Goal: Use online tool/utility

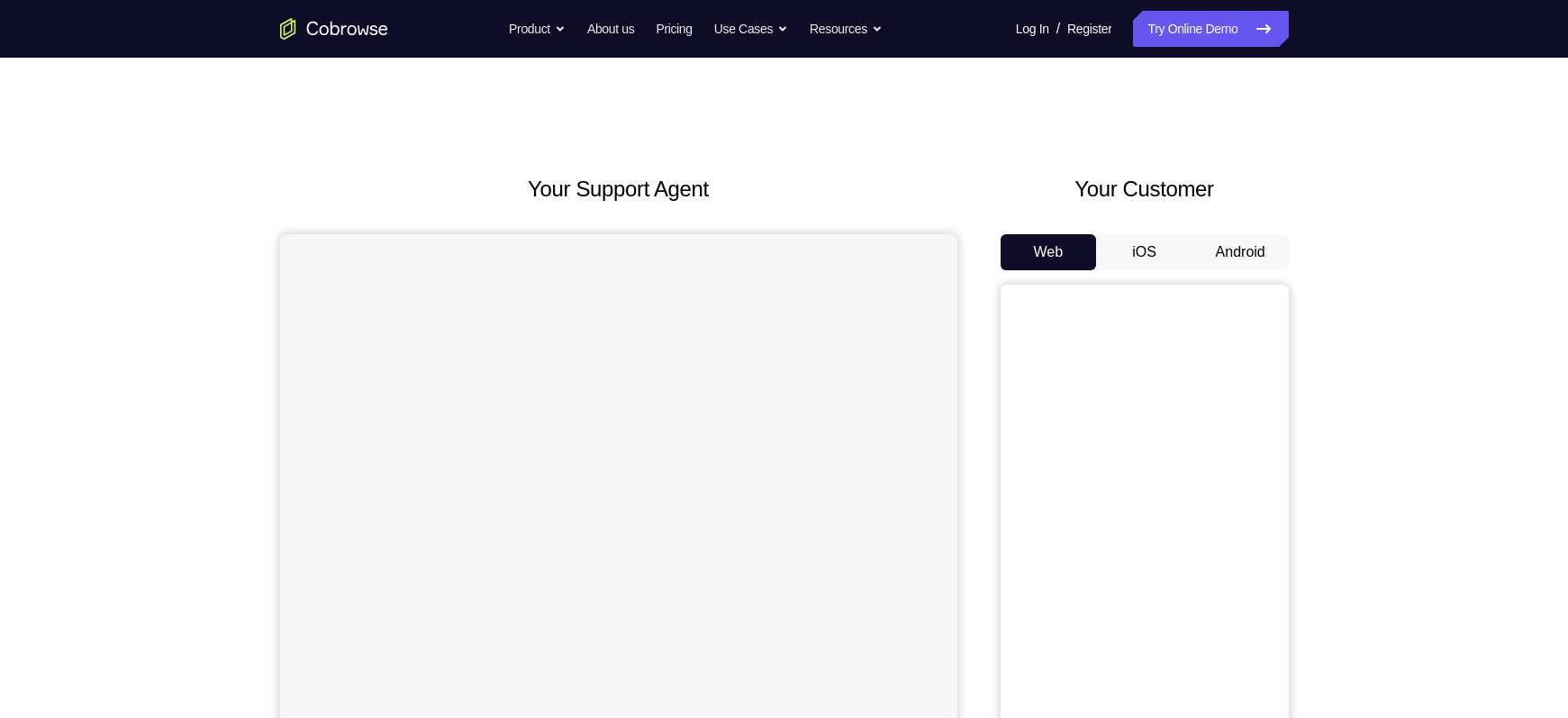
click at [1230, 256] on button "Android" at bounding box center [1240, 252] width 96 height 36
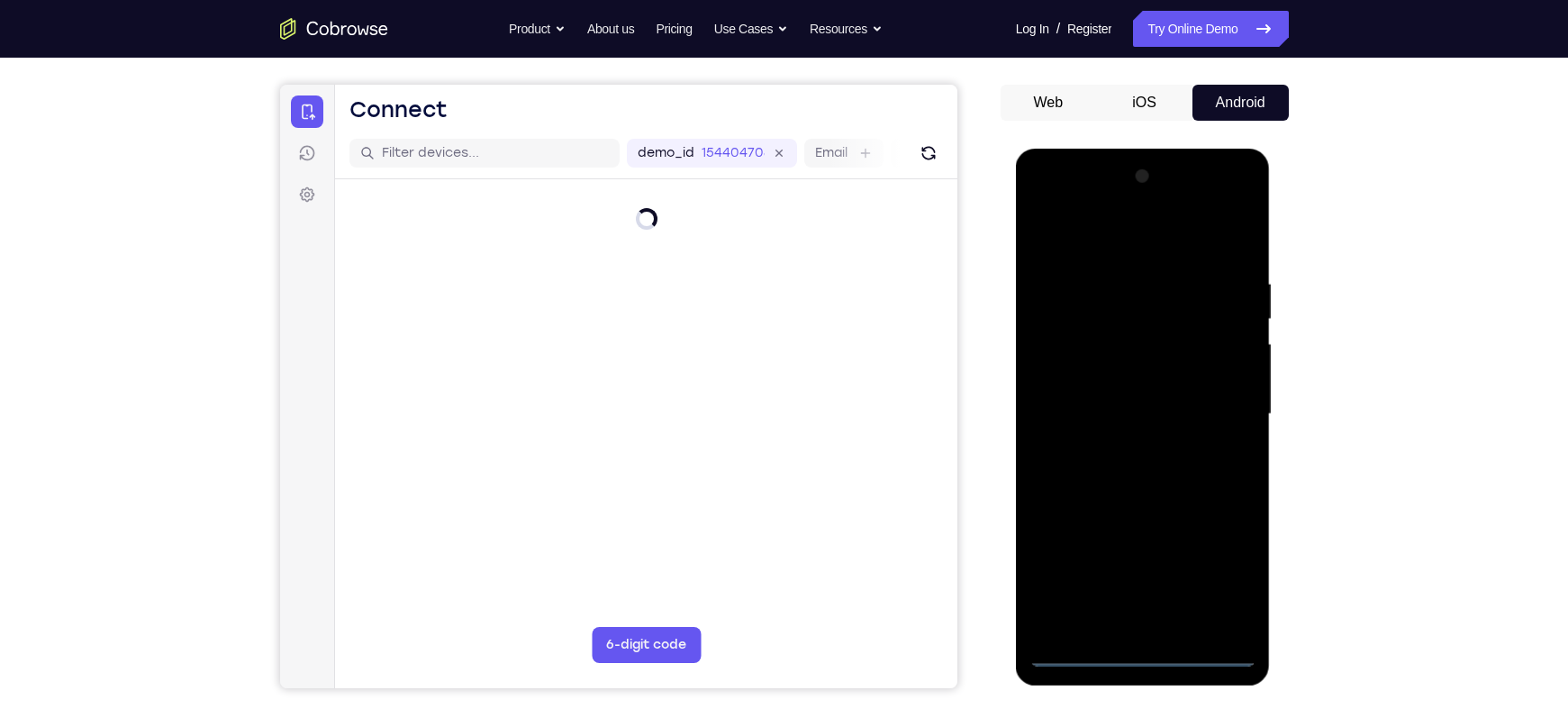
scroll to position [174, 0]
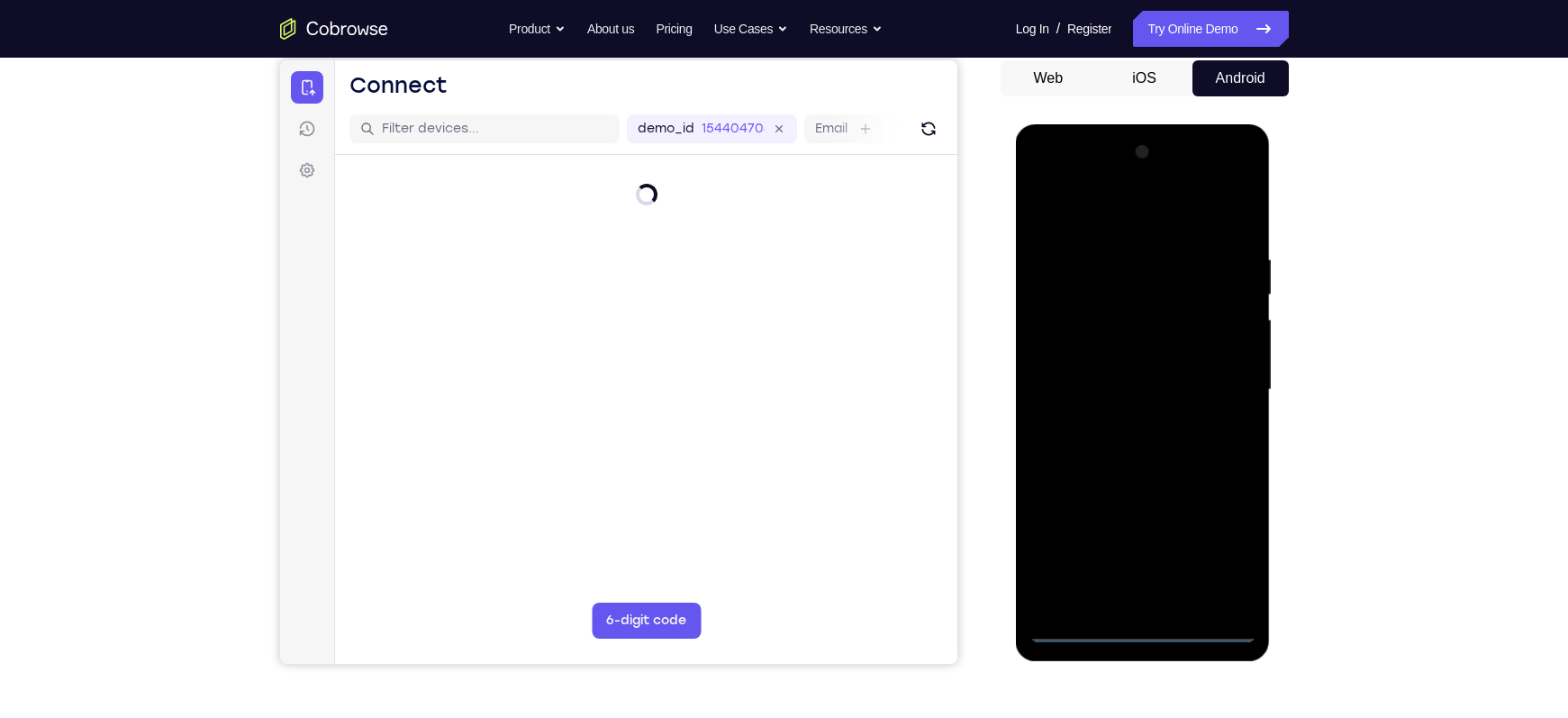
click at [1144, 619] on div at bounding box center [1143, 390] width 227 height 504
click at [1145, 629] on div at bounding box center [1143, 390] width 227 height 504
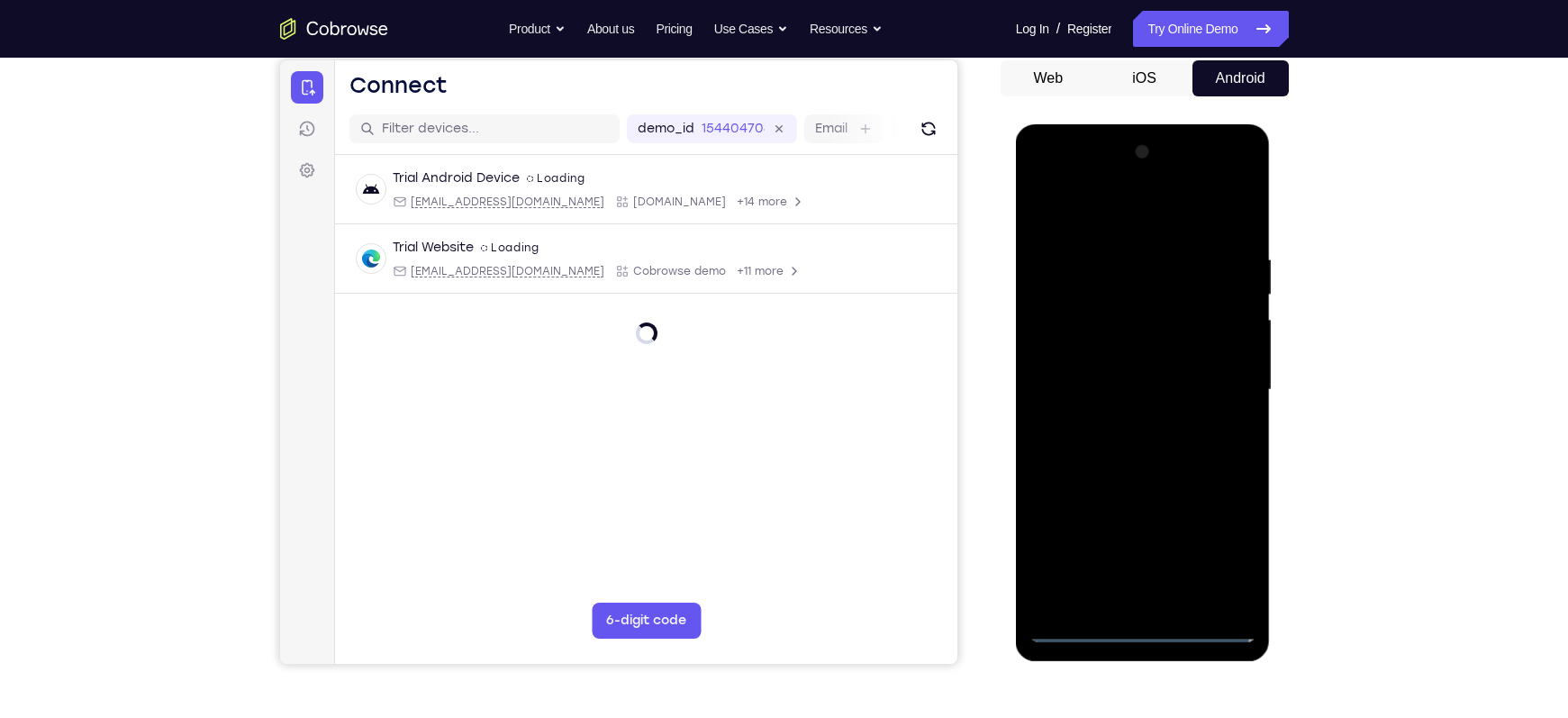
click at [1141, 630] on div at bounding box center [1143, 390] width 227 height 504
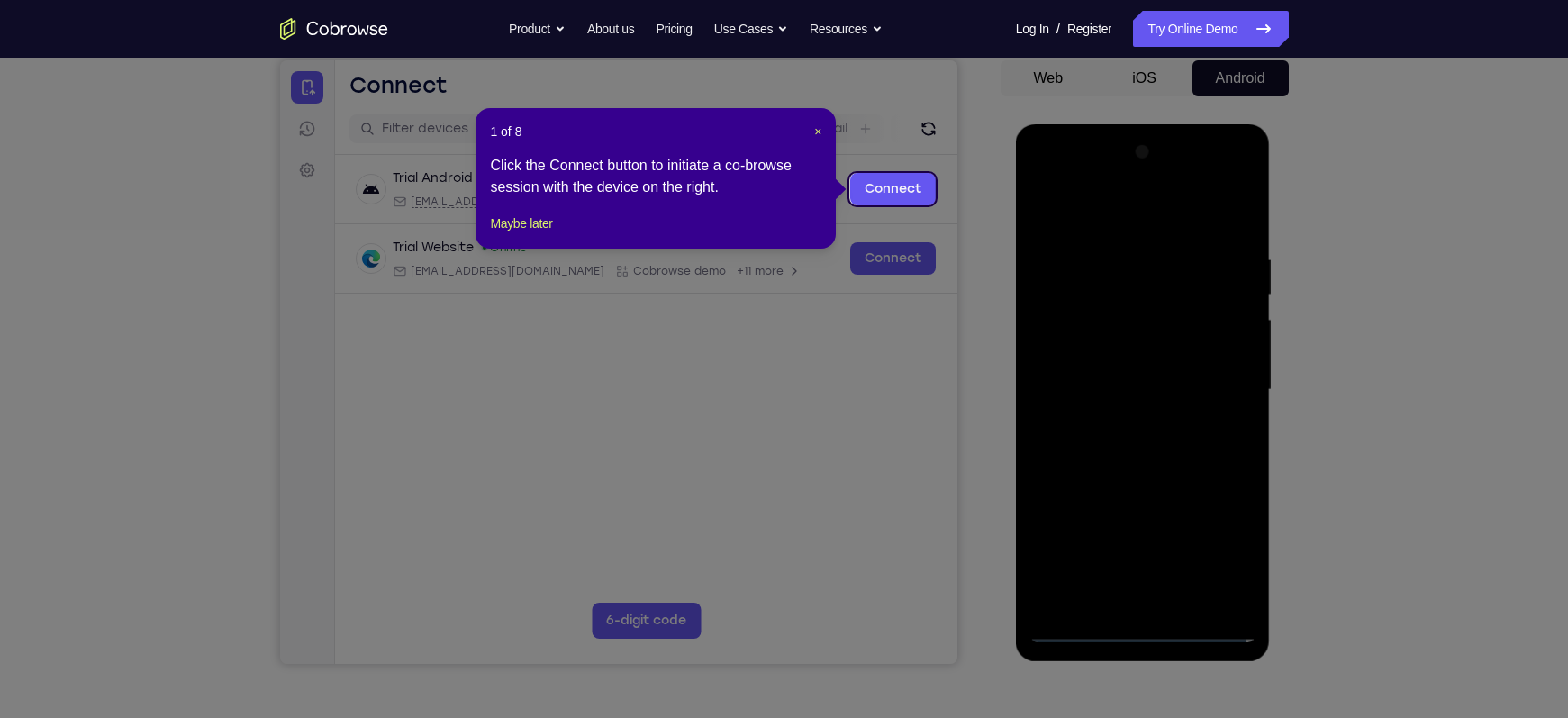
click at [1223, 559] on div at bounding box center [1143, 390] width 227 height 504
click at [538, 234] on button "Maybe later" at bounding box center [521, 223] width 62 height 21
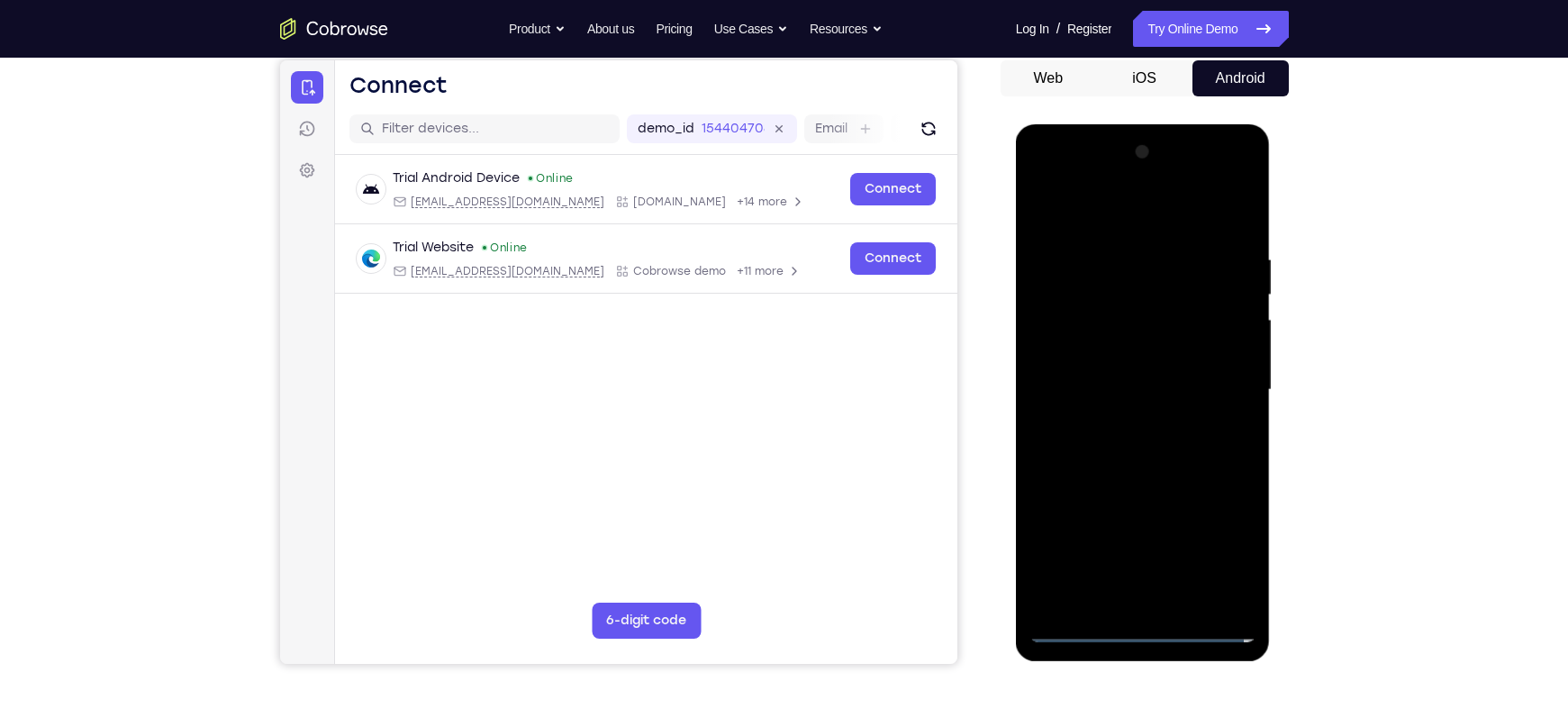
click at [1104, 215] on div at bounding box center [1143, 390] width 227 height 504
click at [1219, 378] on div at bounding box center [1143, 390] width 227 height 504
click at [1116, 424] on div at bounding box center [1143, 390] width 227 height 504
click at [1109, 369] on div at bounding box center [1143, 390] width 227 height 504
click at [1090, 352] on div at bounding box center [1143, 390] width 227 height 504
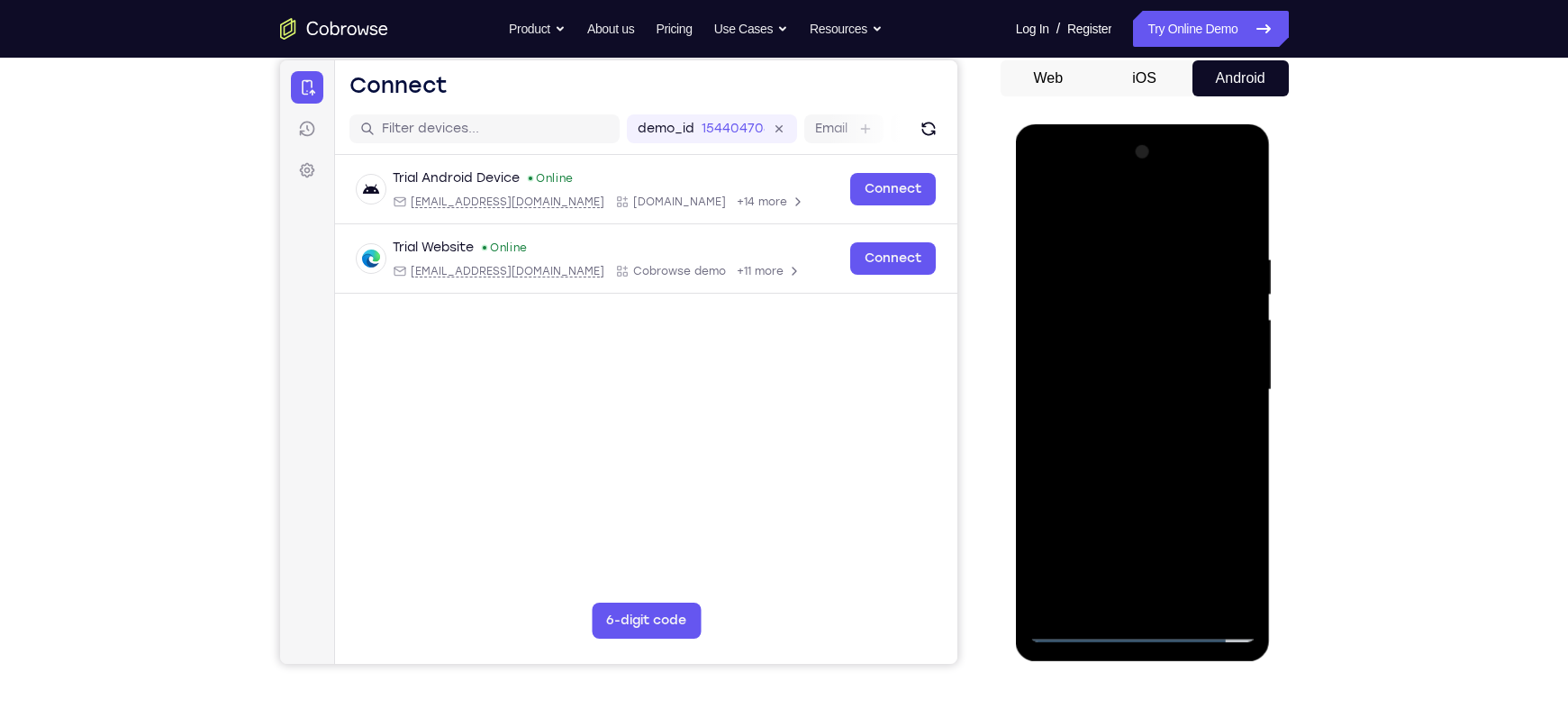
click at [1109, 394] on div at bounding box center [1143, 390] width 227 height 504
click at [1121, 453] on div at bounding box center [1143, 390] width 227 height 504
click at [1069, 449] on div at bounding box center [1143, 390] width 227 height 504
click at [1081, 449] on div at bounding box center [1143, 390] width 227 height 504
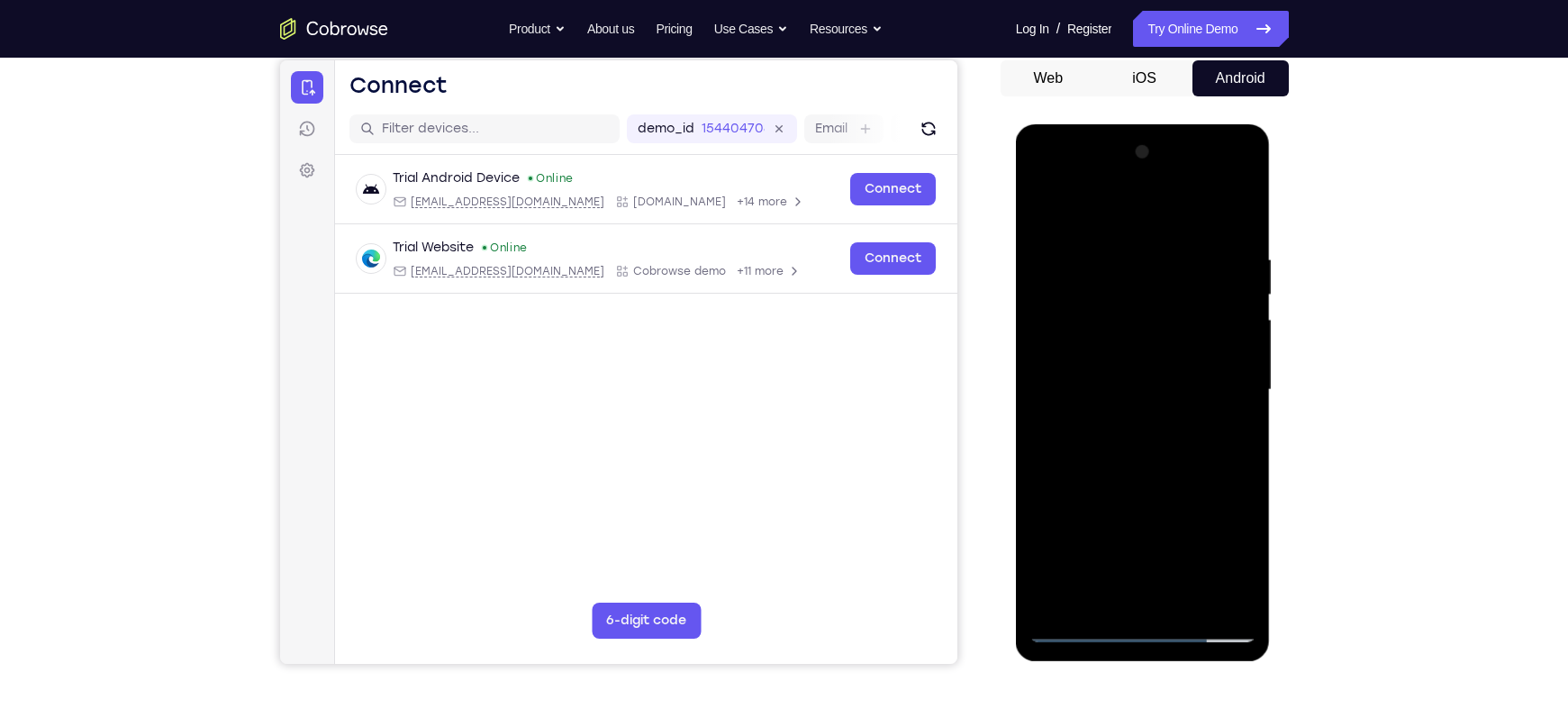
click at [1208, 452] on div at bounding box center [1143, 390] width 227 height 504
click at [1232, 532] on div at bounding box center [1143, 390] width 227 height 504
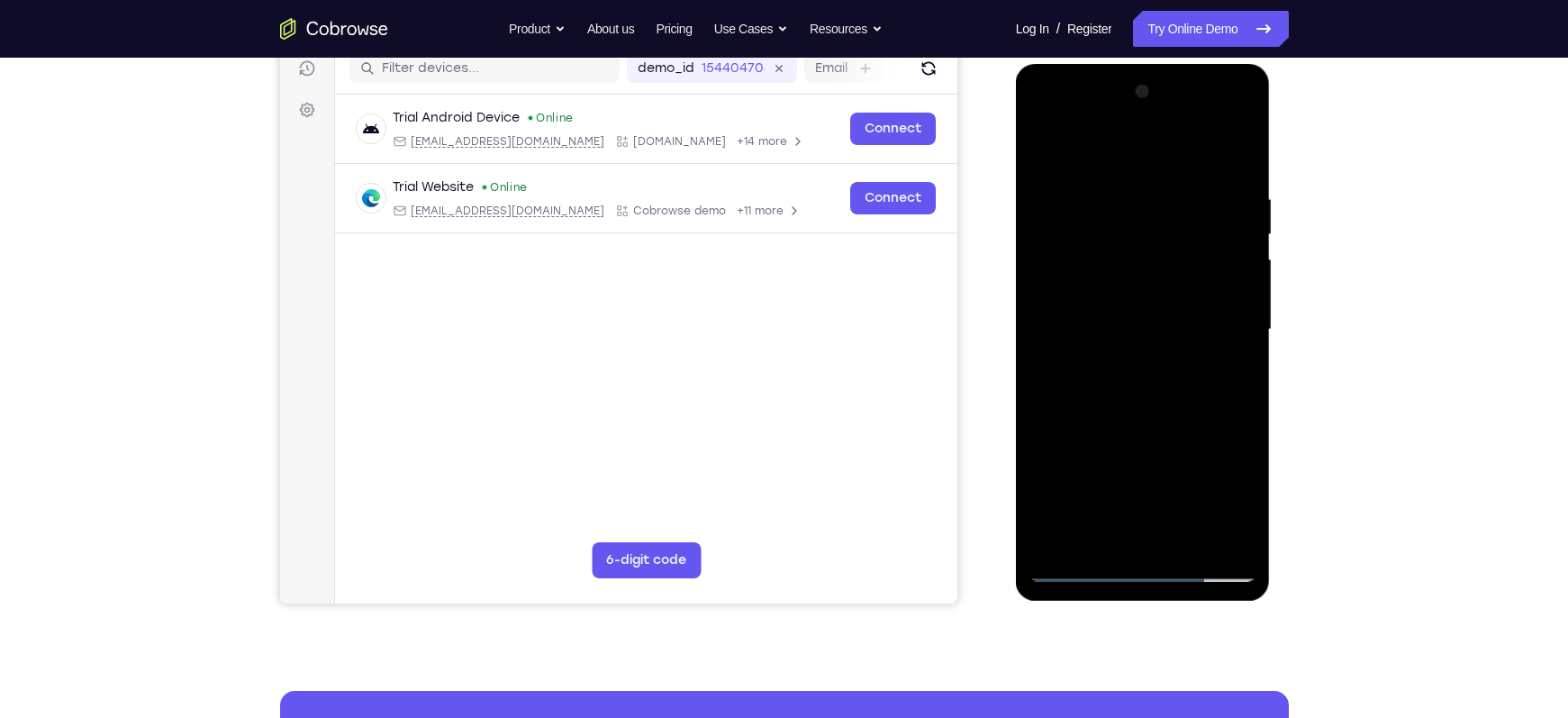
scroll to position [240, 0]
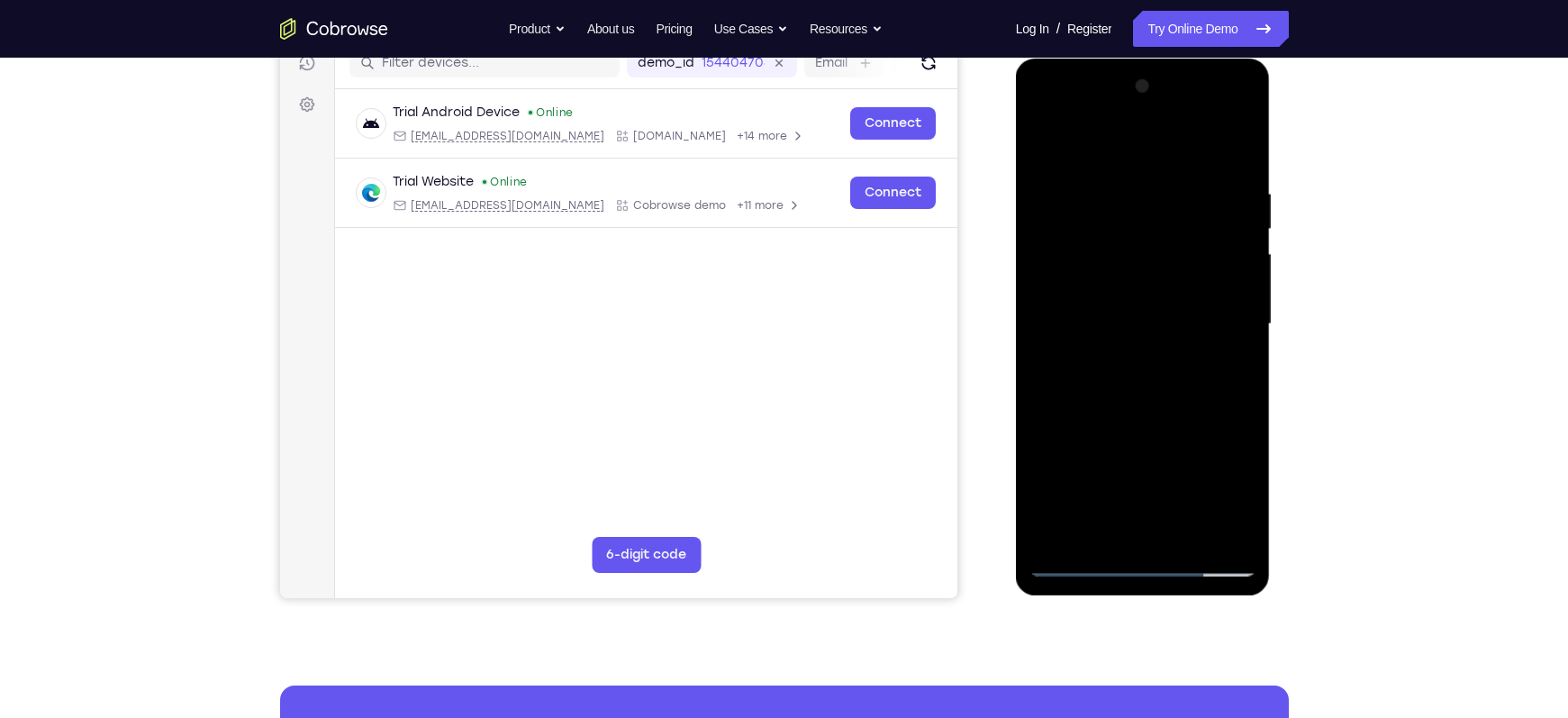
click at [1076, 393] on div at bounding box center [1143, 324] width 227 height 504
click at [1069, 385] on div at bounding box center [1143, 324] width 227 height 504
click at [1070, 362] on div at bounding box center [1143, 324] width 227 height 504
click at [1074, 388] on div at bounding box center [1143, 324] width 227 height 504
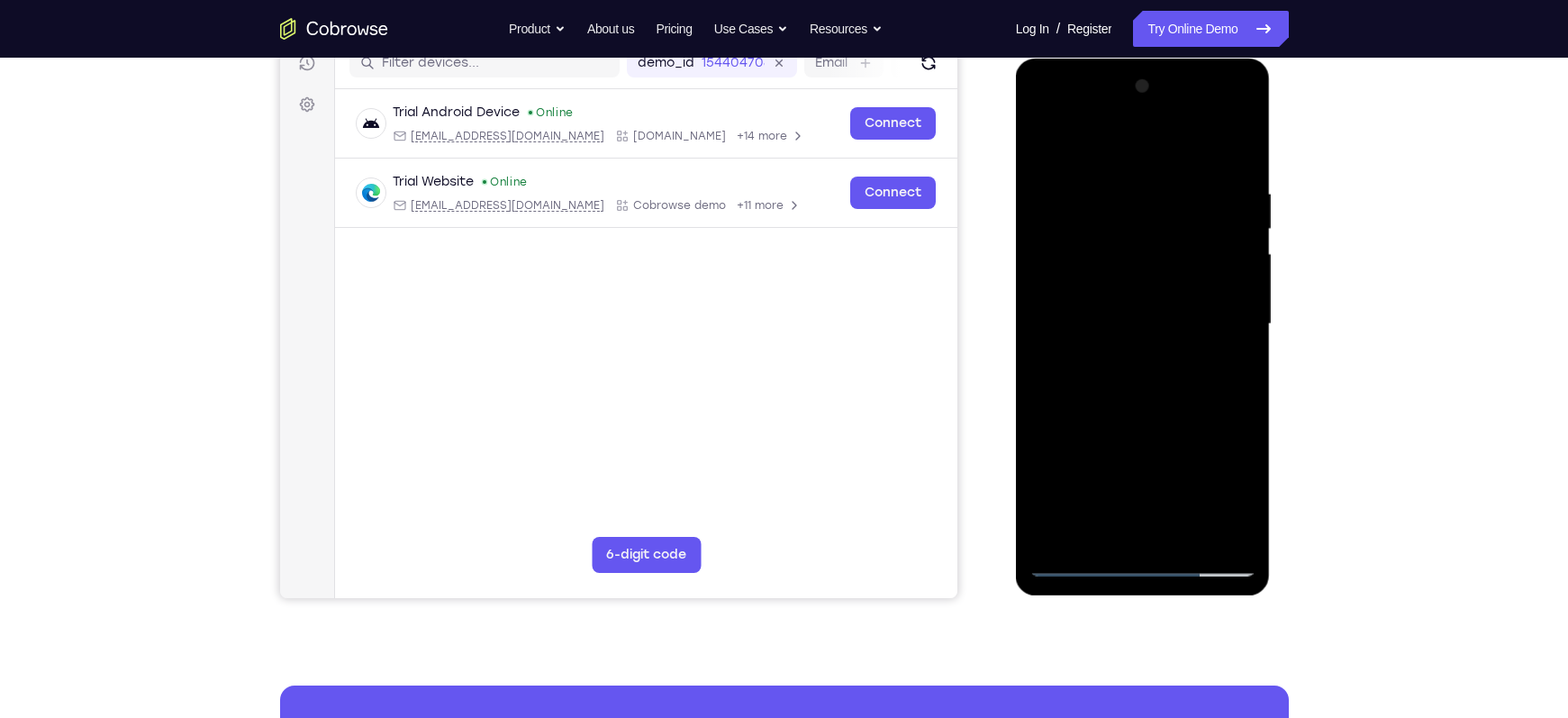
click at [1214, 385] on div at bounding box center [1143, 324] width 227 height 504
click at [1073, 388] on div at bounding box center [1143, 324] width 227 height 504
click at [1181, 535] on div at bounding box center [1143, 324] width 227 height 504
click at [1133, 410] on div at bounding box center [1143, 324] width 227 height 504
click at [1241, 138] on div at bounding box center [1143, 324] width 227 height 504
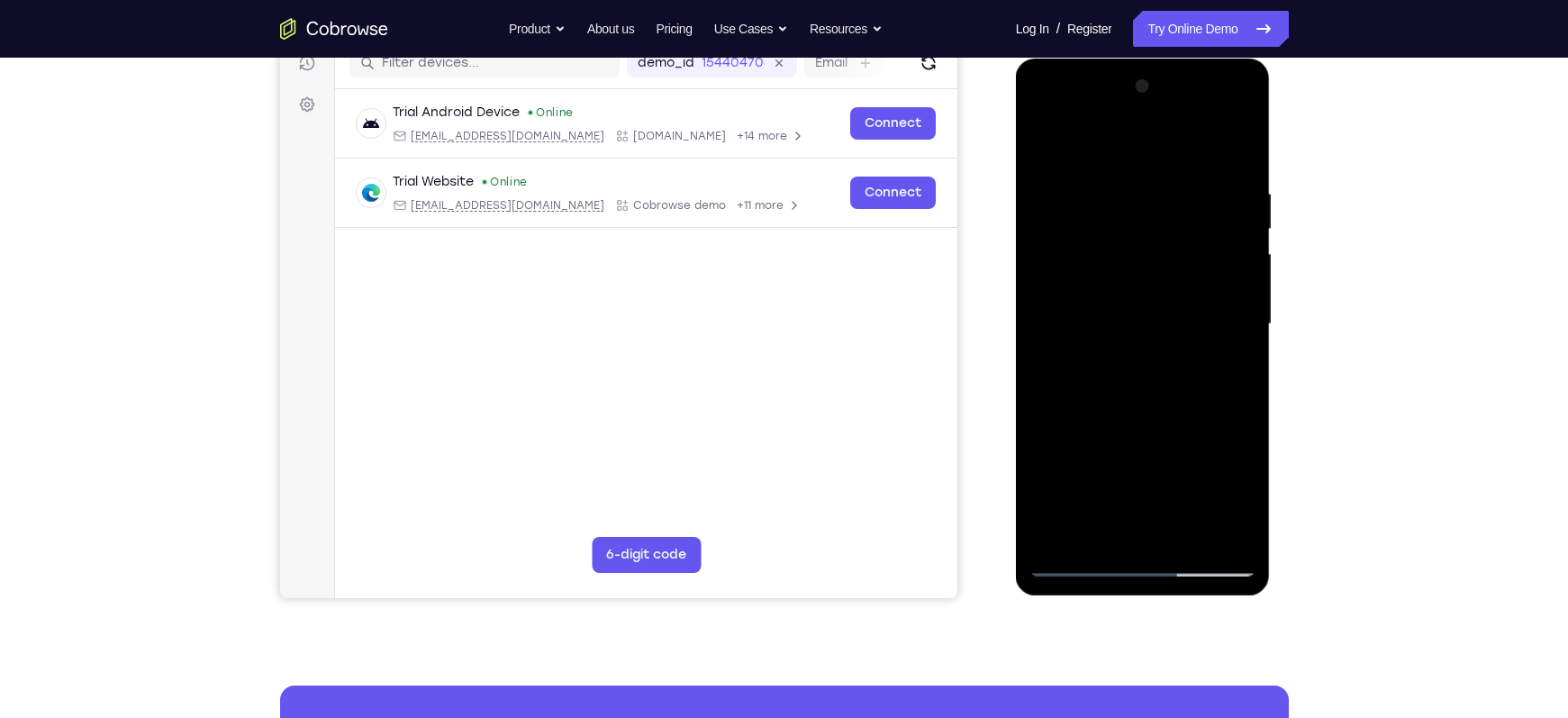
click at [1115, 414] on div at bounding box center [1143, 324] width 227 height 504
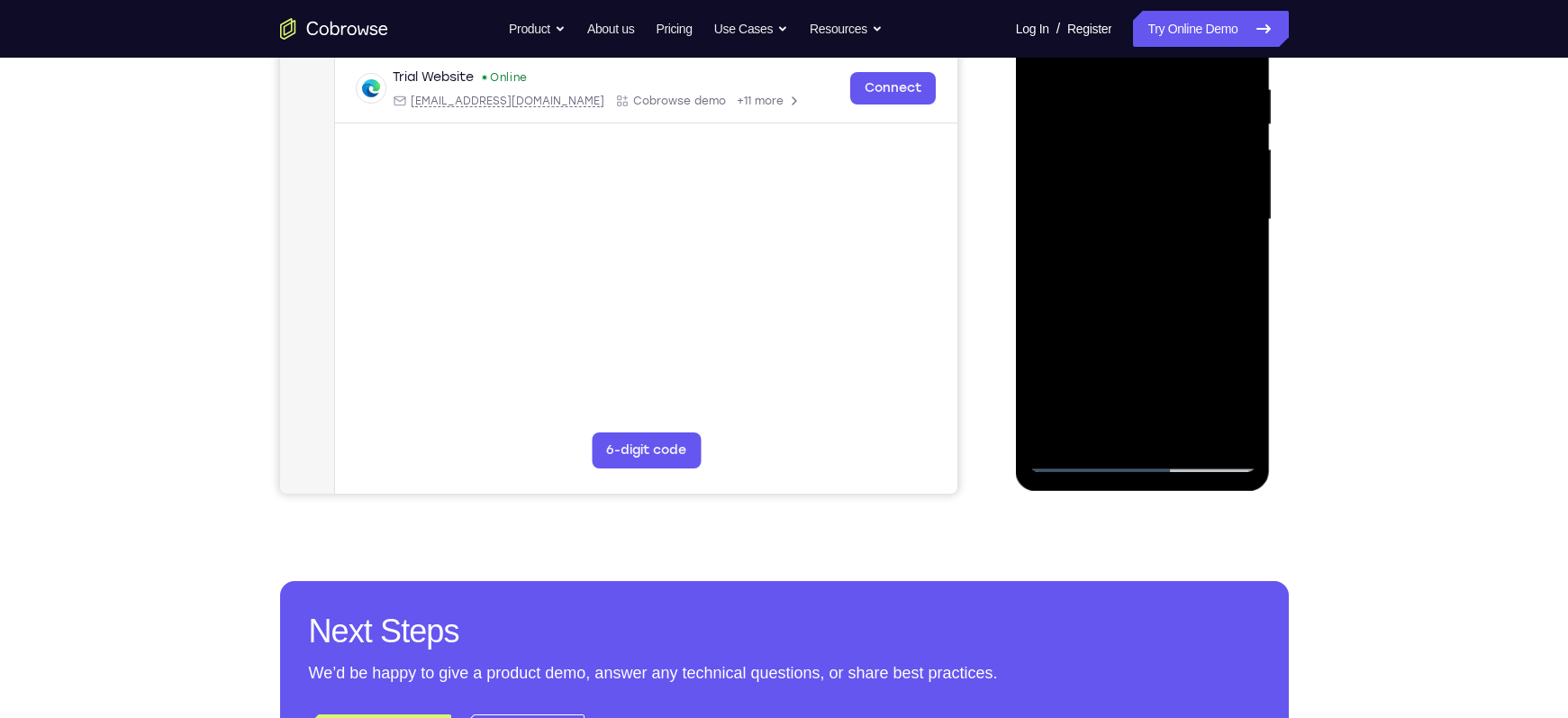
scroll to position [359, 0]
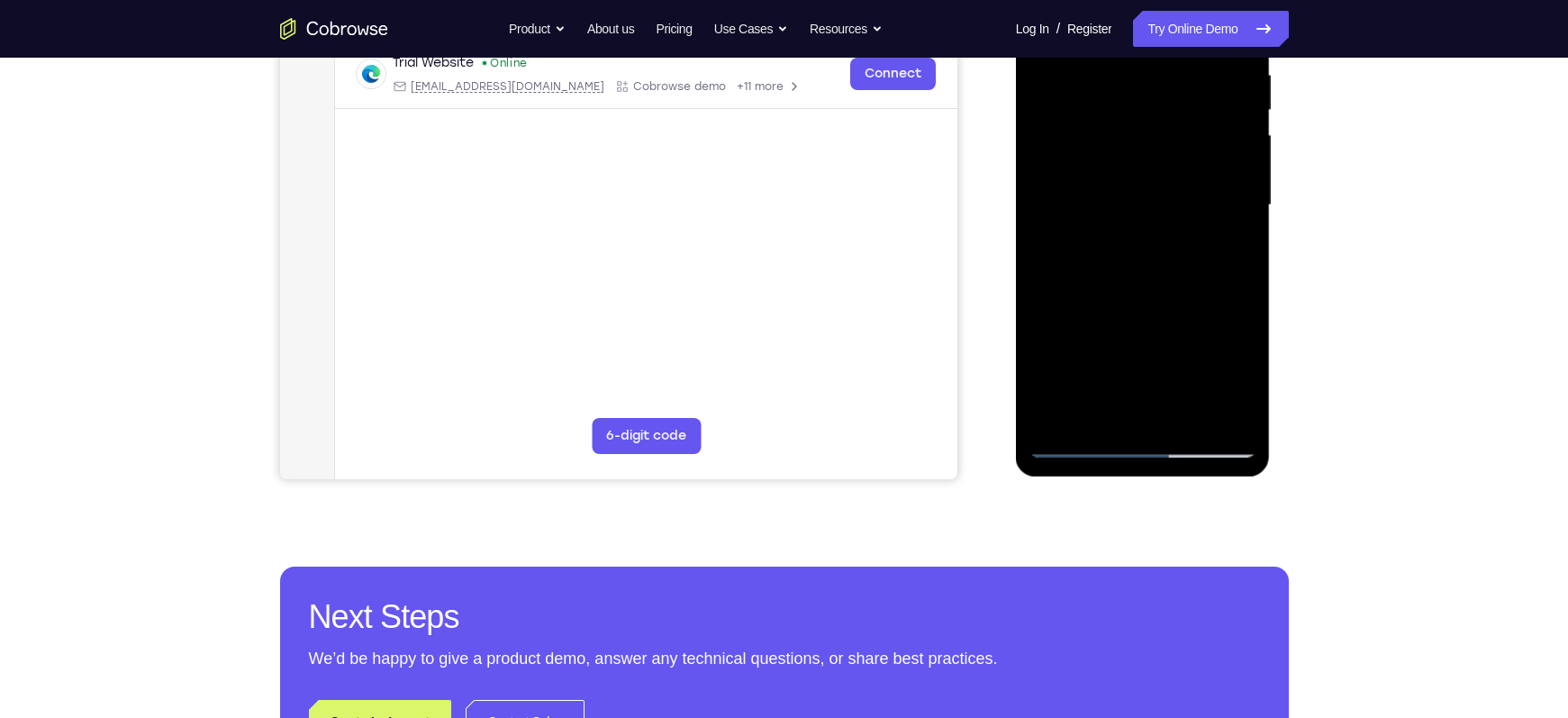
drag, startPoint x: 1130, startPoint y: 399, endPoint x: 1110, endPoint y: 304, distance: 97.1
click at [1110, 304] on div at bounding box center [1143, 205] width 227 height 504
drag, startPoint x: 1131, startPoint y: 409, endPoint x: 1114, endPoint y: 347, distance: 64.3
click at [1114, 347] on div at bounding box center [1143, 205] width 227 height 504
drag, startPoint x: 1097, startPoint y: 394, endPoint x: 1080, endPoint y: 294, distance: 101.4
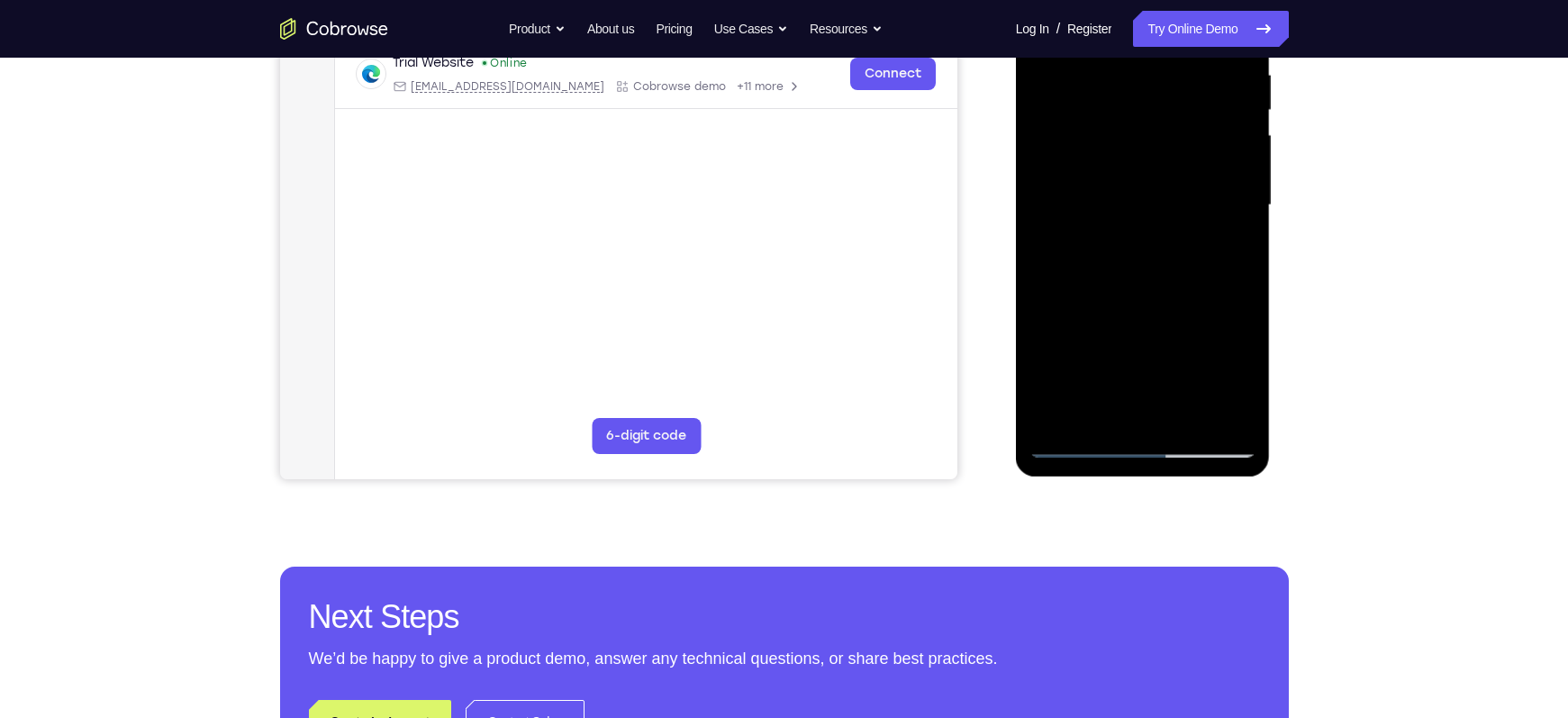
click at [1080, 294] on div at bounding box center [1143, 205] width 227 height 504
drag, startPoint x: 1109, startPoint y: 399, endPoint x: 1097, endPoint y: 361, distance: 39.8
click at [1097, 361] on div at bounding box center [1143, 205] width 227 height 504
click at [1107, 395] on div at bounding box center [1143, 205] width 227 height 504
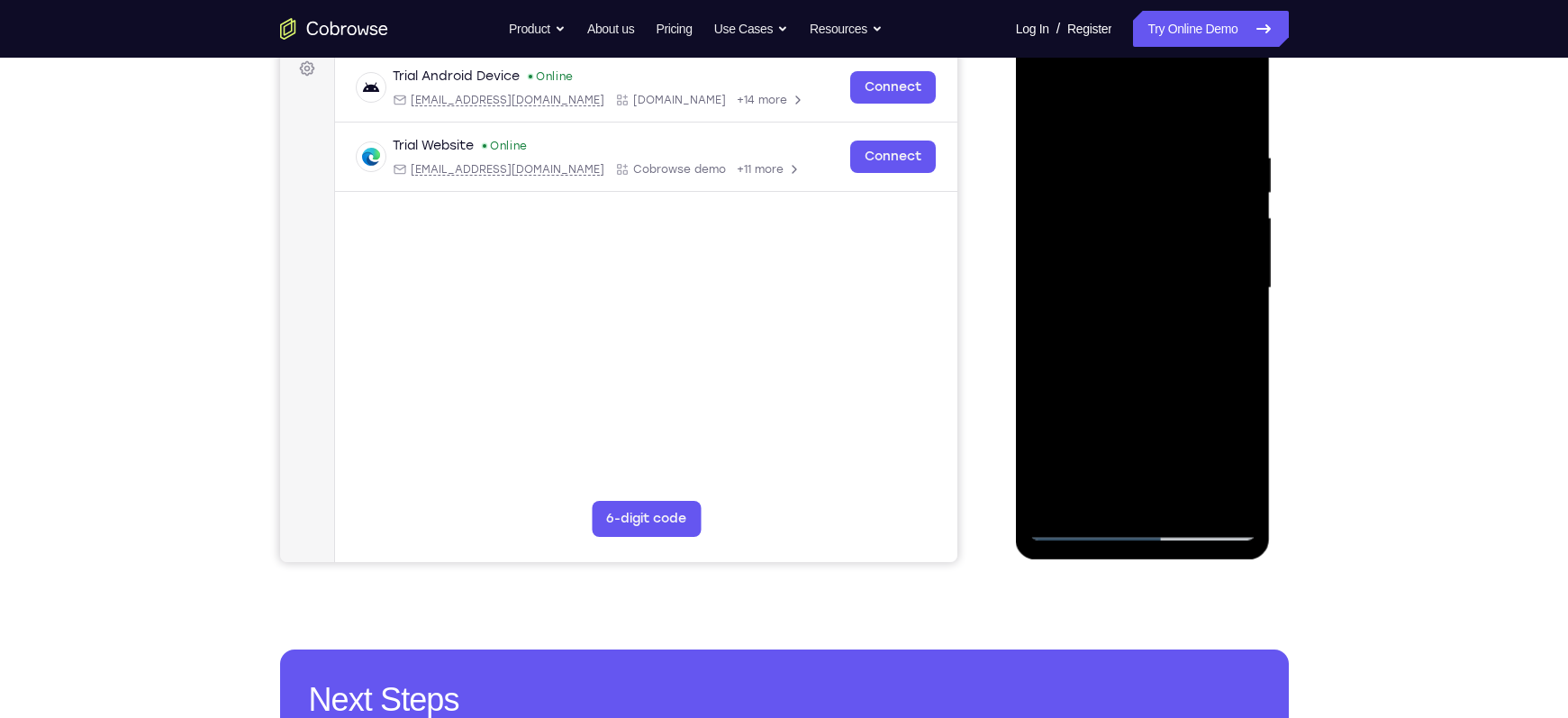
scroll to position [275, 0]
click at [1071, 488] on div at bounding box center [1143, 289] width 227 height 504
click at [1233, 332] on div at bounding box center [1143, 289] width 227 height 504
click at [1045, 110] on div at bounding box center [1143, 289] width 227 height 504
drag, startPoint x: 1111, startPoint y: 251, endPoint x: 1138, endPoint y: 472, distance: 222.6
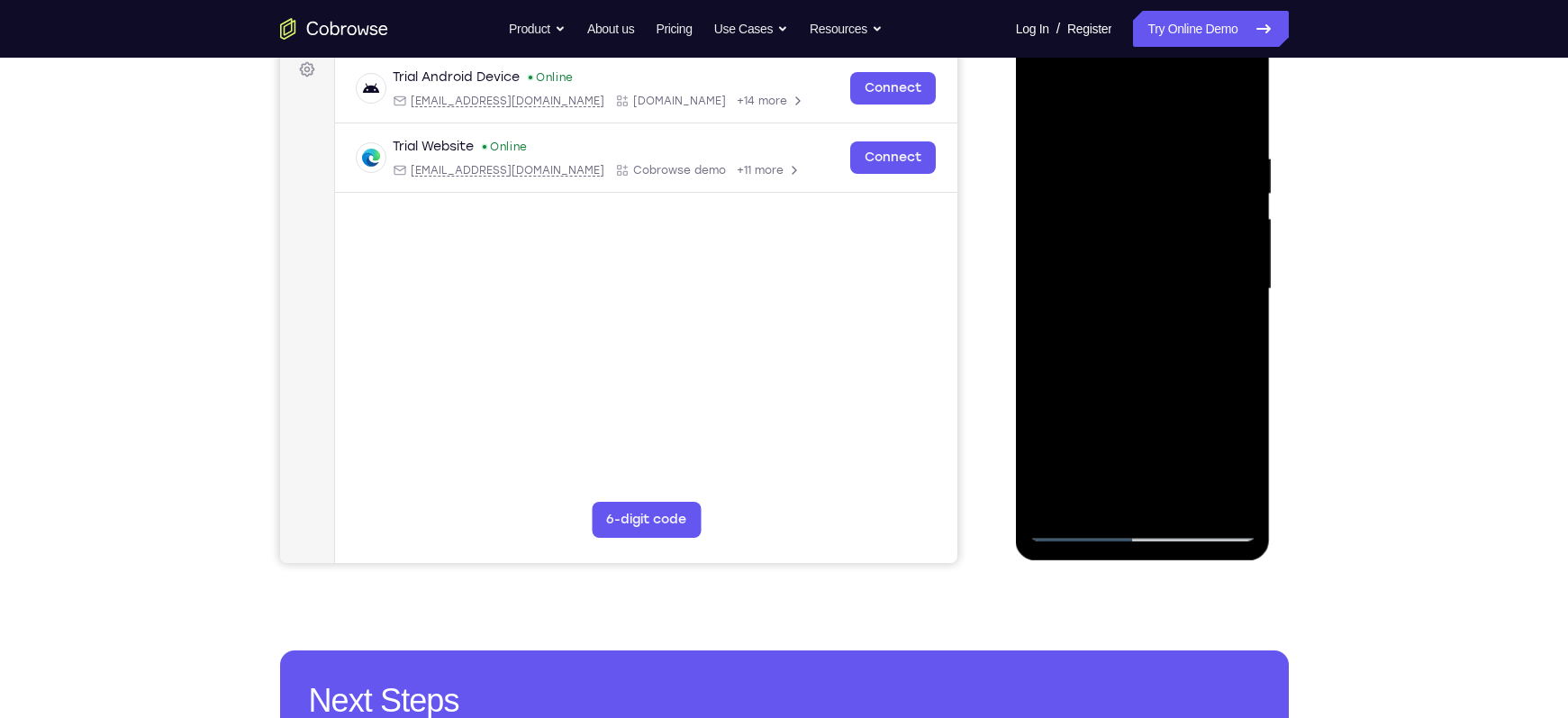
click at [1138, 472] on div at bounding box center [1143, 289] width 227 height 504
drag, startPoint x: 1127, startPoint y: 225, endPoint x: 1161, endPoint y: 500, distance: 277.1
click at [1161, 496] on div at bounding box center [1143, 289] width 227 height 504
drag, startPoint x: 1136, startPoint y: 270, endPoint x: 1190, endPoint y: 561, distance: 296.0
click at [1190, 561] on div at bounding box center [1144, 293] width 256 height 540
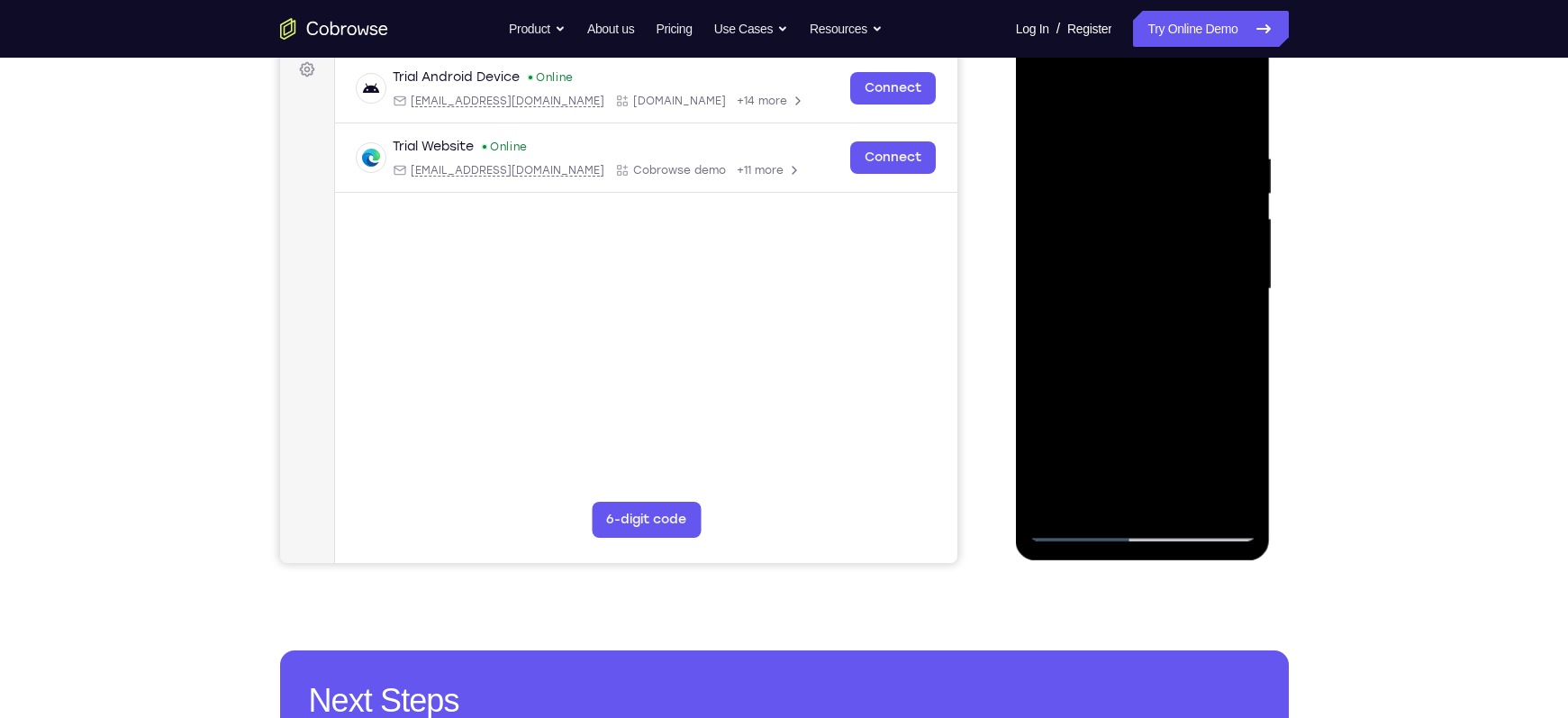
drag, startPoint x: 1138, startPoint y: 267, endPoint x: 1176, endPoint y: 515, distance: 250.9
click at [1176, 515] on div at bounding box center [1143, 289] width 227 height 504
drag, startPoint x: 1095, startPoint y: 265, endPoint x: 1120, endPoint y: 578, distance: 314.0
click at [1120, 564] on html "Online web based iOS Simulators and Android Emulators. Run iPhone, iPad, Mobile…" at bounding box center [1144, 293] width 256 height 540
drag, startPoint x: 1137, startPoint y: 237, endPoint x: 1142, endPoint y: 508, distance: 271.0
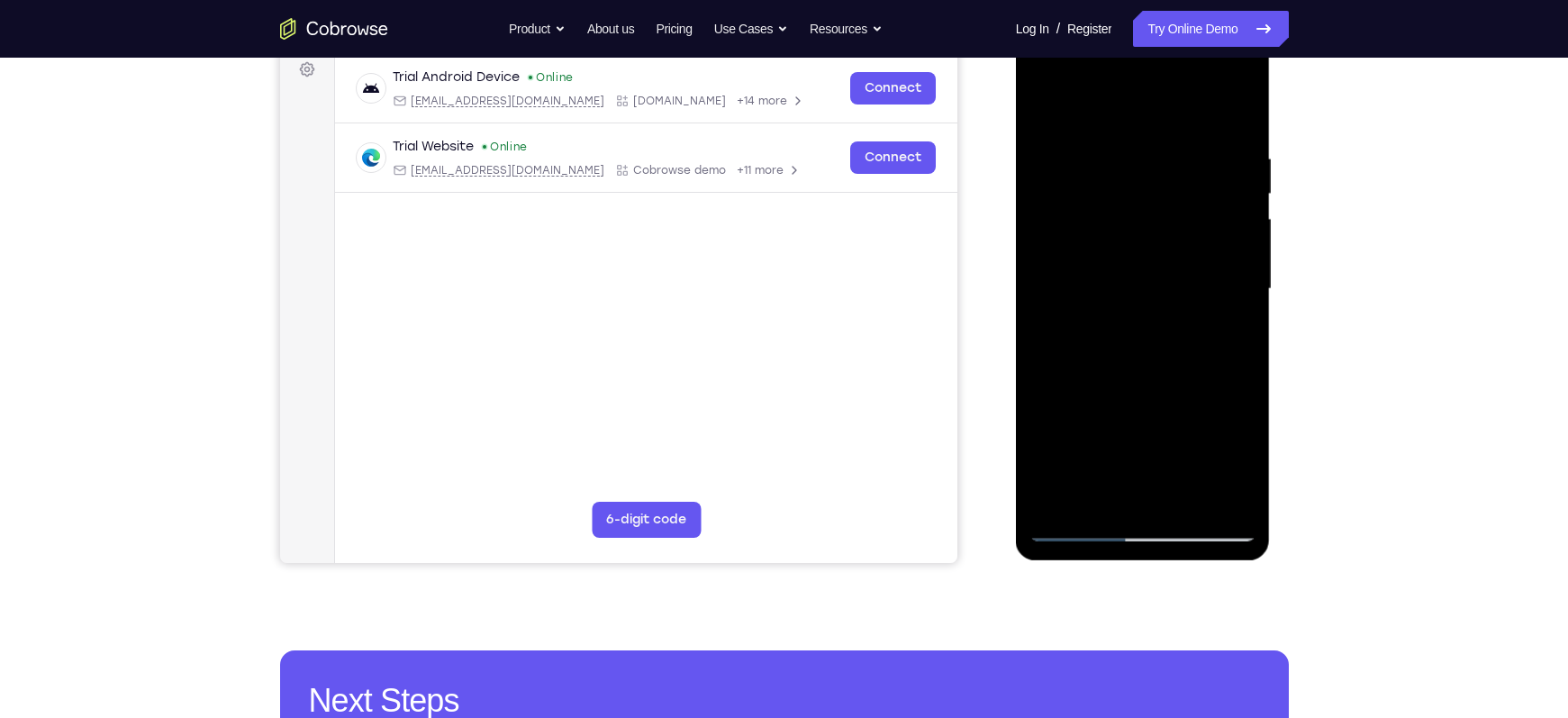
click at [1142, 508] on div at bounding box center [1143, 289] width 227 height 504
drag, startPoint x: 1126, startPoint y: 261, endPoint x: 1137, endPoint y: 362, distance: 101.6
click at [1137, 362] on div at bounding box center [1143, 289] width 227 height 504
drag, startPoint x: 1081, startPoint y: 228, endPoint x: 1089, endPoint y: 367, distance: 139.2
click at [1089, 367] on div at bounding box center [1143, 289] width 227 height 504
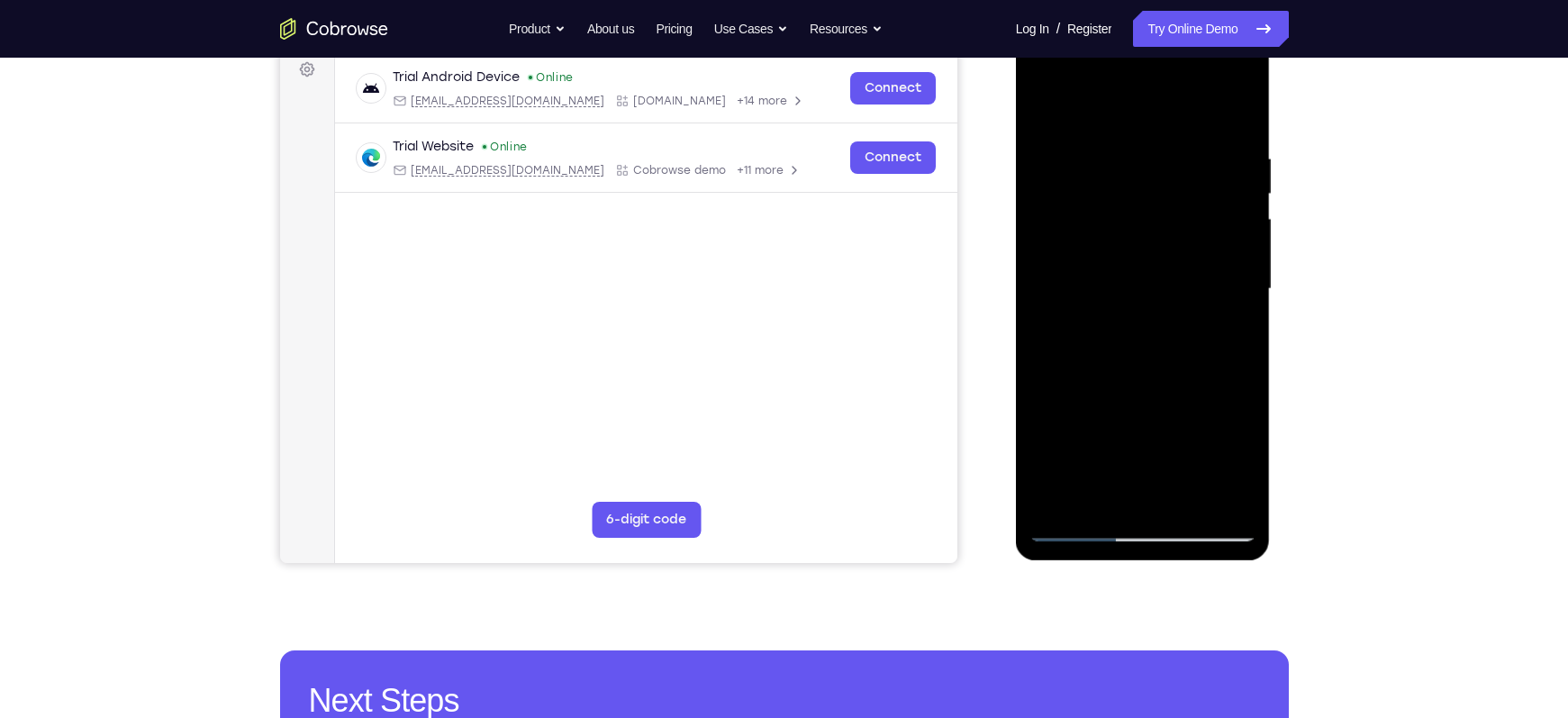
click at [1131, 182] on div at bounding box center [1143, 289] width 227 height 504
click at [1048, 105] on div at bounding box center [1143, 289] width 227 height 504
drag, startPoint x: 1126, startPoint y: 188, endPoint x: 1112, endPoint y: 177, distance: 17.8
click at [1112, 177] on div at bounding box center [1143, 289] width 227 height 504
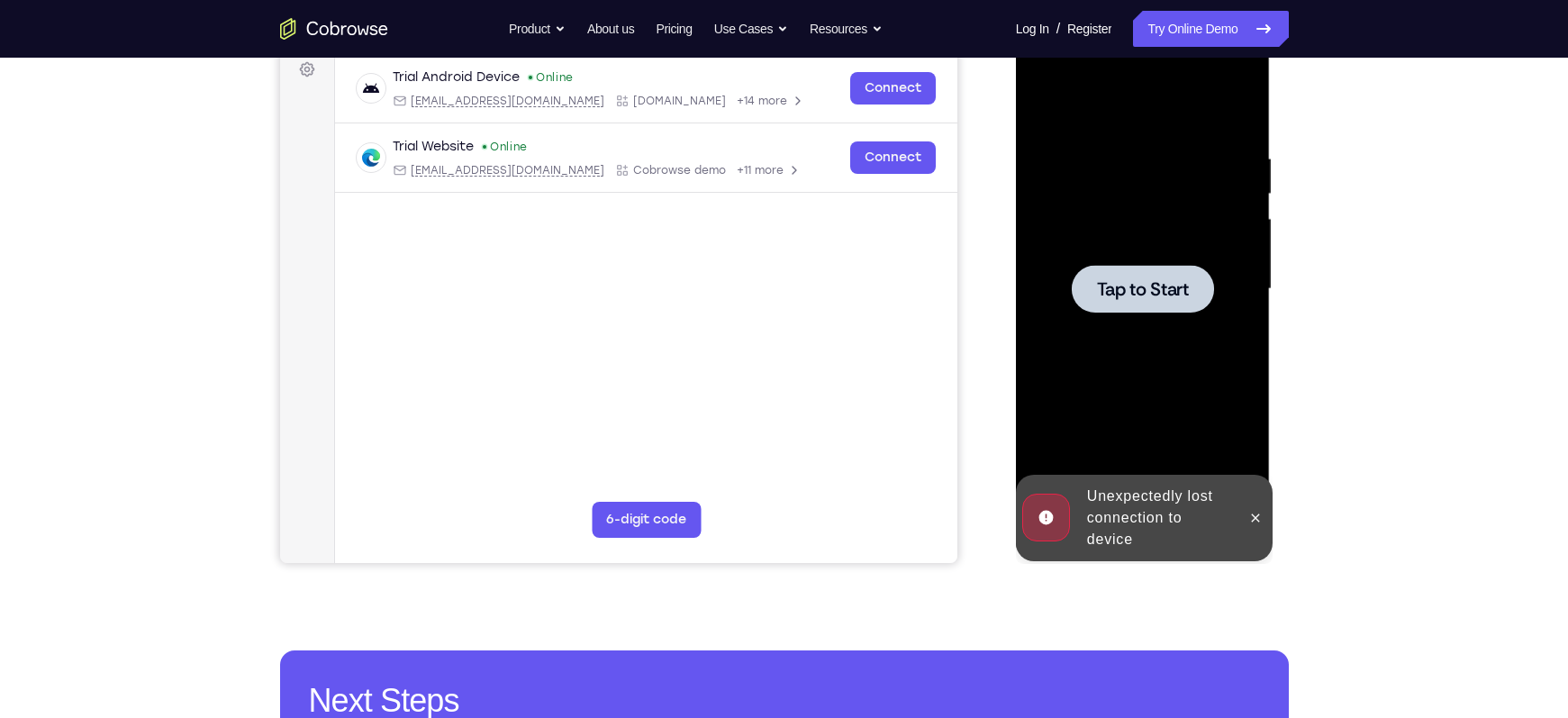
click at [1132, 281] on span "Tap to Start" at bounding box center [1142, 289] width 92 height 18
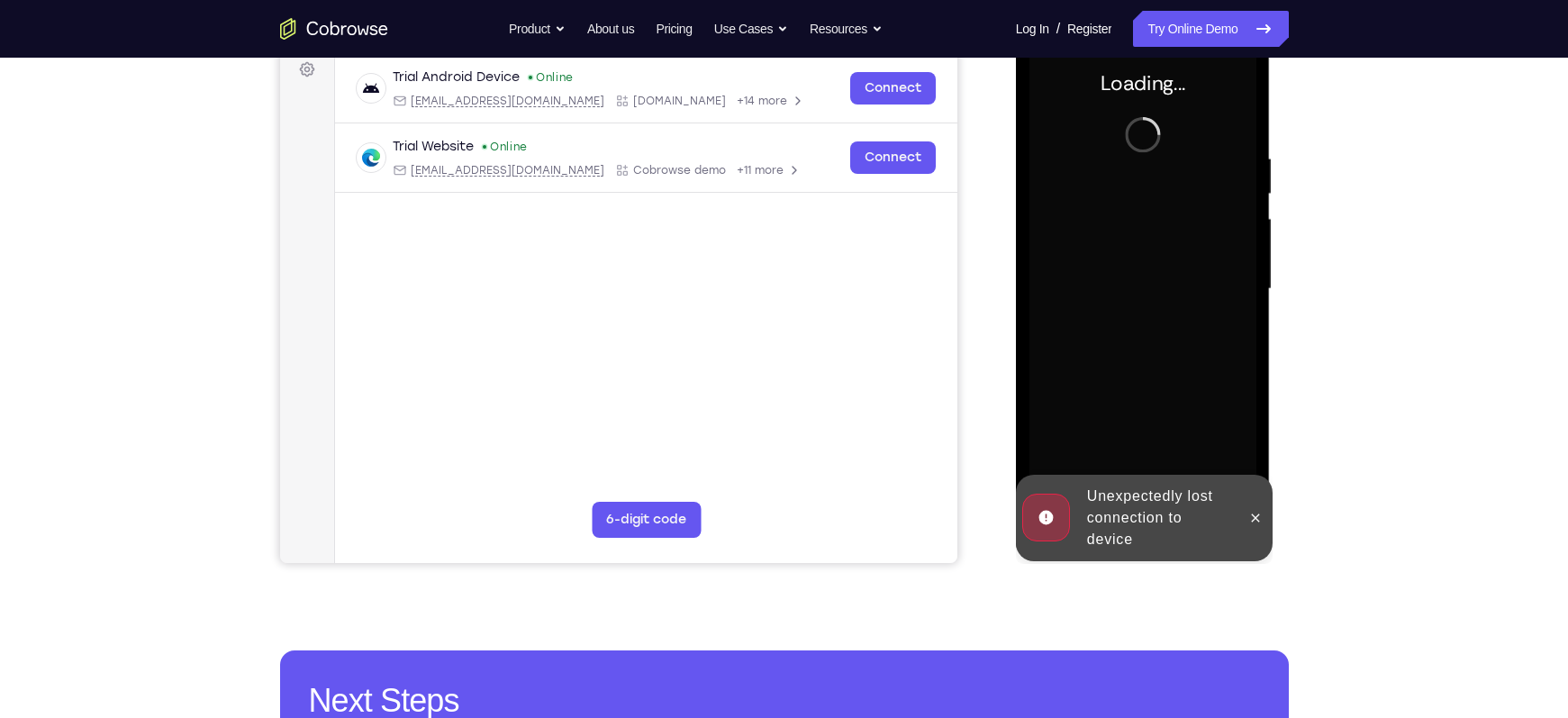
click at [1132, 281] on div at bounding box center [1143, 289] width 227 height 504
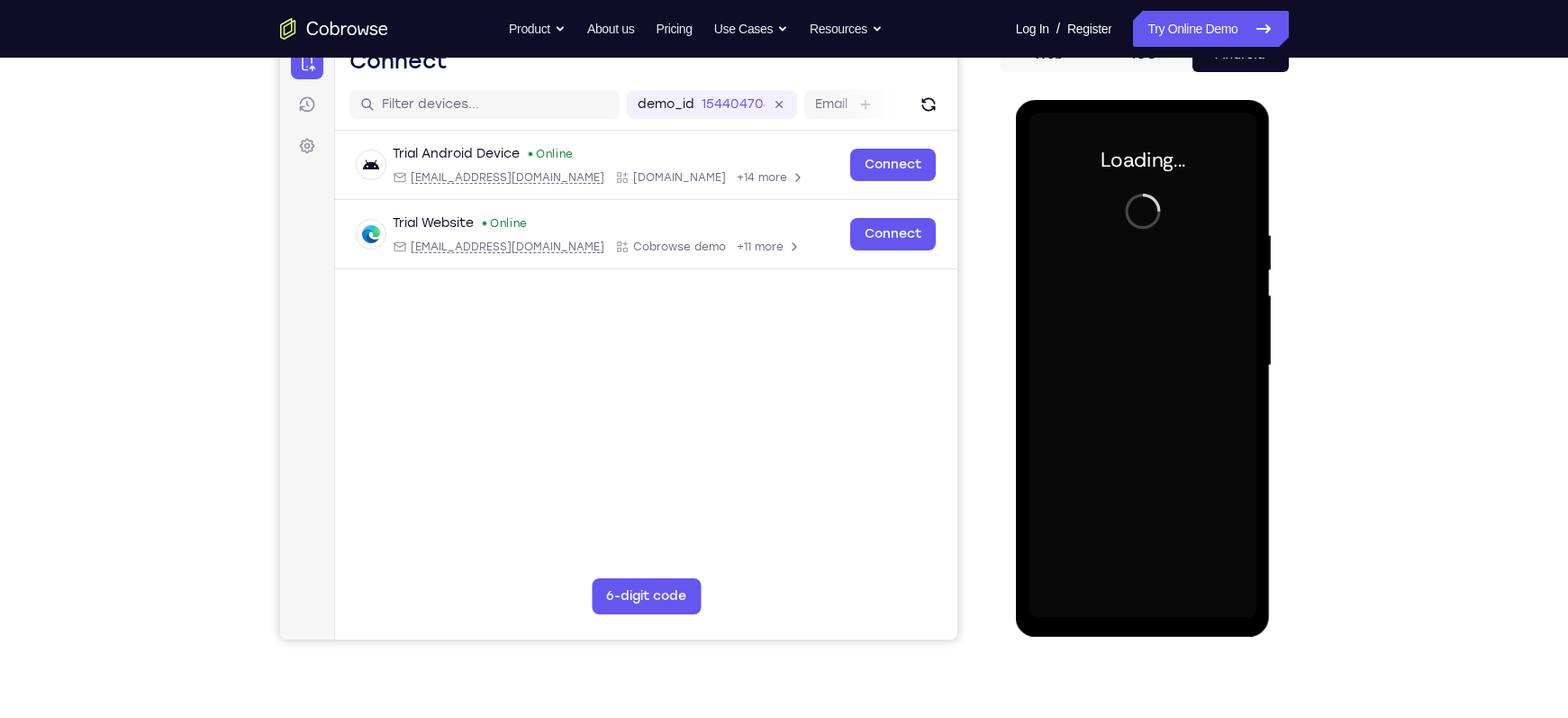
scroll to position [200, 0]
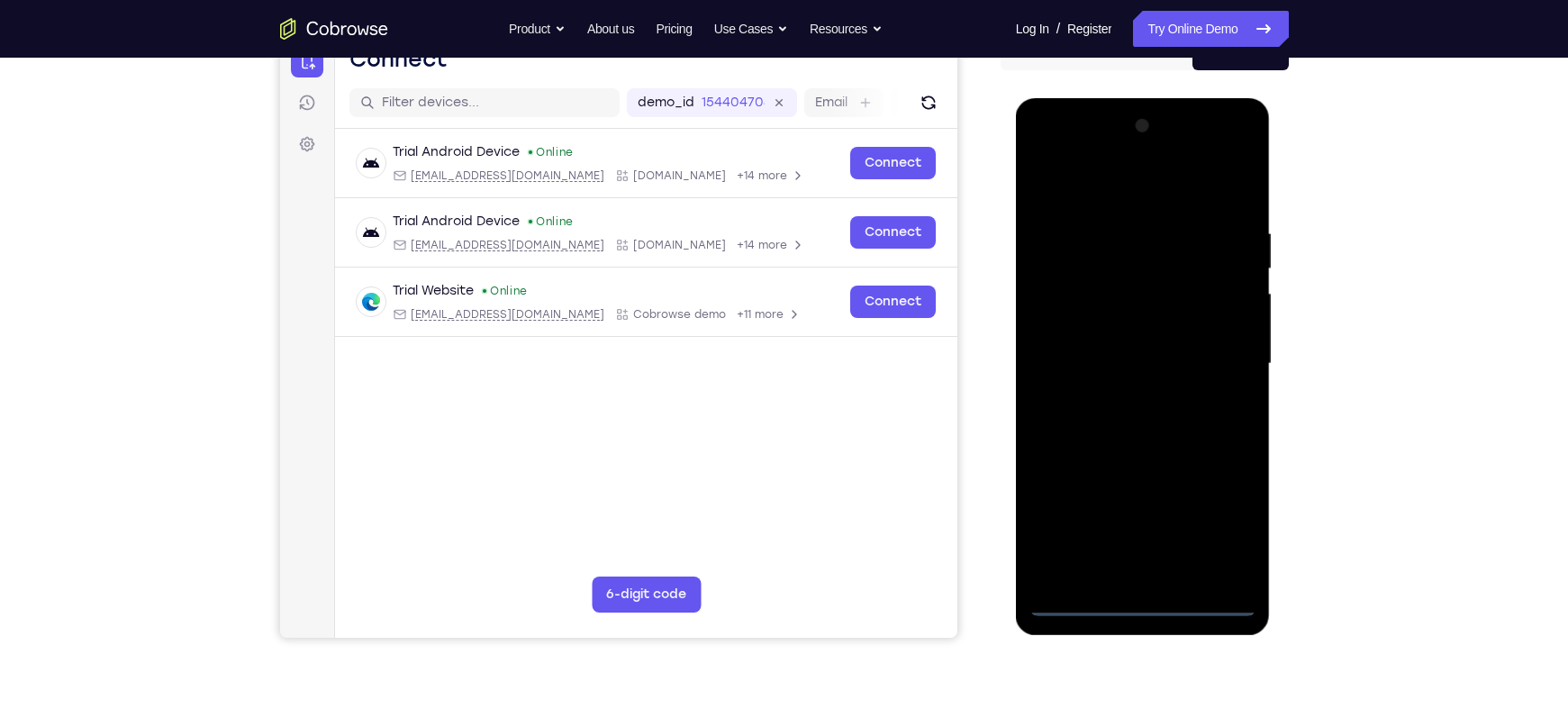
click at [1137, 598] on div at bounding box center [1143, 363] width 227 height 504
click at [1225, 533] on div at bounding box center [1143, 363] width 227 height 504
click at [1103, 191] on div at bounding box center [1143, 363] width 227 height 504
click at [1219, 353] on div at bounding box center [1143, 363] width 227 height 504
click at [1159, 573] on div at bounding box center [1143, 363] width 227 height 504
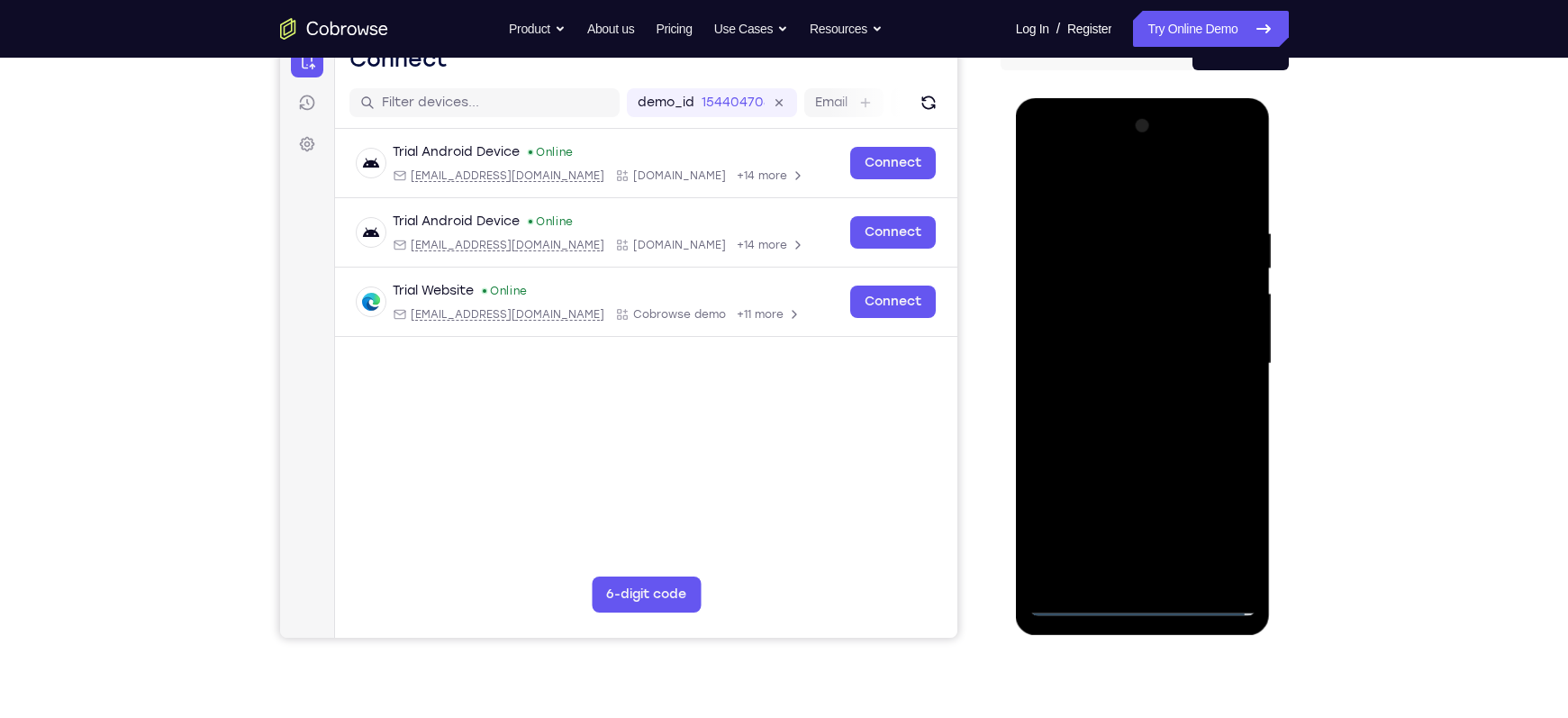
click at [1132, 340] on div at bounding box center [1143, 363] width 227 height 504
click at [1106, 327] on div at bounding box center [1143, 363] width 227 height 504
click at [1098, 362] on div at bounding box center [1143, 363] width 227 height 504
click at [1077, 428] on div at bounding box center [1143, 363] width 227 height 504
click at [1141, 402] on div at bounding box center [1143, 363] width 227 height 504
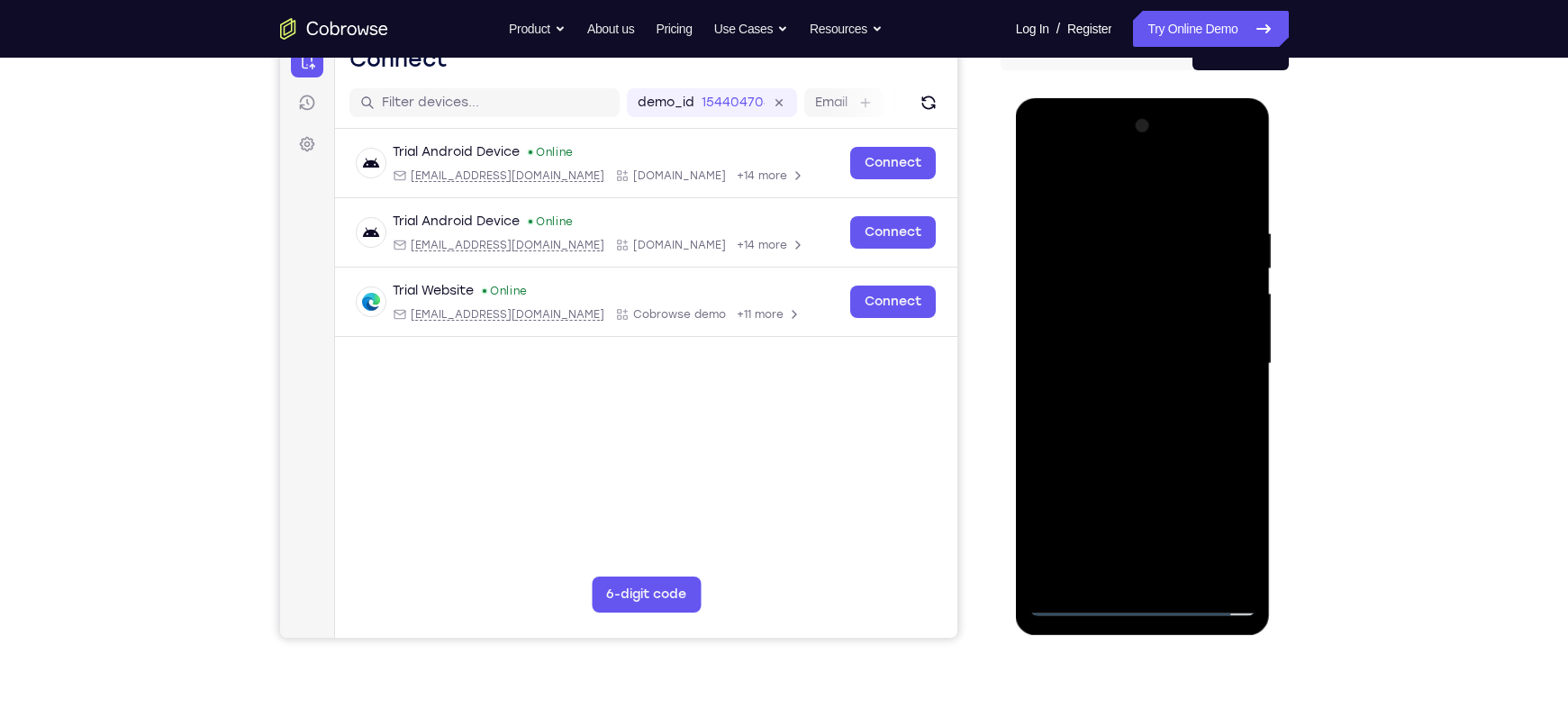
click at [1148, 421] on div at bounding box center [1143, 363] width 227 height 504
drag, startPoint x: 1093, startPoint y: 203, endPoint x: 1059, endPoint y: 120, distance: 89.7
click at [1059, 120] on div at bounding box center [1143, 363] width 227 height 504
click at [1138, 401] on div at bounding box center [1143, 363] width 227 height 504
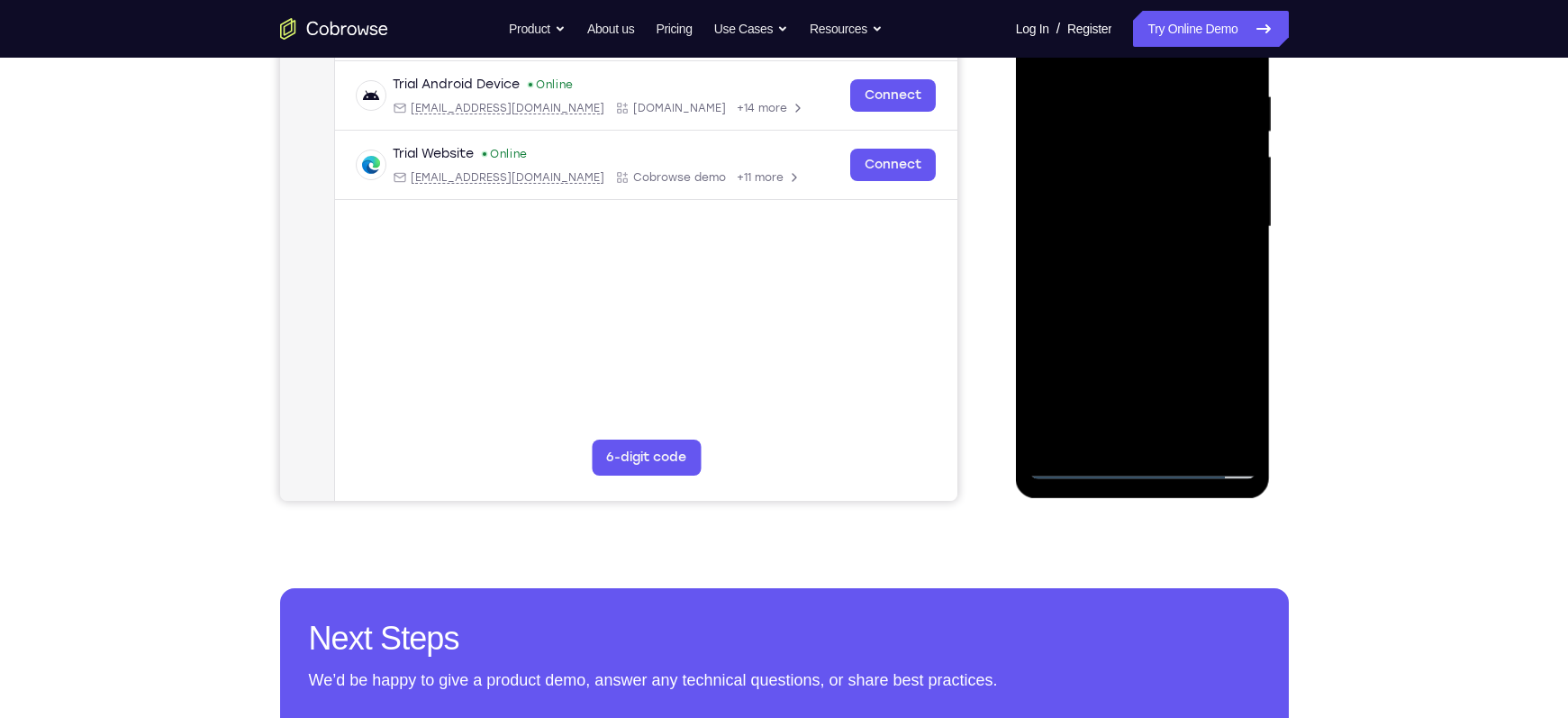
click at [1150, 299] on div at bounding box center [1143, 226] width 227 height 504
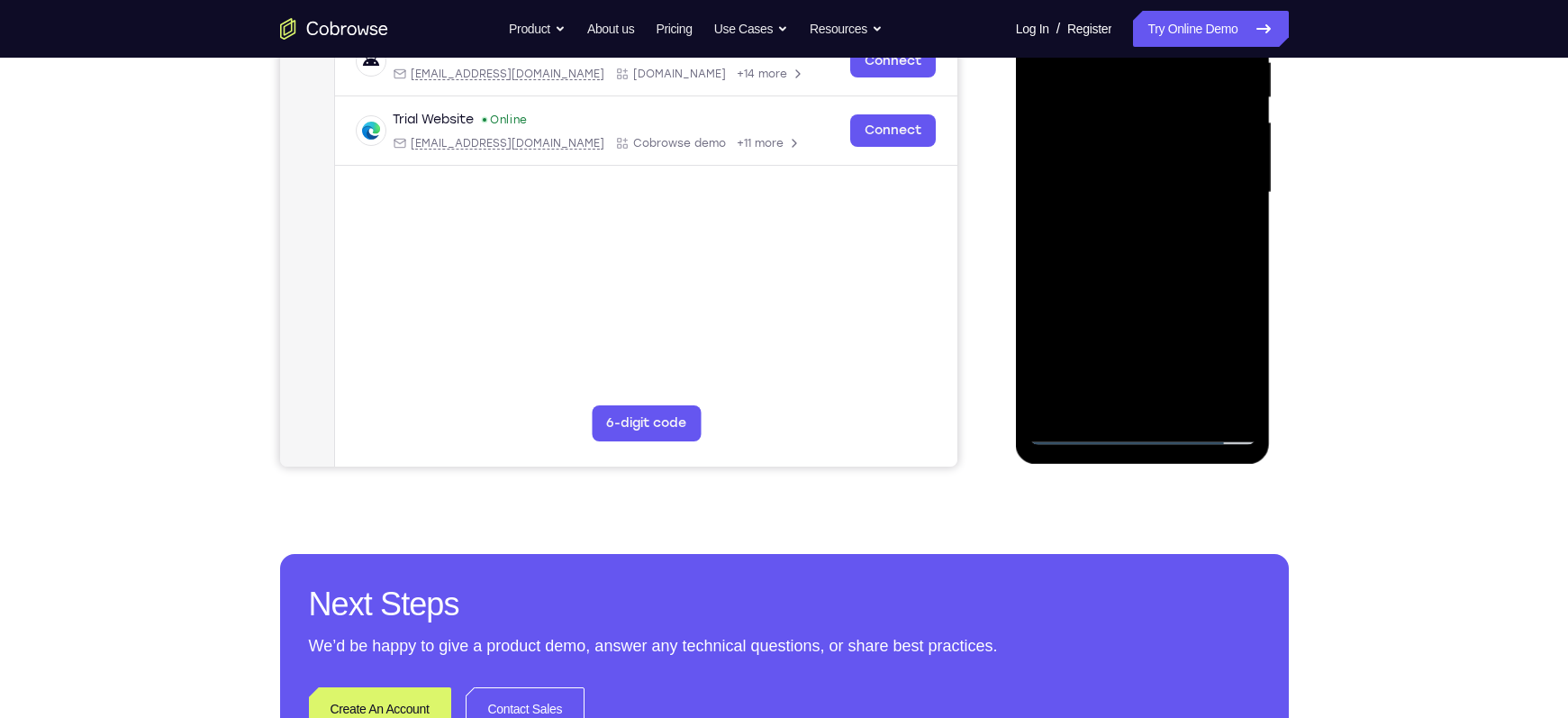
scroll to position [390, 0]
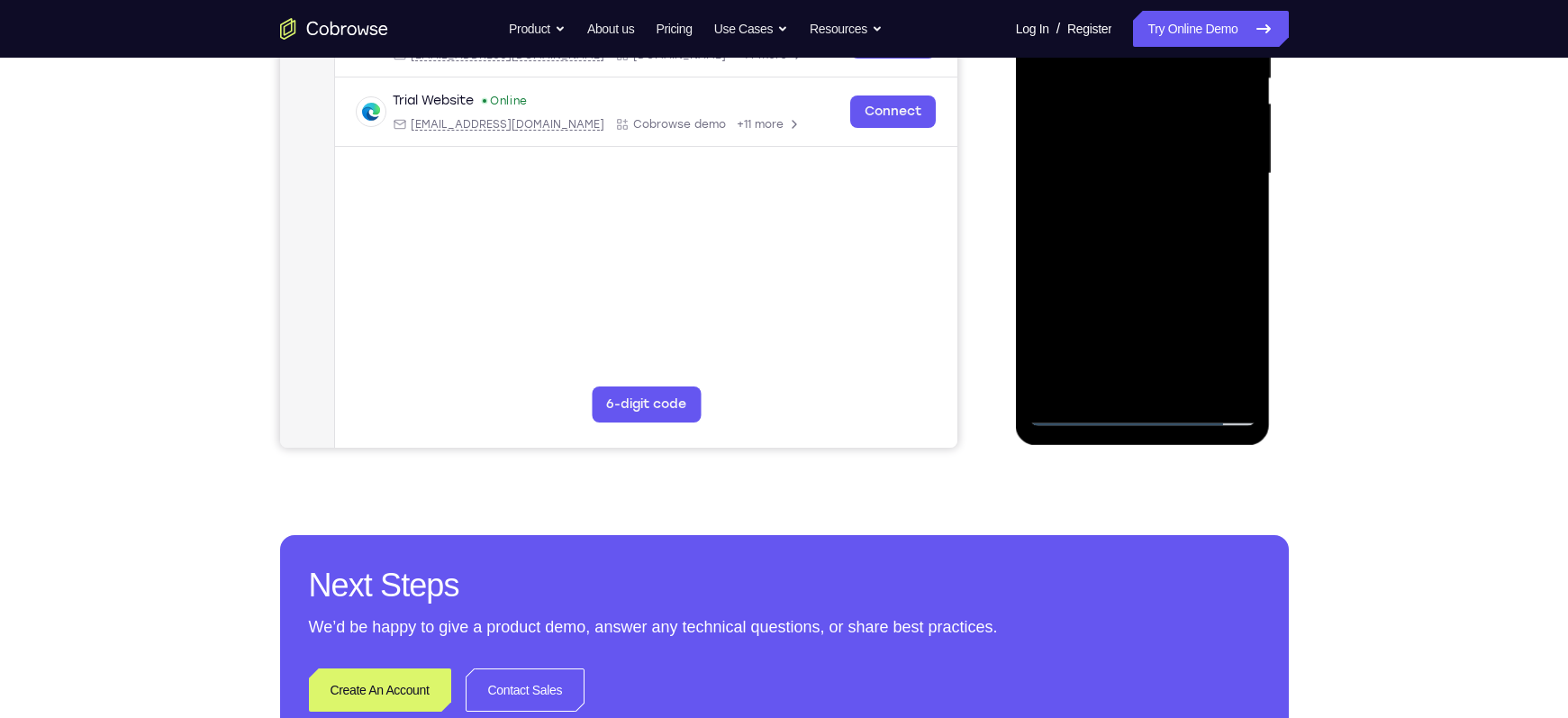
click at [1181, 388] on div at bounding box center [1143, 173] width 227 height 504
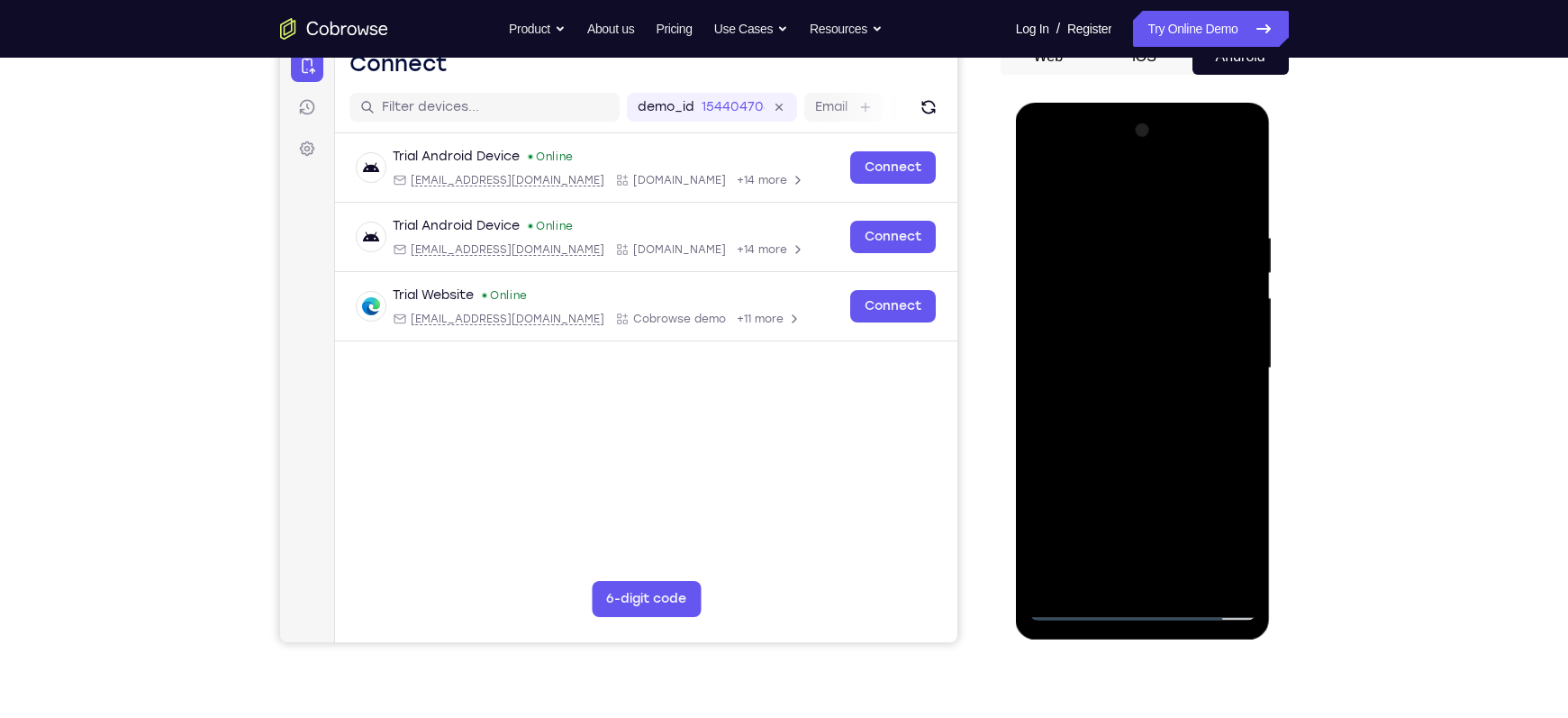
scroll to position [194, 0]
click at [1141, 463] on div at bounding box center [1143, 369] width 227 height 504
drag, startPoint x: 1165, startPoint y: 481, endPoint x: 1142, endPoint y: 350, distance: 133.0
click at [1142, 350] on div at bounding box center [1143, 369] width 227 height 504
drag, startPoint x: 1142, startPoint y: 476, endPoint x: 1125, endPoint y: 377, distance: 100.4
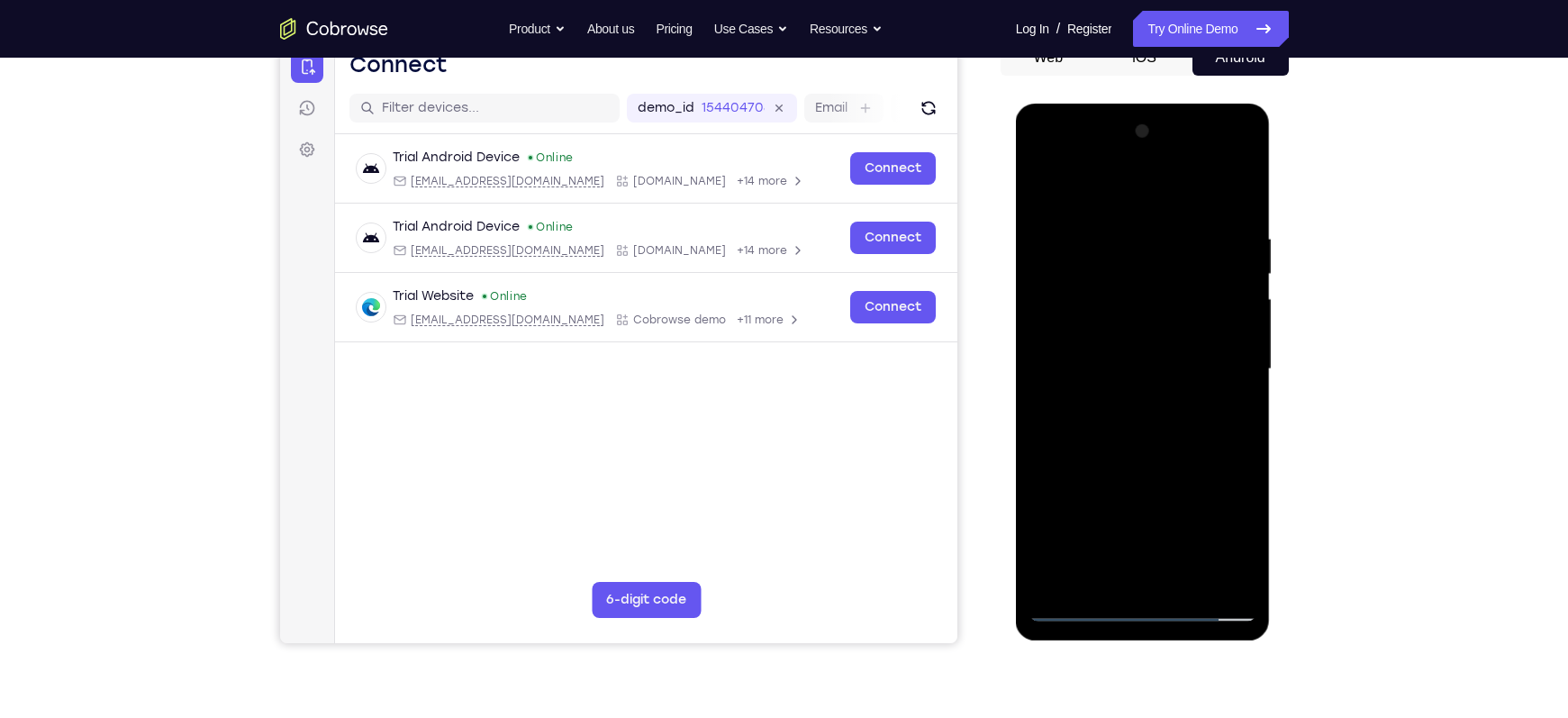
click at [1125, 377] on div at bounding box center [1143, 369] width 227 height 504
drag, startPoint x: 1144, startPoint y: 484, endPoint x: 1112, endPoint y: 414, distance: 77.0
click at [1112, 414] on div at bounding box center [1143, 369] width 227 height 504
drag, startPoint x: 1135, startPoint y: 504, endPoint x: 1109, endPoint y: 415, distance: 92.7
click at [1109, 415] on div at bounding box center [1143, 369] width 227 height 504
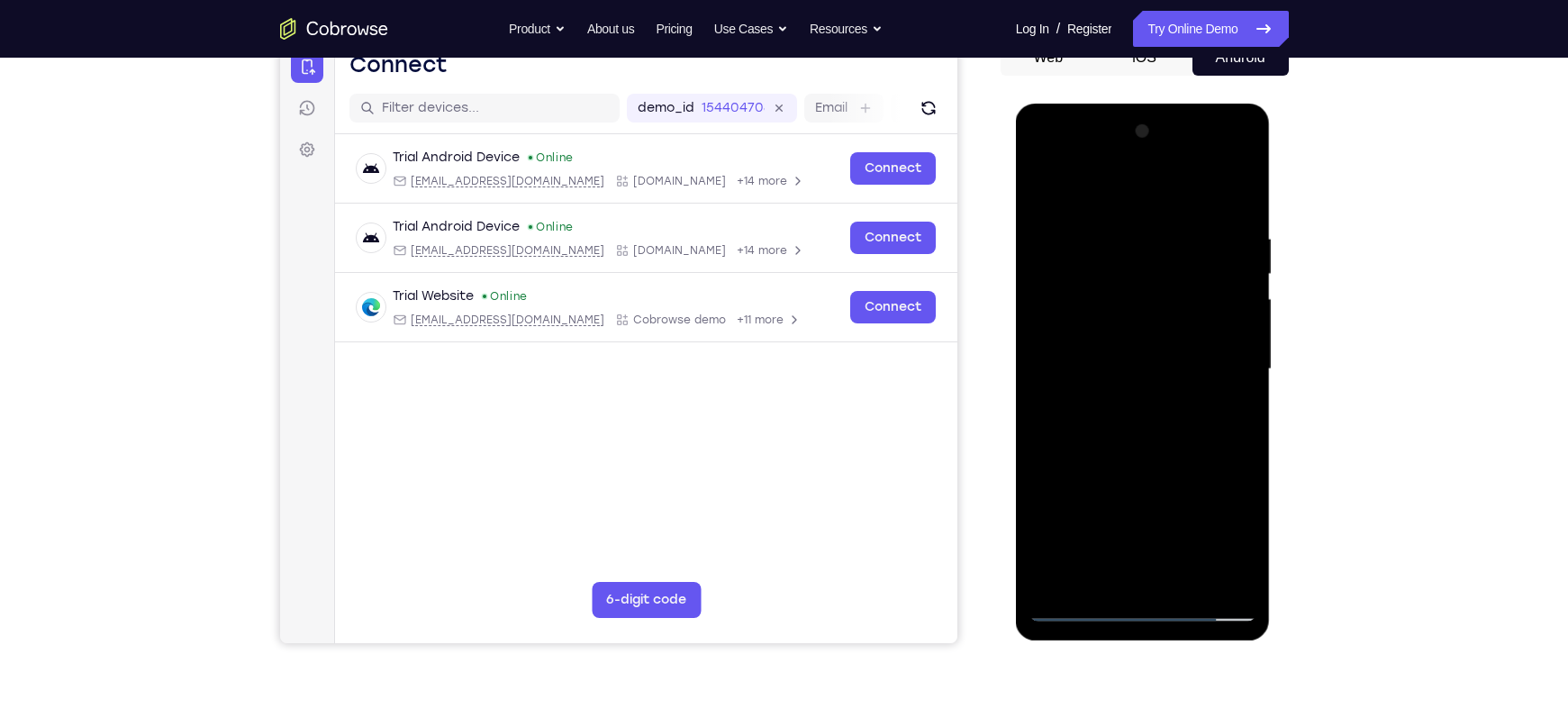
drag, startPoint x: 1140, startPoint y: 501, endPoint x: 1092, endPoint y: 386, distance: 124.6
click at [1092, 386] on div at bounding box center [1143, 369] width 227 height 504
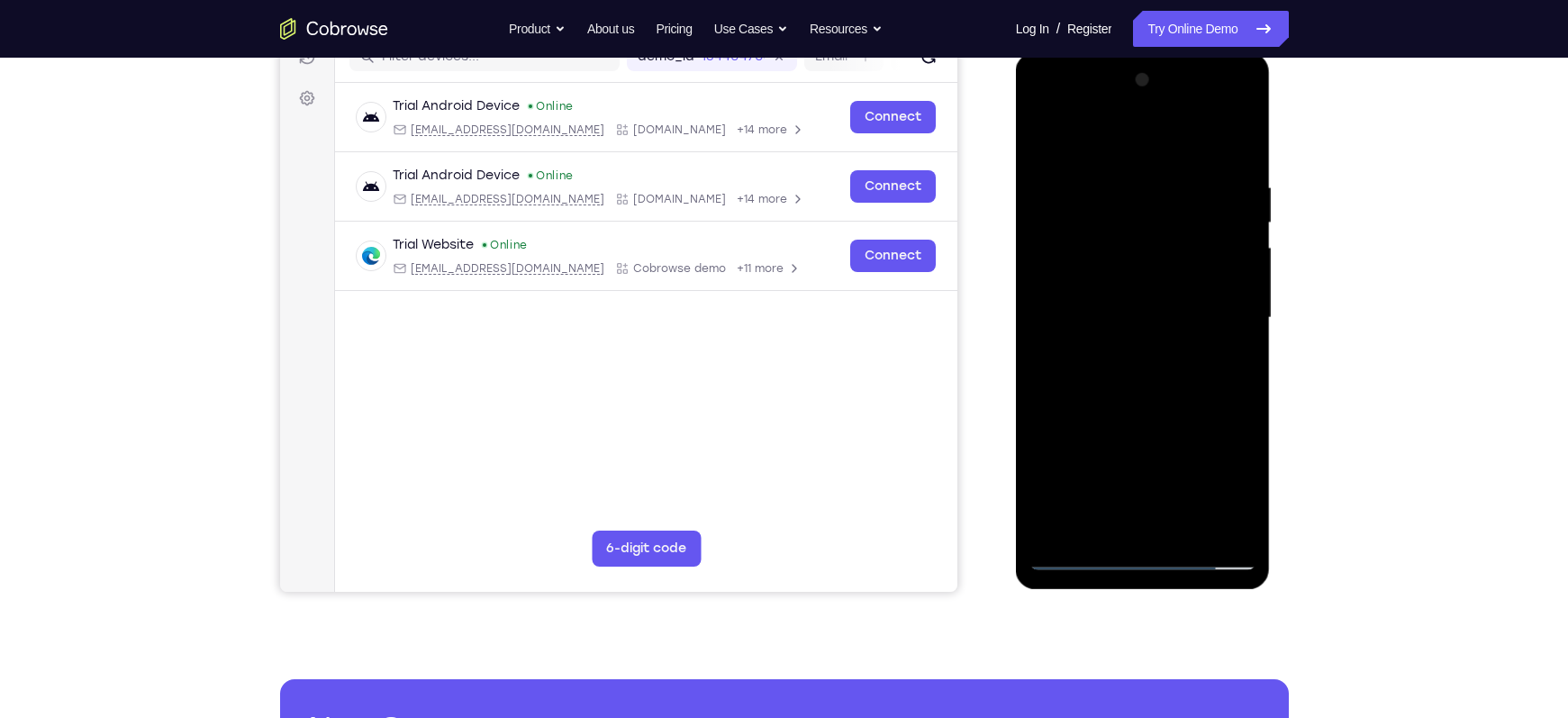
click at [1088, 454] on div at bounding box center [1143, 318] width 227 height 504
click at [1224, 362] on div at bounding box center [1143, 318] width 227 height 504
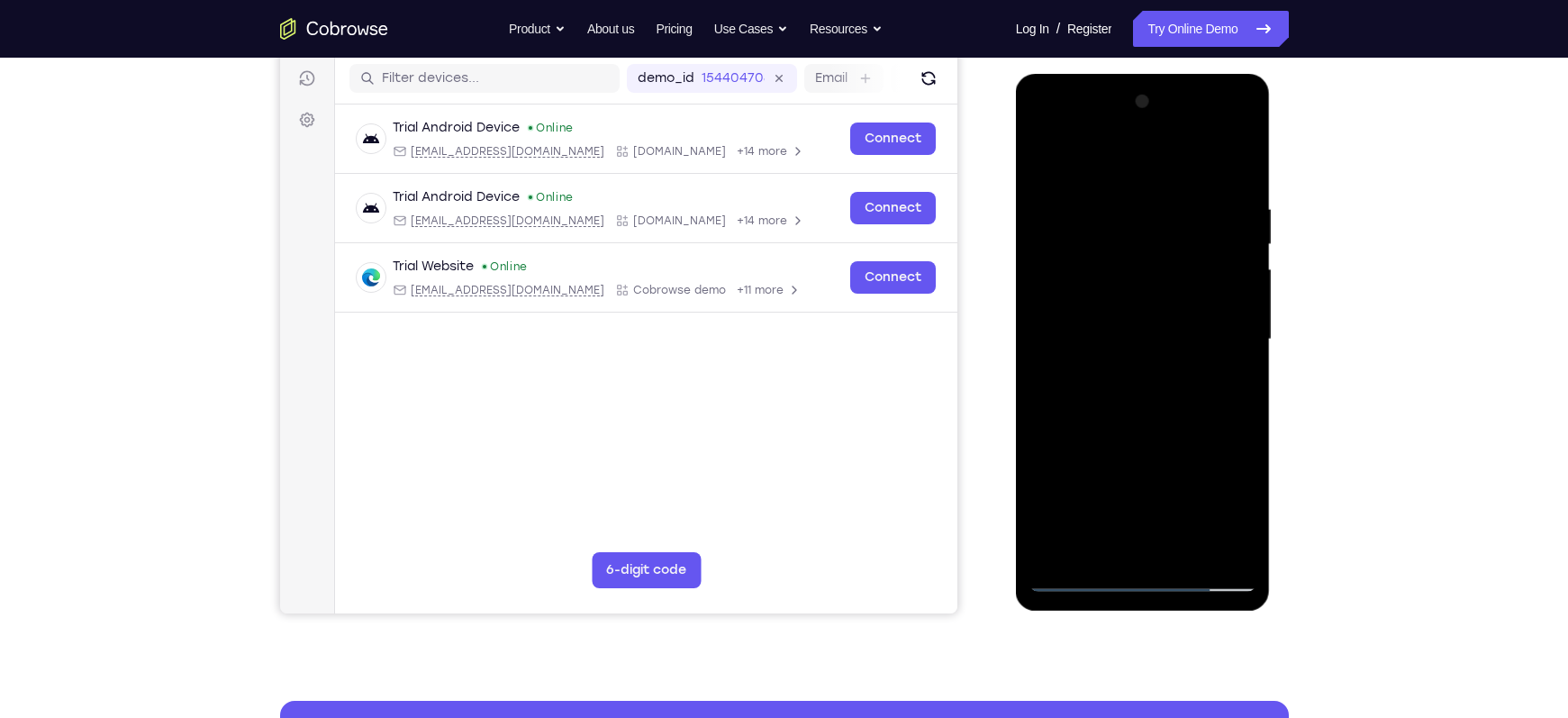
scroll to position [249, 0]
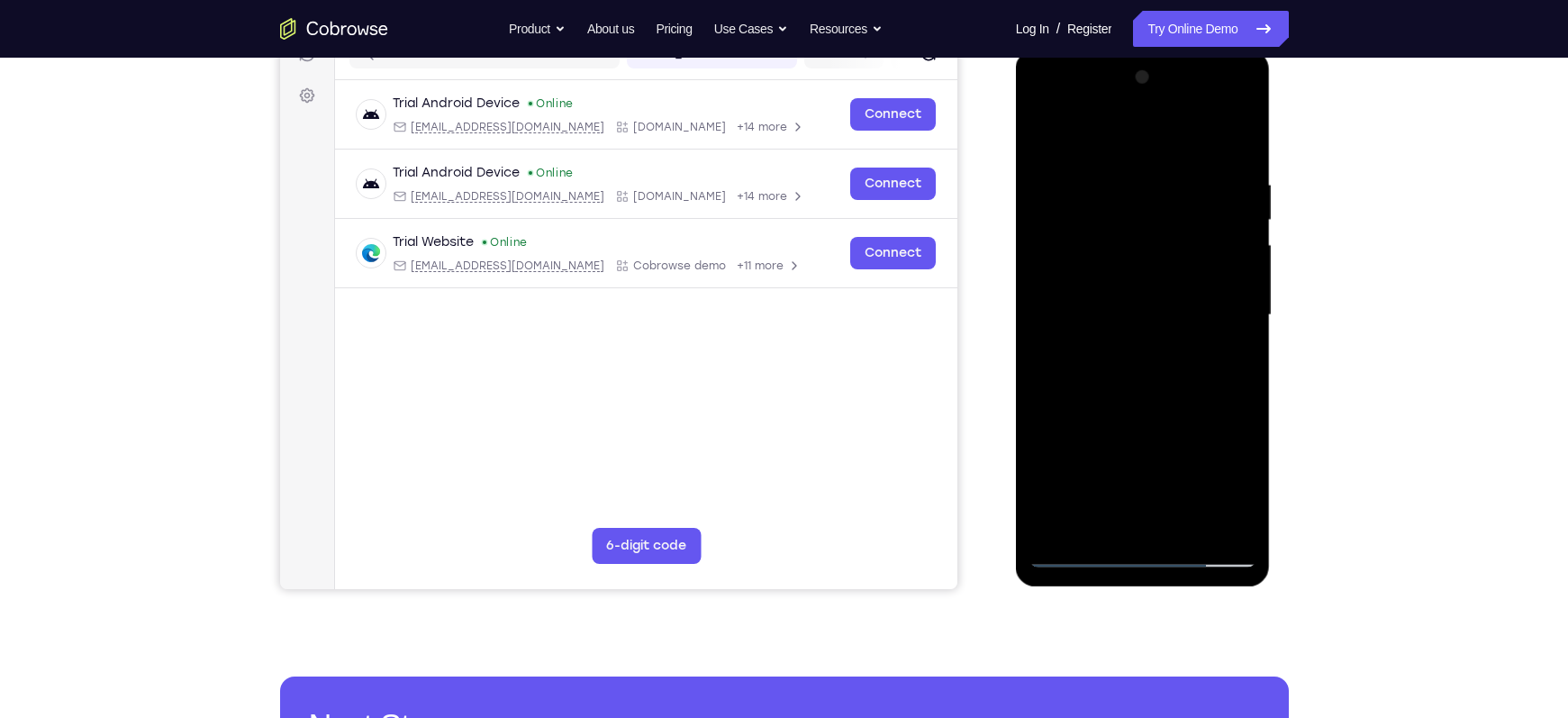
click at [1229, 359] on div at bounding box center [1143, 315] width 227 height 504
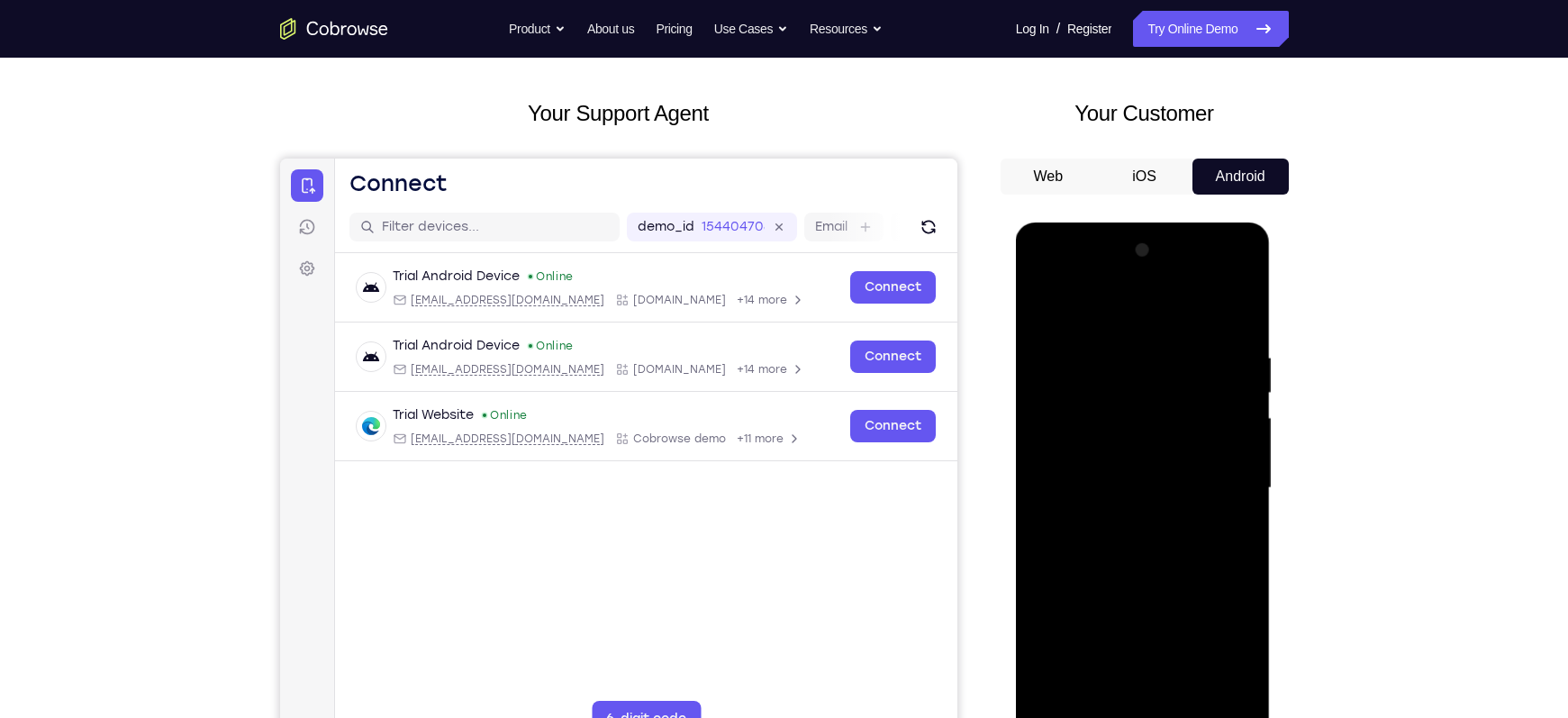
scroll to position [74, 0]
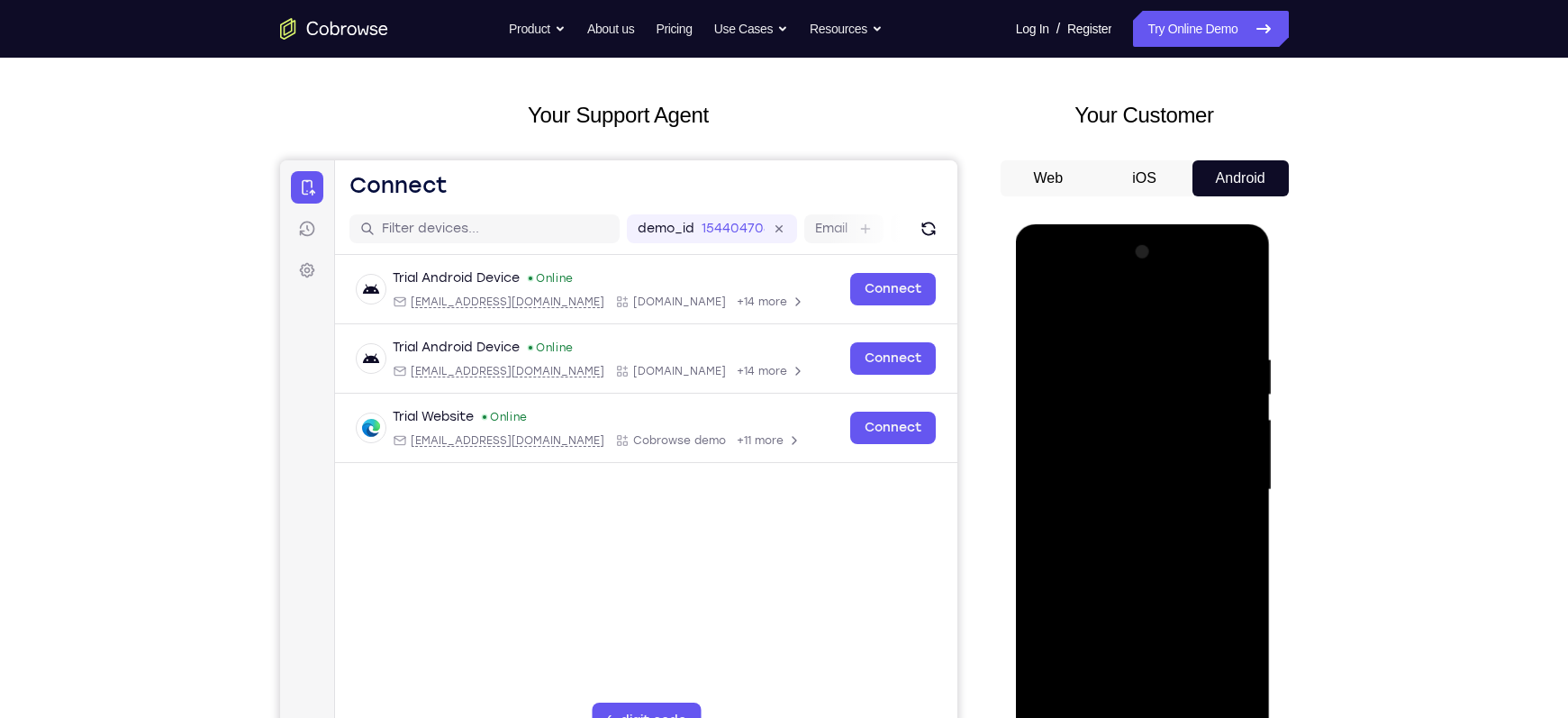
click at [1045, 311] on div at bounding box center [1143, 490] width 227 height 504
drag, startPoint x: 1109, startPoint y: 525, endPoint x: 1114, endPoint y: 540, distance: 15.8
click at [1114, 540] on div at bounding box center [1143, 490] width 227 height 504
drag, startPoint x: 1116, startPoint y: 463, endPoint x: 1116, endPoint y: 574, distance: 111.0
click at [1116, 574] on div at bounding box center [1143, 490] width 227 height 504
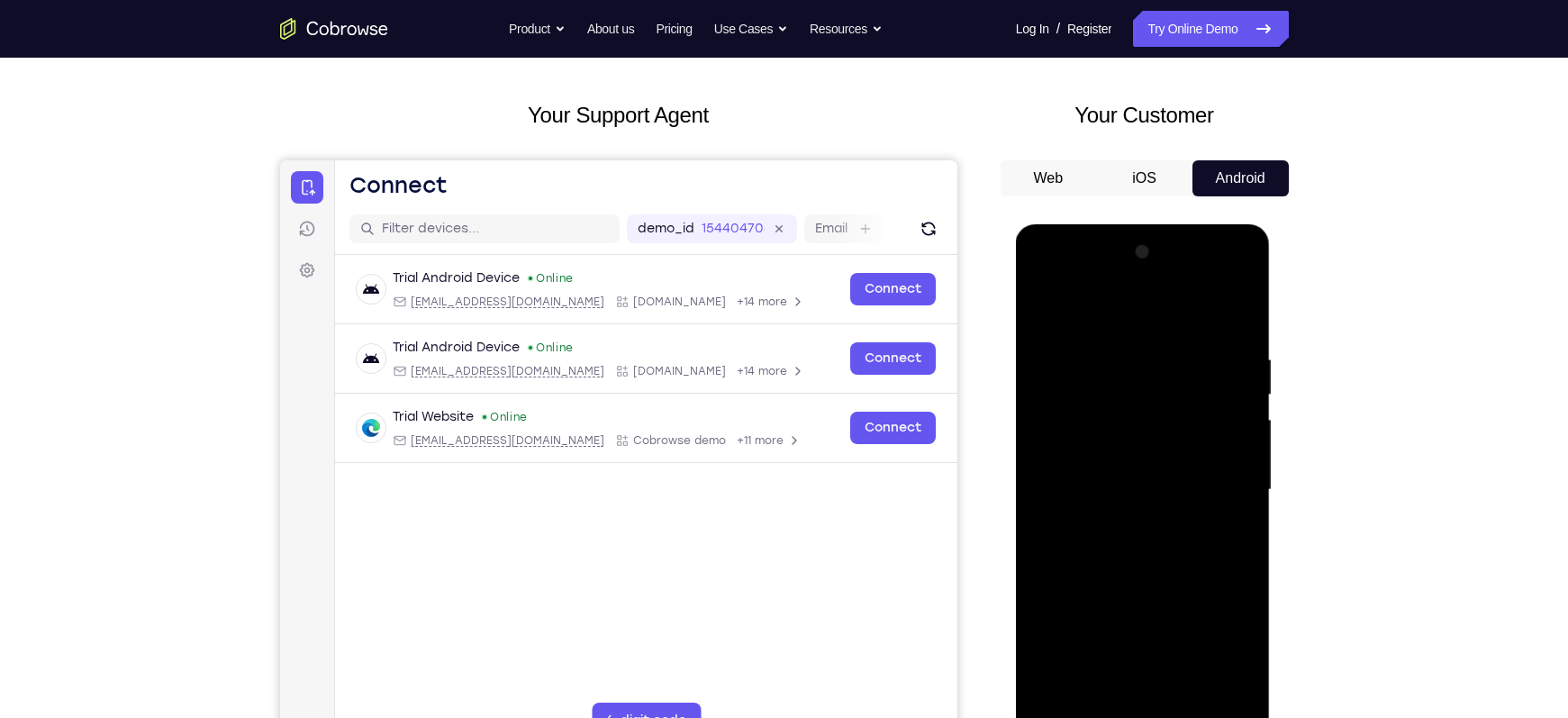
drag, startPoint x: 1117, startPoint y: 448, endPoint x: 1122, endPoint y: 531, distance: 83.2
click at [1122, 531] on div at bounding box center [1143, 490] width 227 height 504
drag, startPoint x: 1131, startPoint y: 434, endPoint x: 1142, endPoint y: 566, distance: 132.5
click at [1142, 566] on div at bounding box center [1143, 490] width 227 height 504
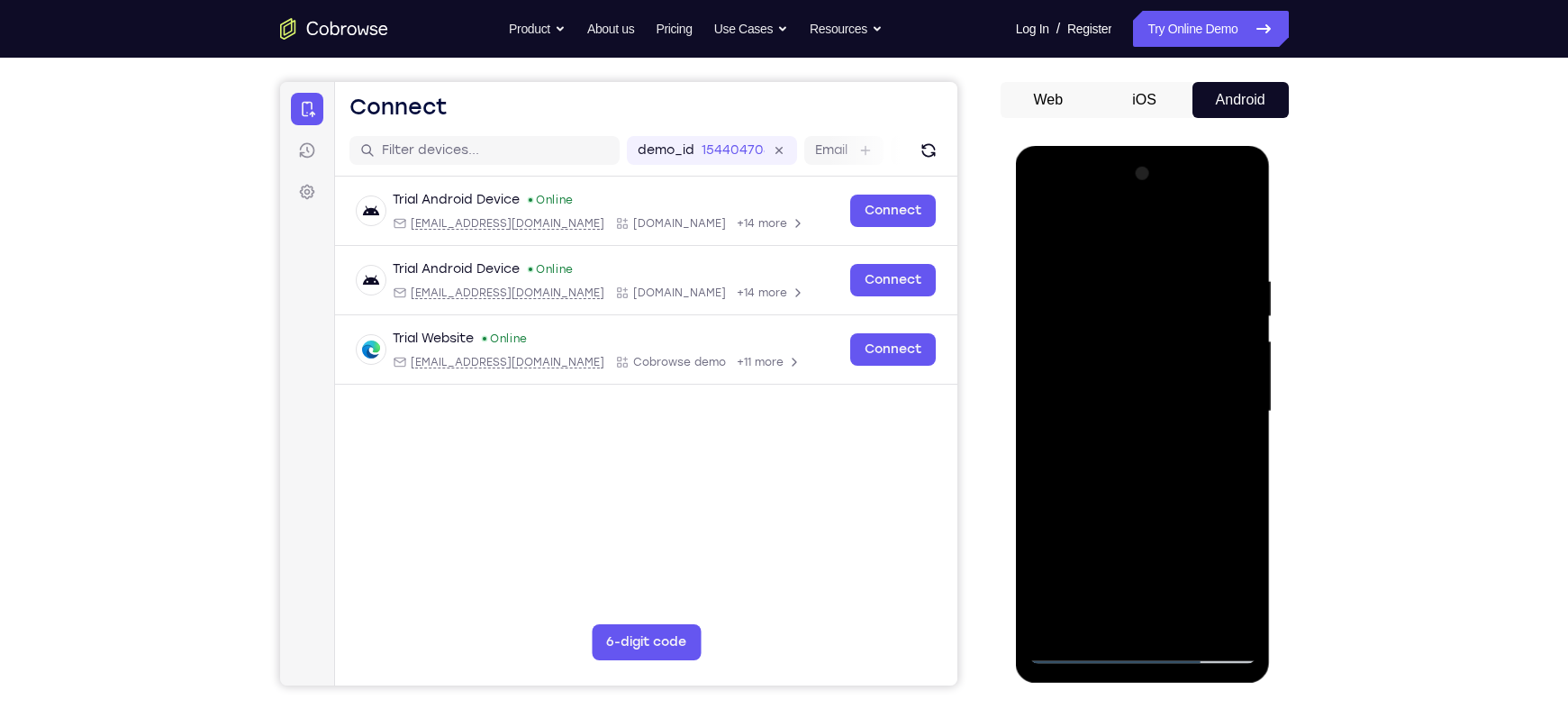
drag, startPoint x: 1122, startPoint y: 372, endPoint x: 1124, endPoint y: 516, distance: 144.0
click at [1124, 516] on div at bounding box center [1143, 411] width 227 height 504
click at [1093, 432] on div at bounding box center [1143, 411] width 227 height 504
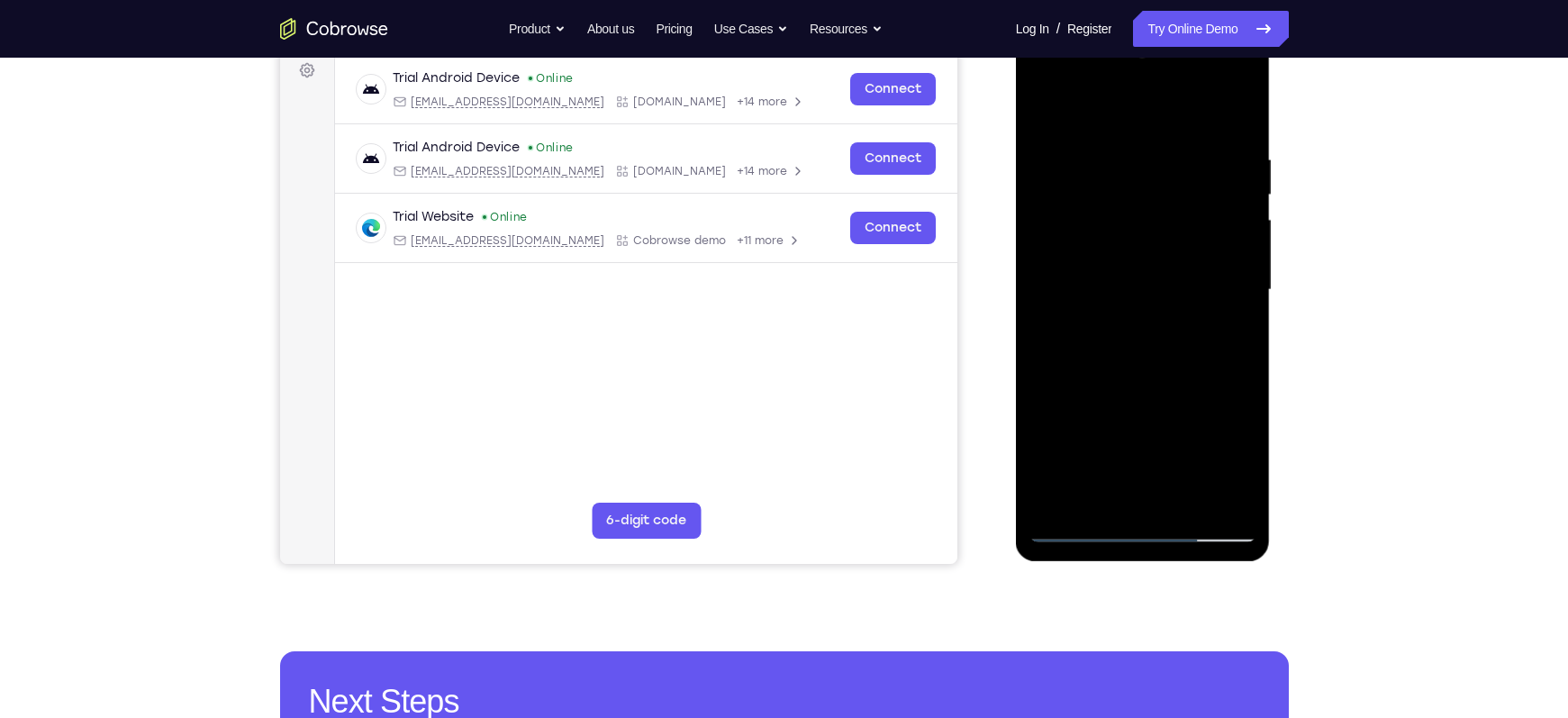
scroll to position [275, 0]
click at [1125, 430] on div at bounding box center [1143, 289] width 227 height 504
click at [1187, 427] on div at bounding box center [1143, 289] width 227 height 504
click at [1123, 400] on div at bounding box center [1143, 289] width 227 height 504
click at [1112, 496] on div at bounding box center [1143, 289] width 227 height 504
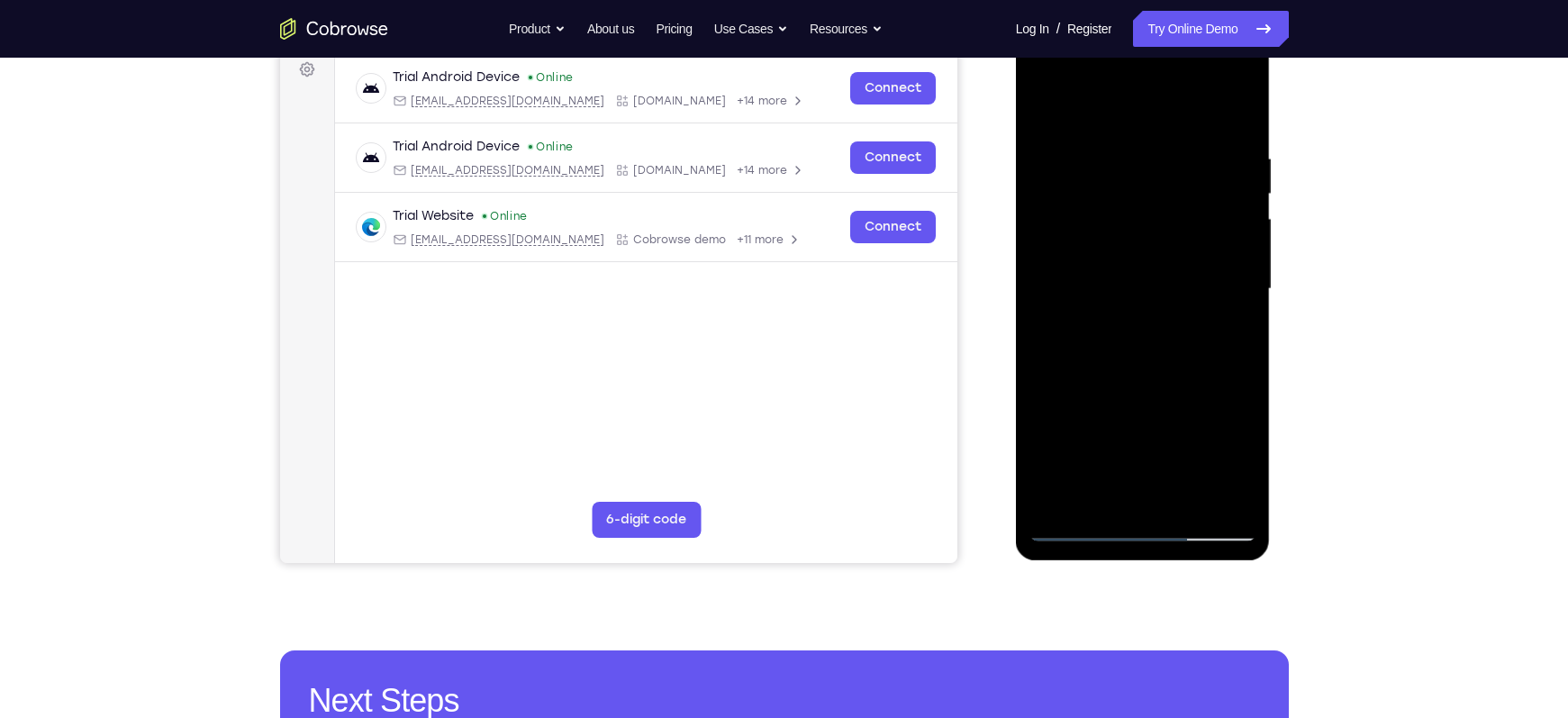
click at [1227, 327] on div at bounding box center [1143, 289] width 227 height 504
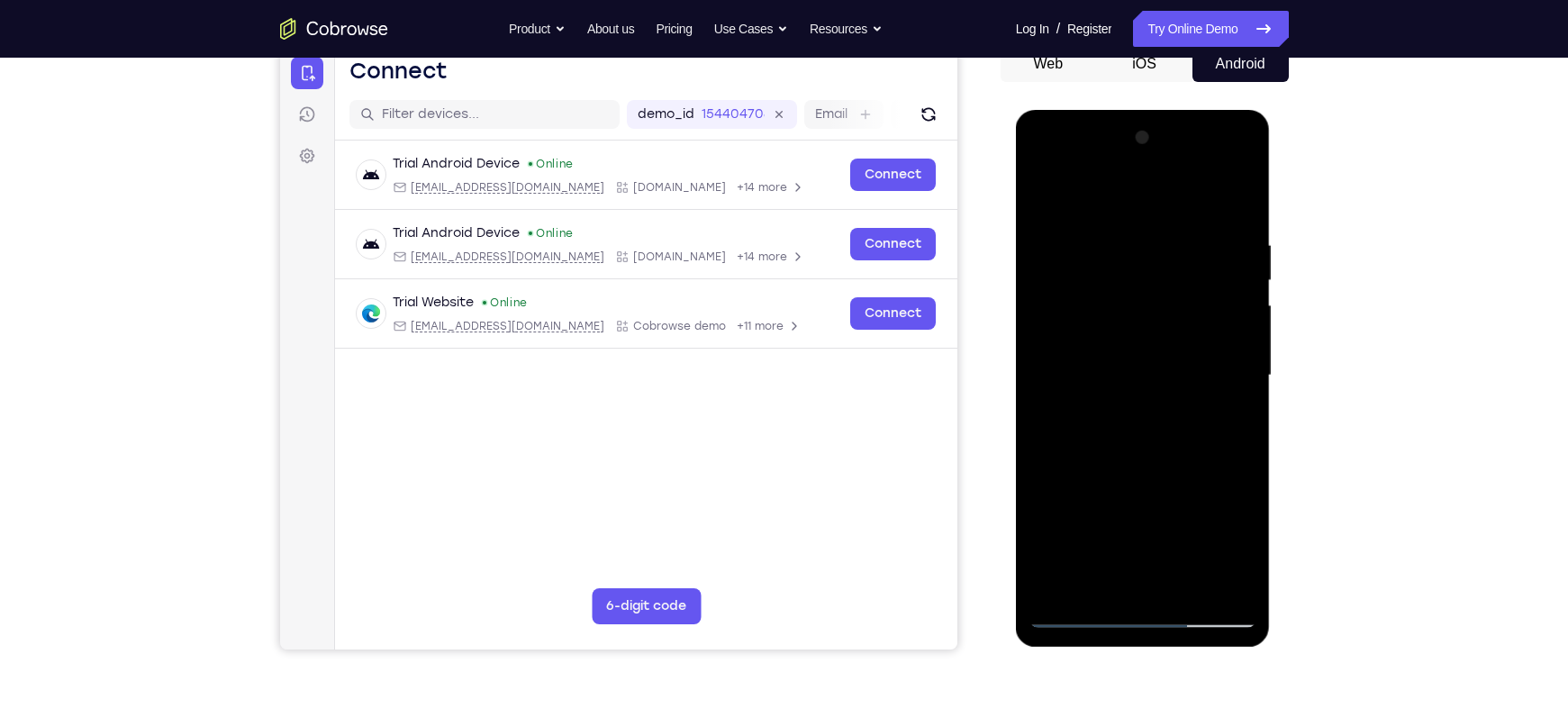
scroll to position [179, 0]
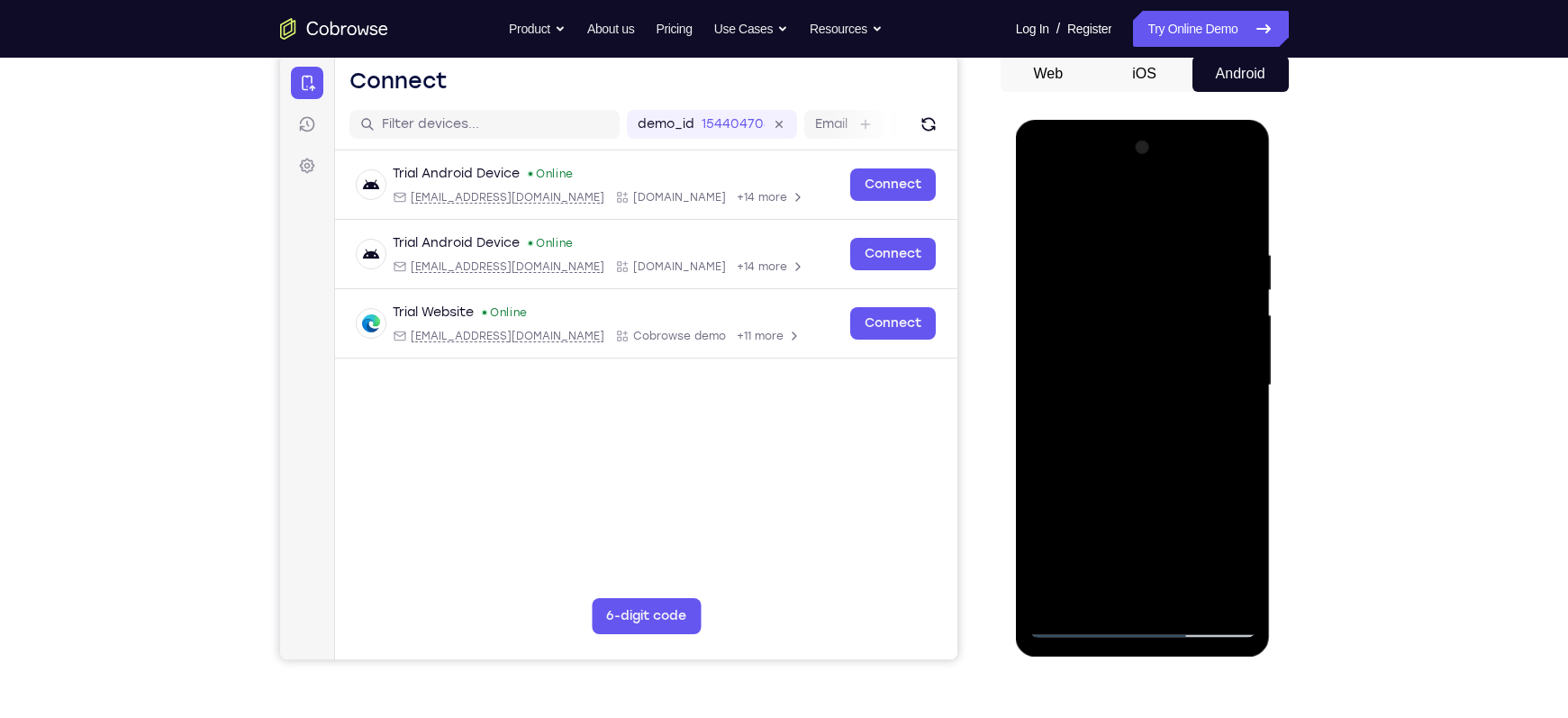
click at [1047, 209] on div at bounding box center [1143, 385] width 227 height 504
click at [1108, 441] on div at bounding box center [1143, 385] width 227 height 504
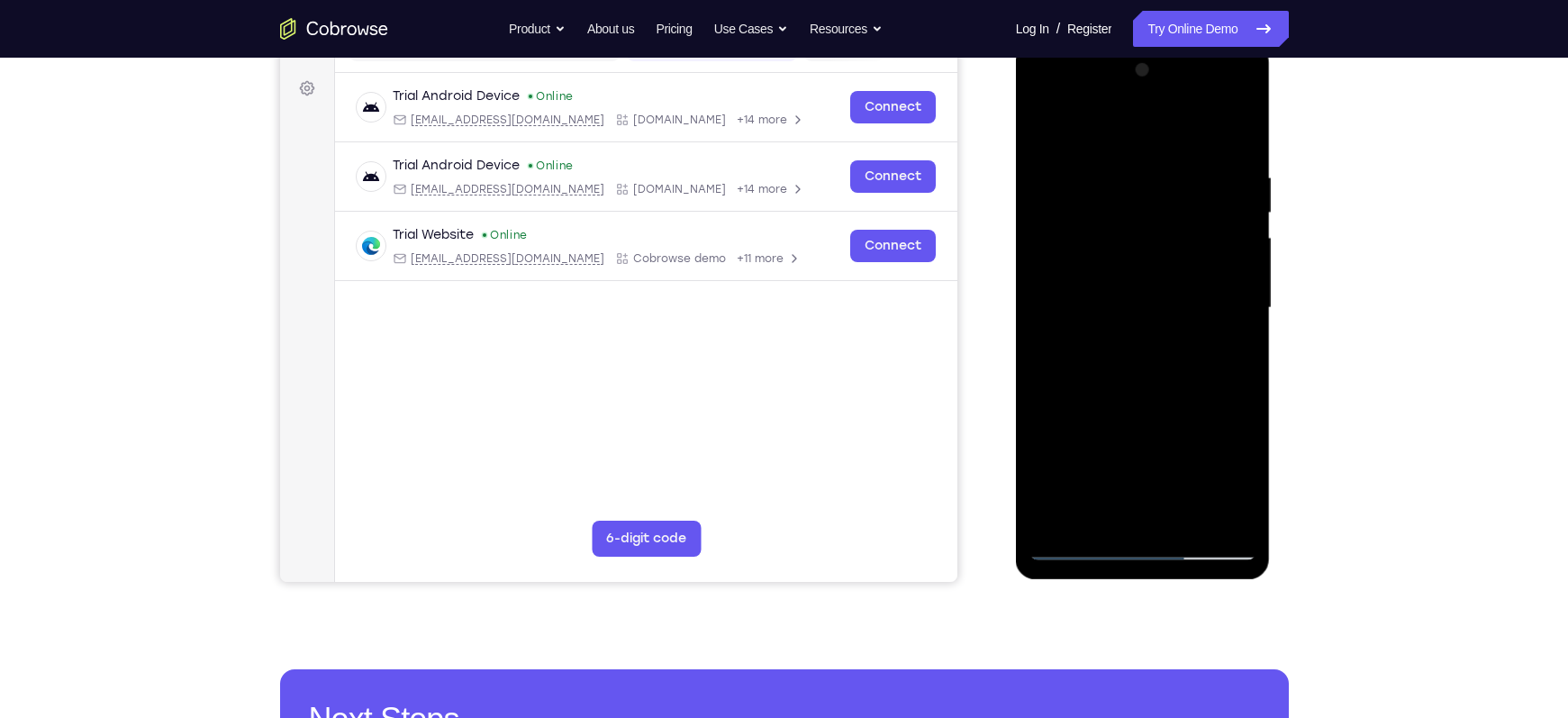
scroll to position [256, 0]
click at [1084, 249] on div at bounding box center [1143, 307] width 227 height 504
click at [1145, 245] on div at bounding box center [1143, 307] width 227 height 504
click at [1222, 352] on div at bounding box center [1143, 307] width 227 height 504
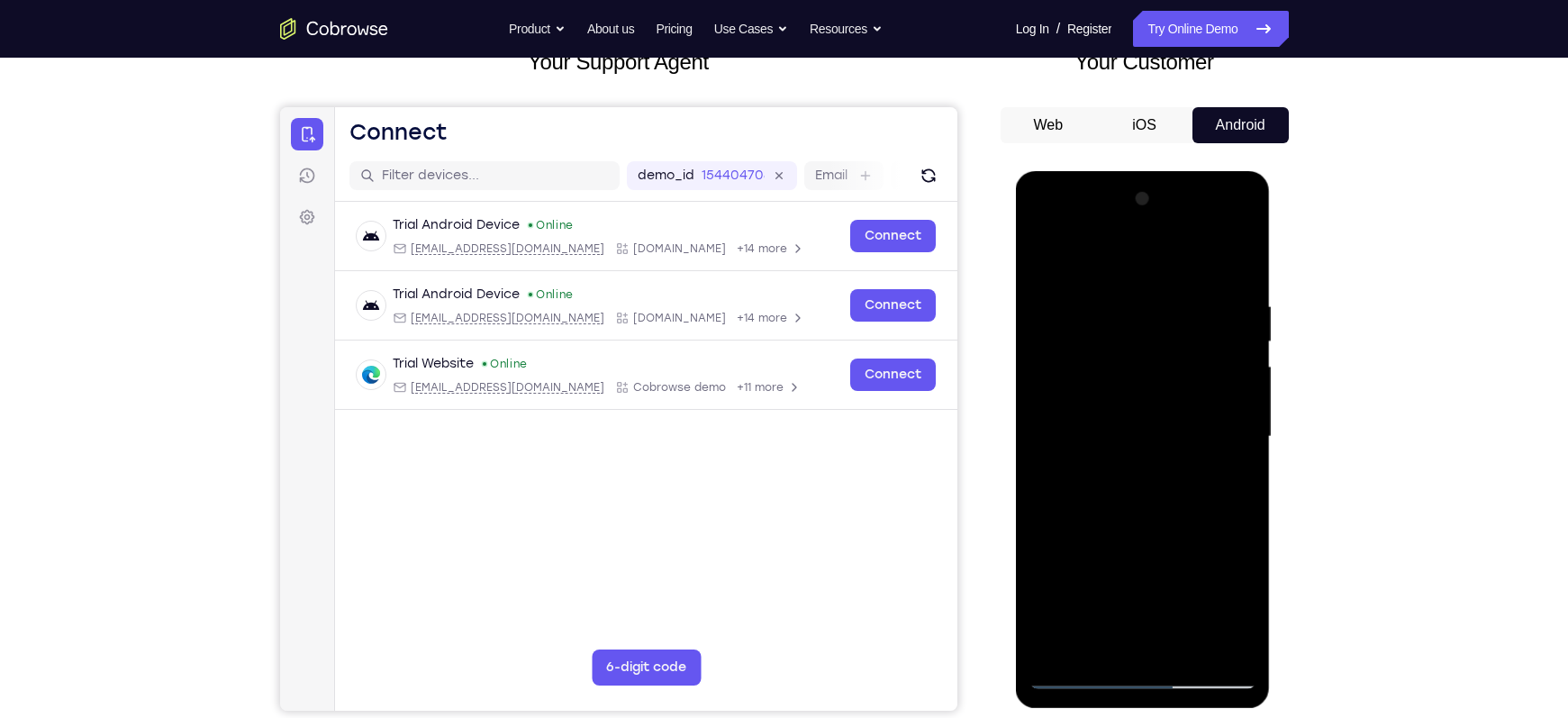
scroll to position [103, 0]
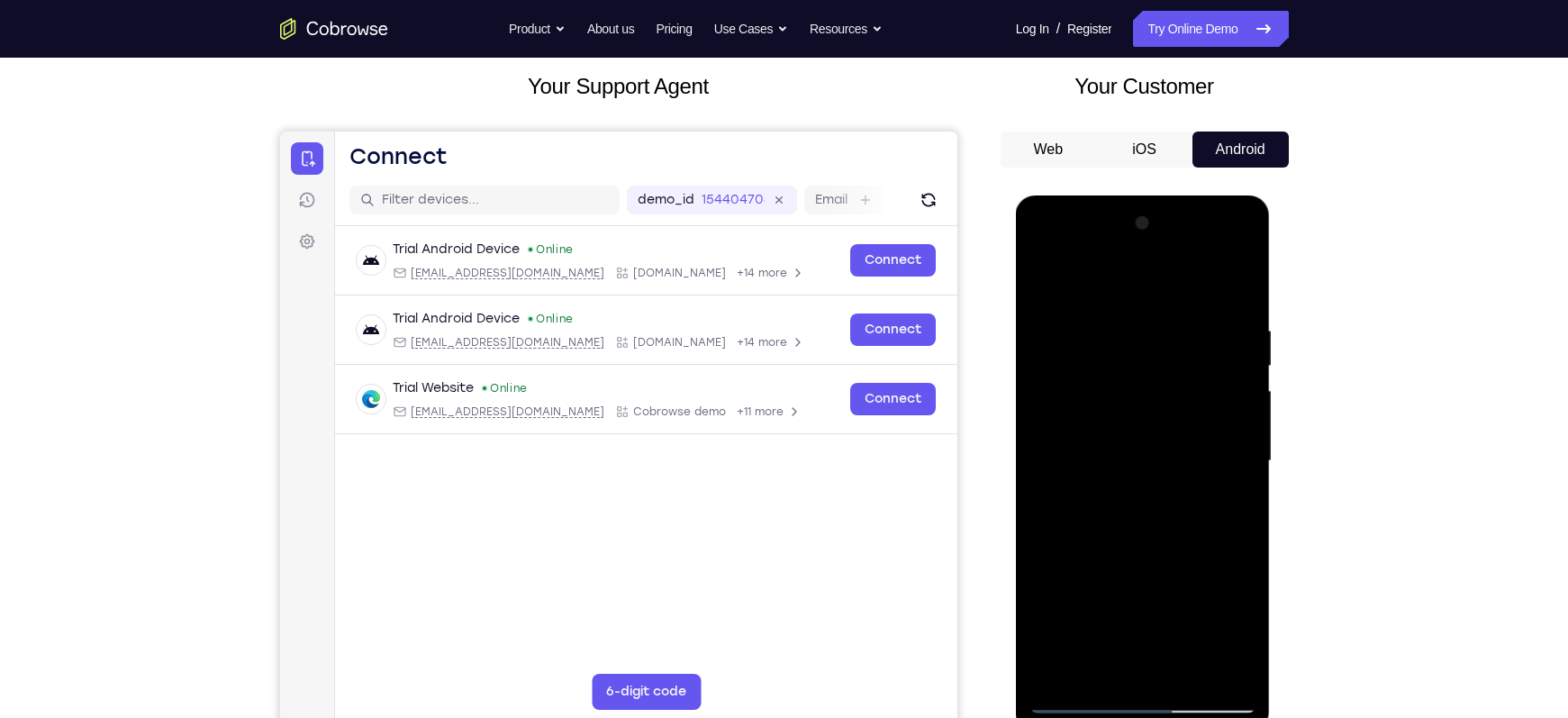
click at [1108, 386] on div at bounding box center [1143, 461] width 227 height 504
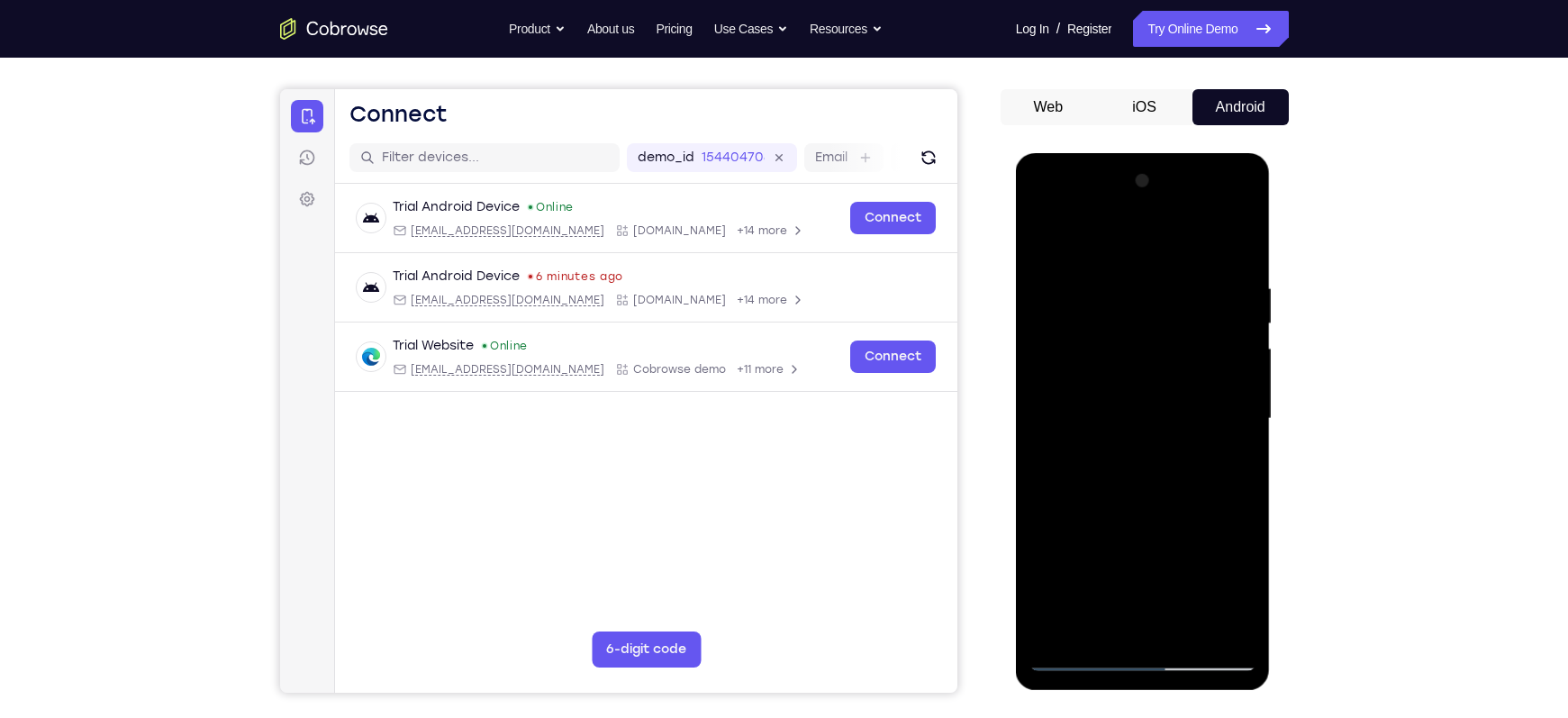
scroll to position [144, 0]
click at [1046, 241] on div at bounding box center [1143, 419] width 227 height 504
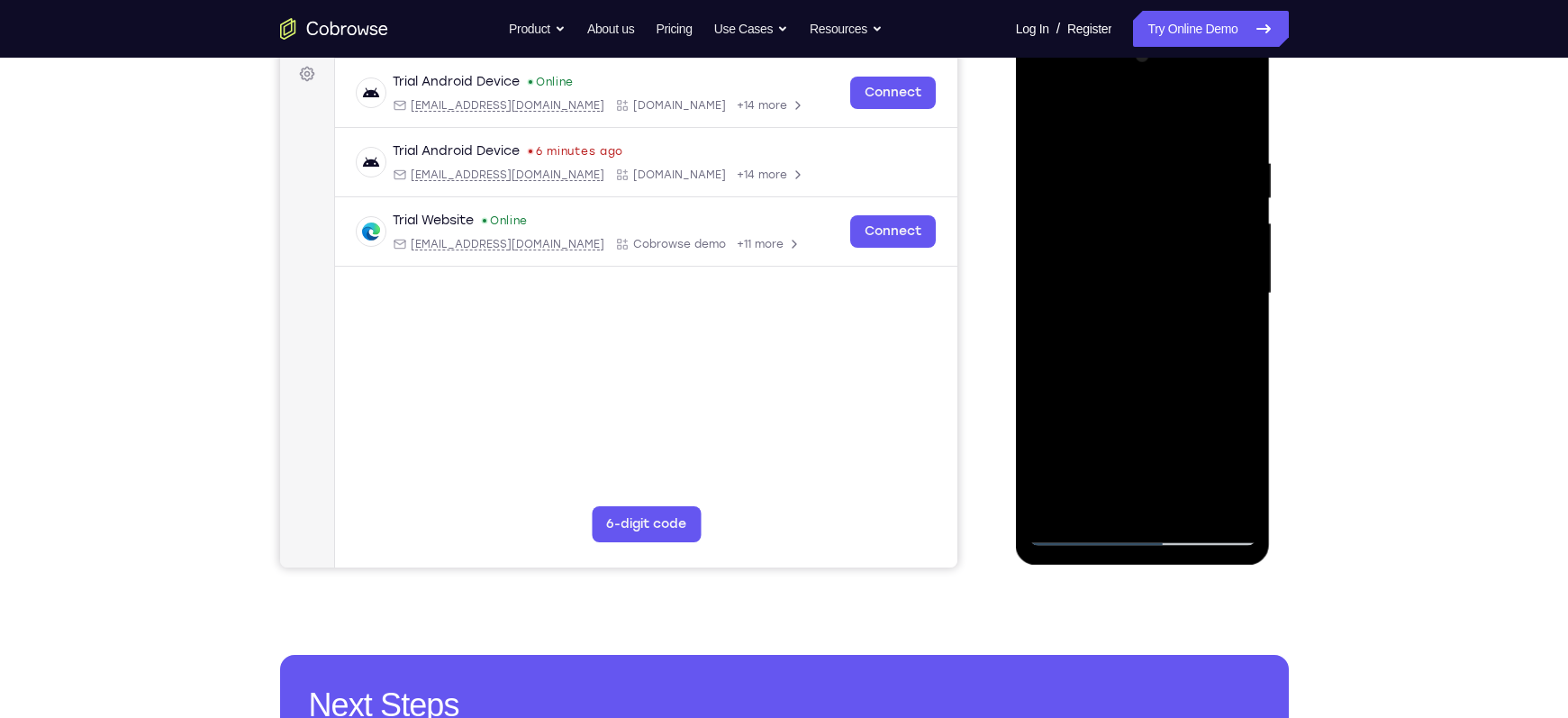
scroll to position [275, 0]
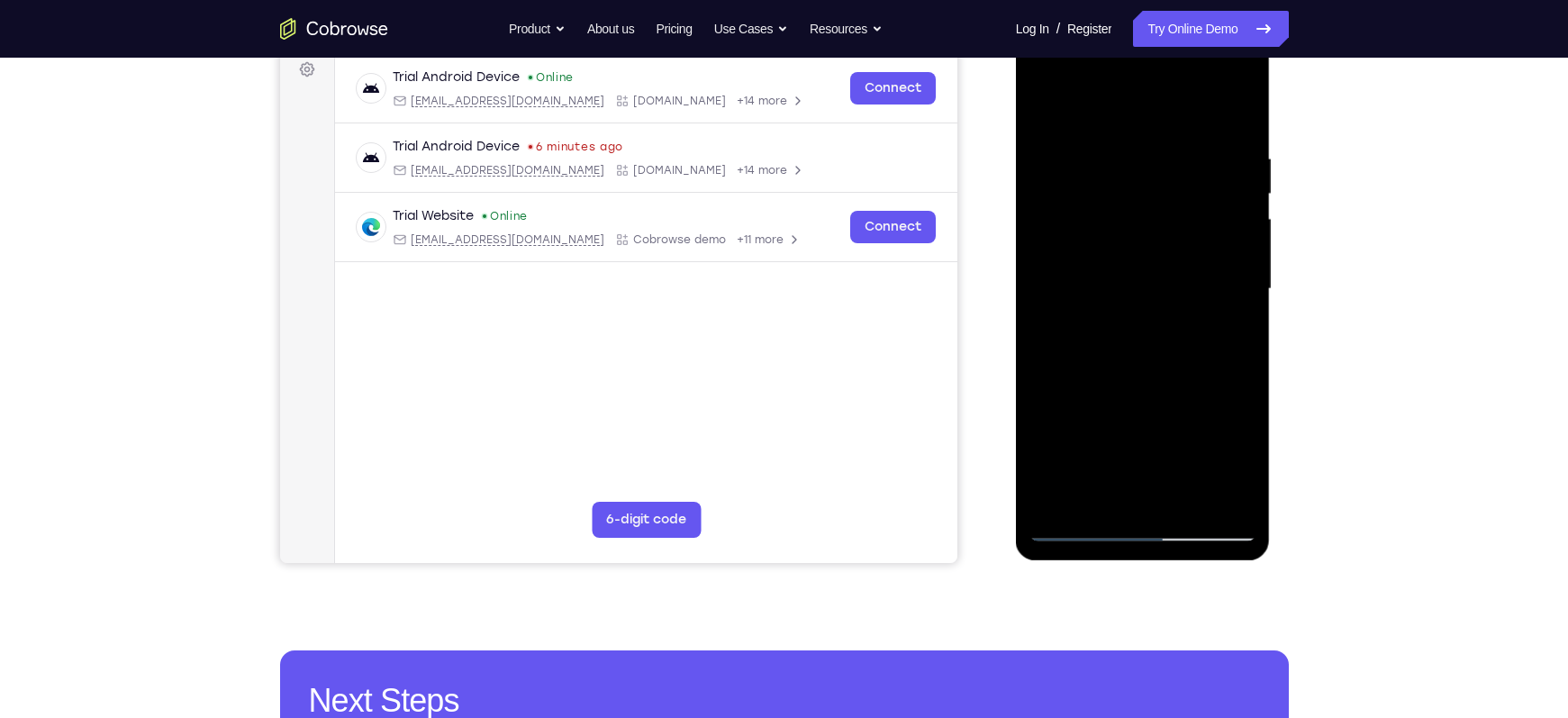
click at [1183, 496] on div at bounding box center [1143, 289] width 227 height 504
click at [1117, 241] on div at bounding box center [1143, 289] width 227 height 504
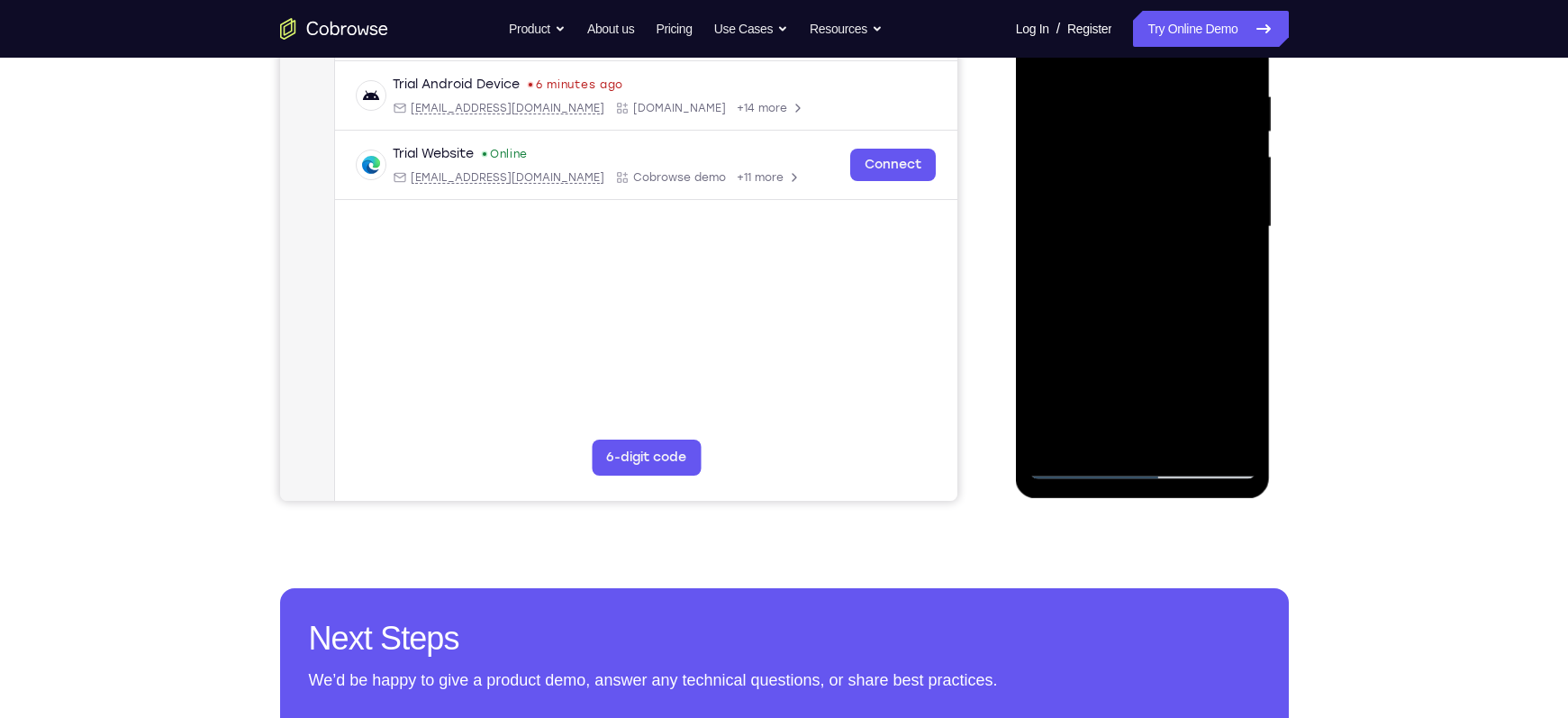
click at [1152, 394] on div at bounding box center [1143, 226] width 227 height 504
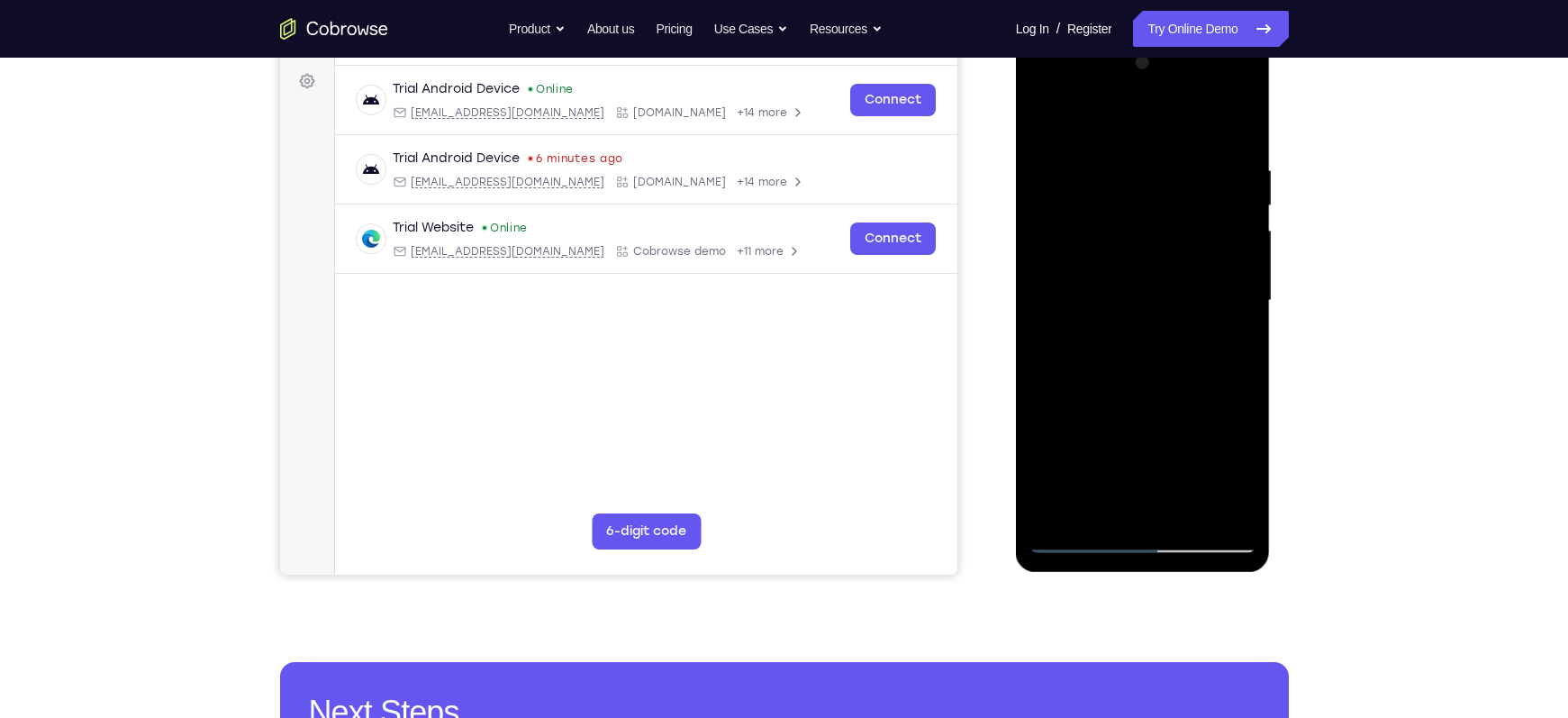
scroll to position [256, 0]
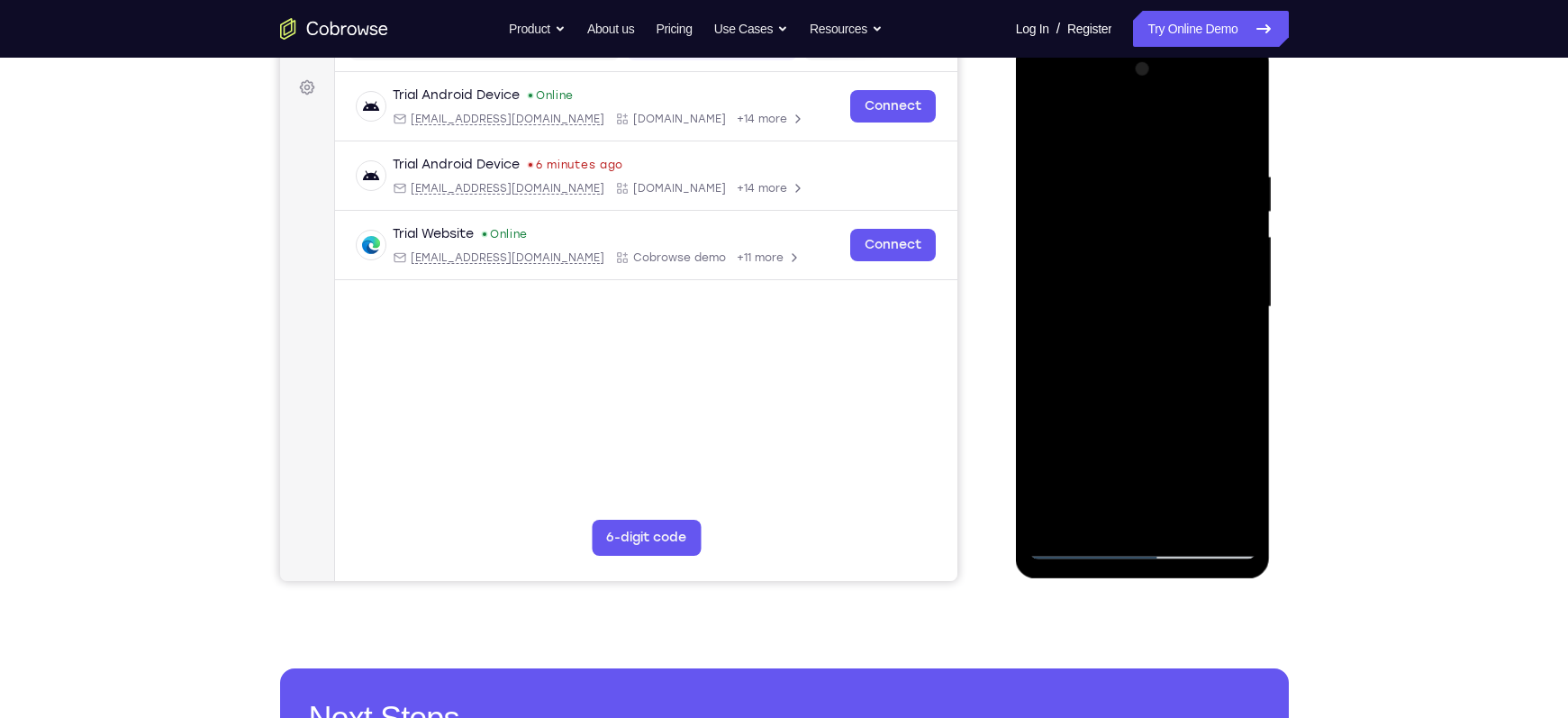
drag, startPoint x: 1156, startPoint y: 322, endPoint x: 1223, endPoint y: 346, distance: 71.2
click at [1223, 346] on div at bounding box center [1143, 307] width 227 height 504
click at [1060, 403] on div at bounding box center [1143, 307] width 227 height 504
click at [1200, 338] on div at bounding box center [1143, 307] width 227 height 504
click at [1178, 302] on div at bounding box center [1143, 307] width 227 height 504
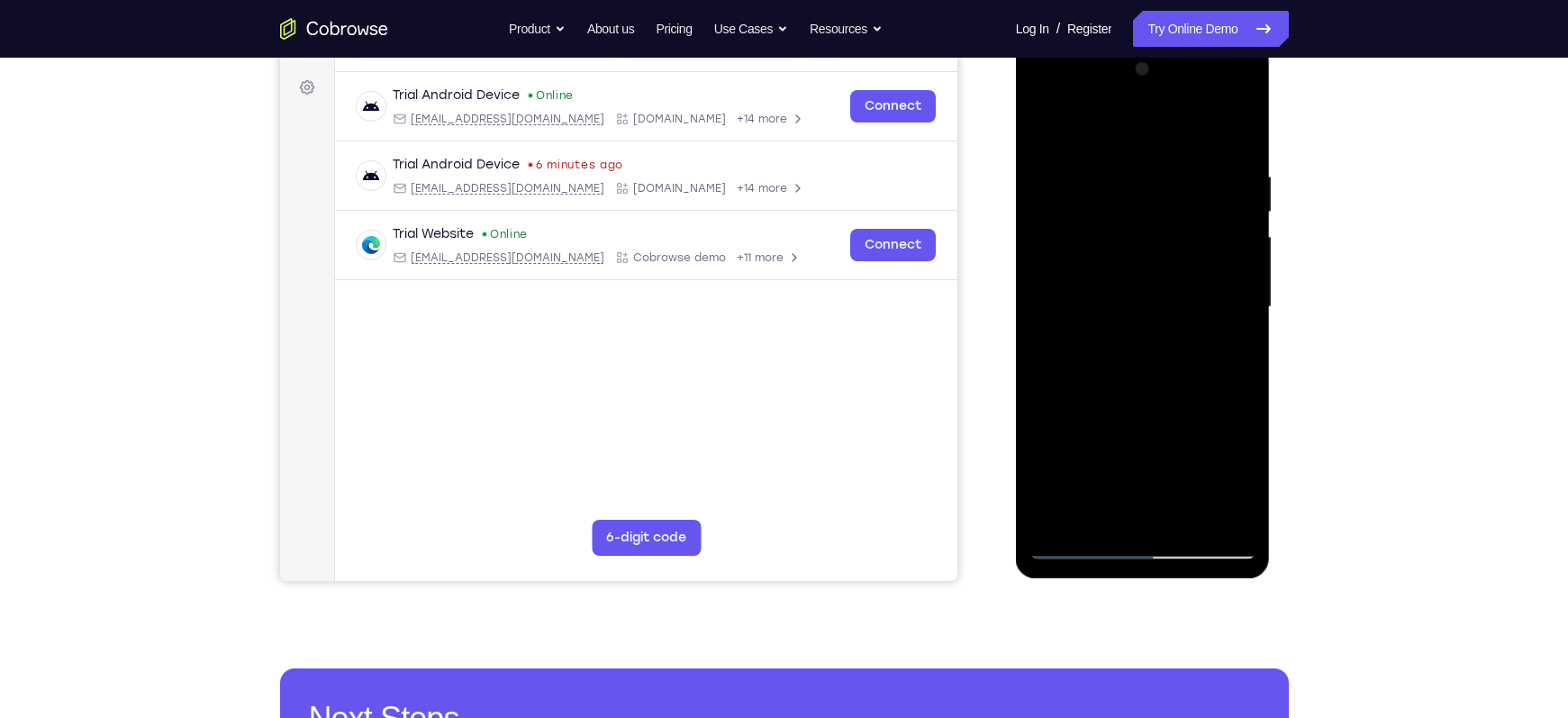
click at [1117, 277] on div at bounding box center [1143, 307] width 227 height 504
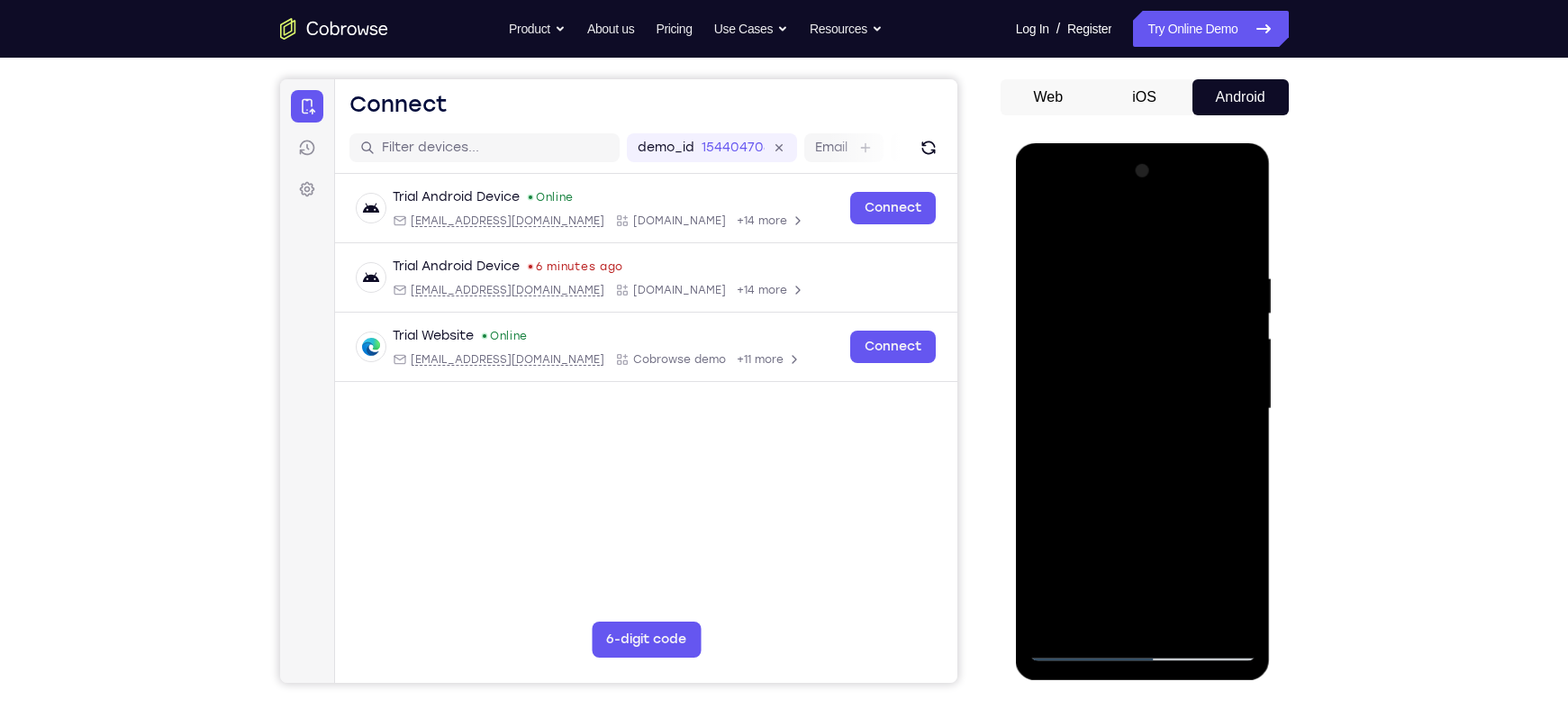
scroll to position [148, 0]
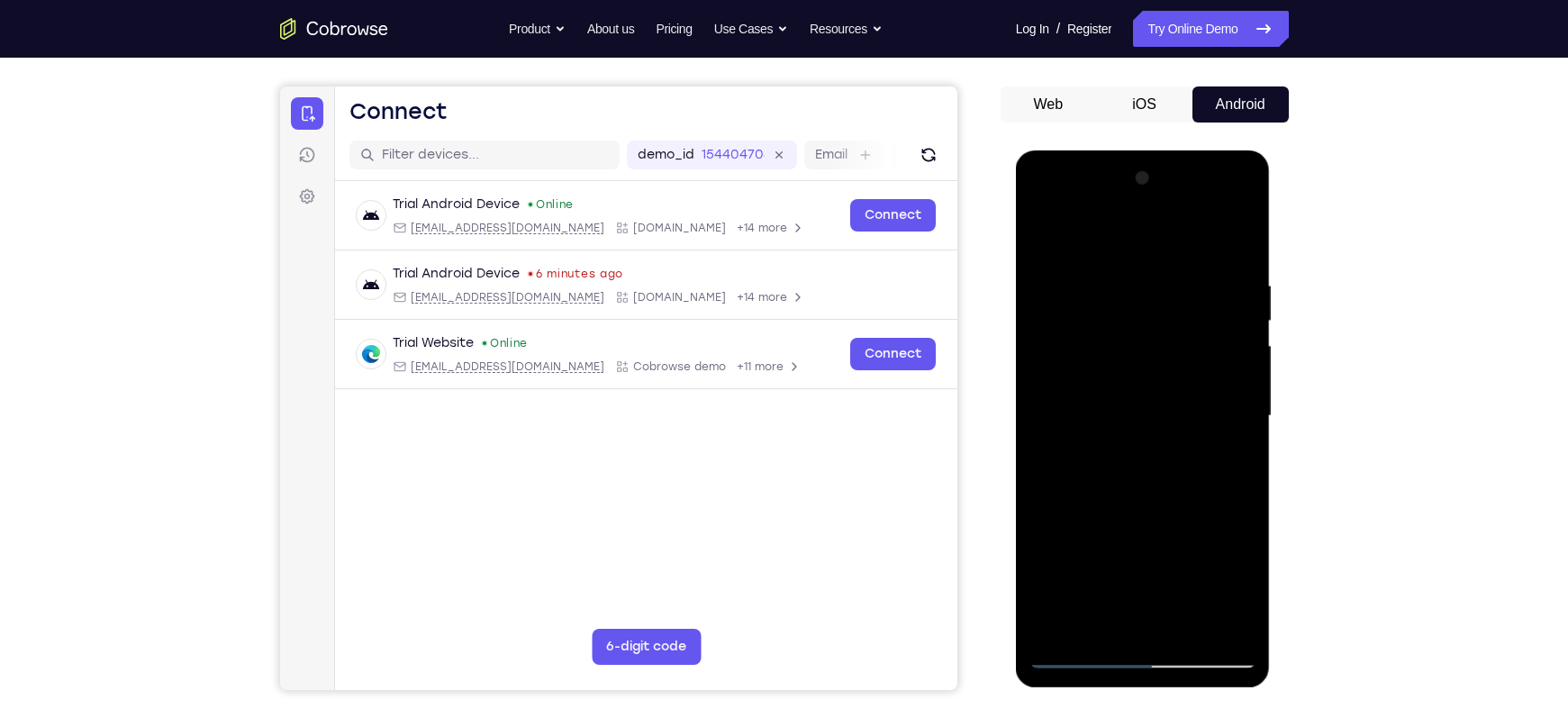
click at [1045, 240] on div at bounding box center [1143, 416] width 227 height 504
click at [1103, 491] on div at bounding box center [1143, 416] width 227 height 504
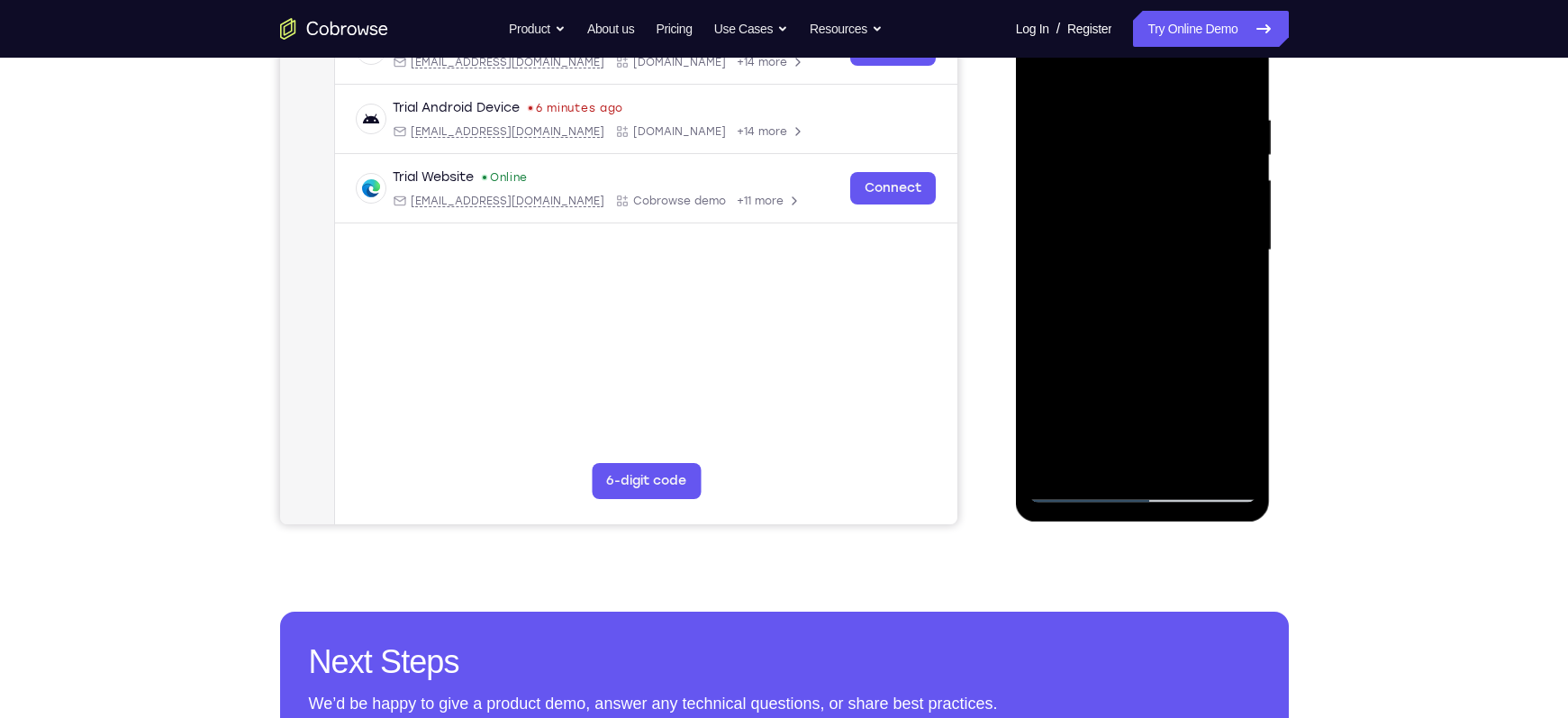
scroll to position [319, 0]
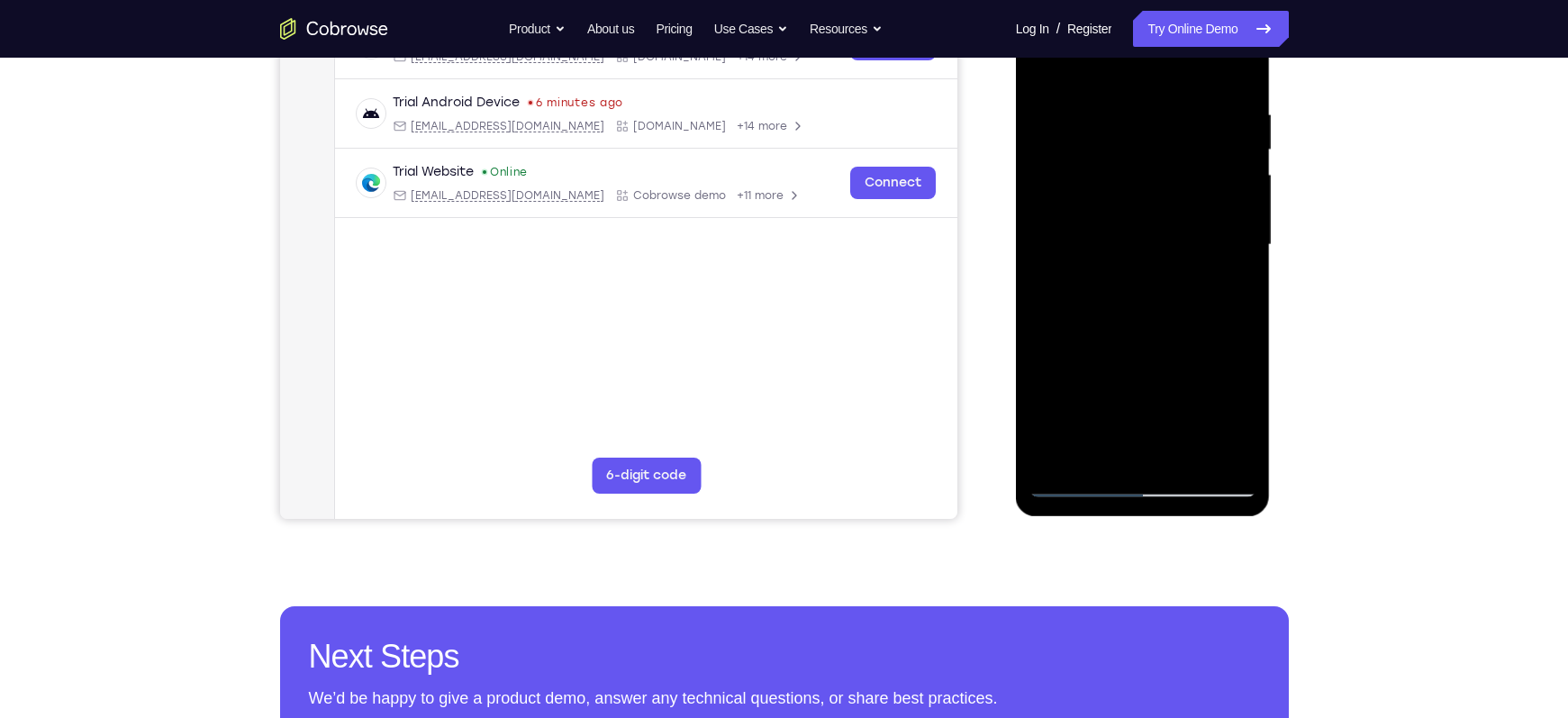
click at [1226, 291] on div at bounding box center [1143, 245] width 227 height 504
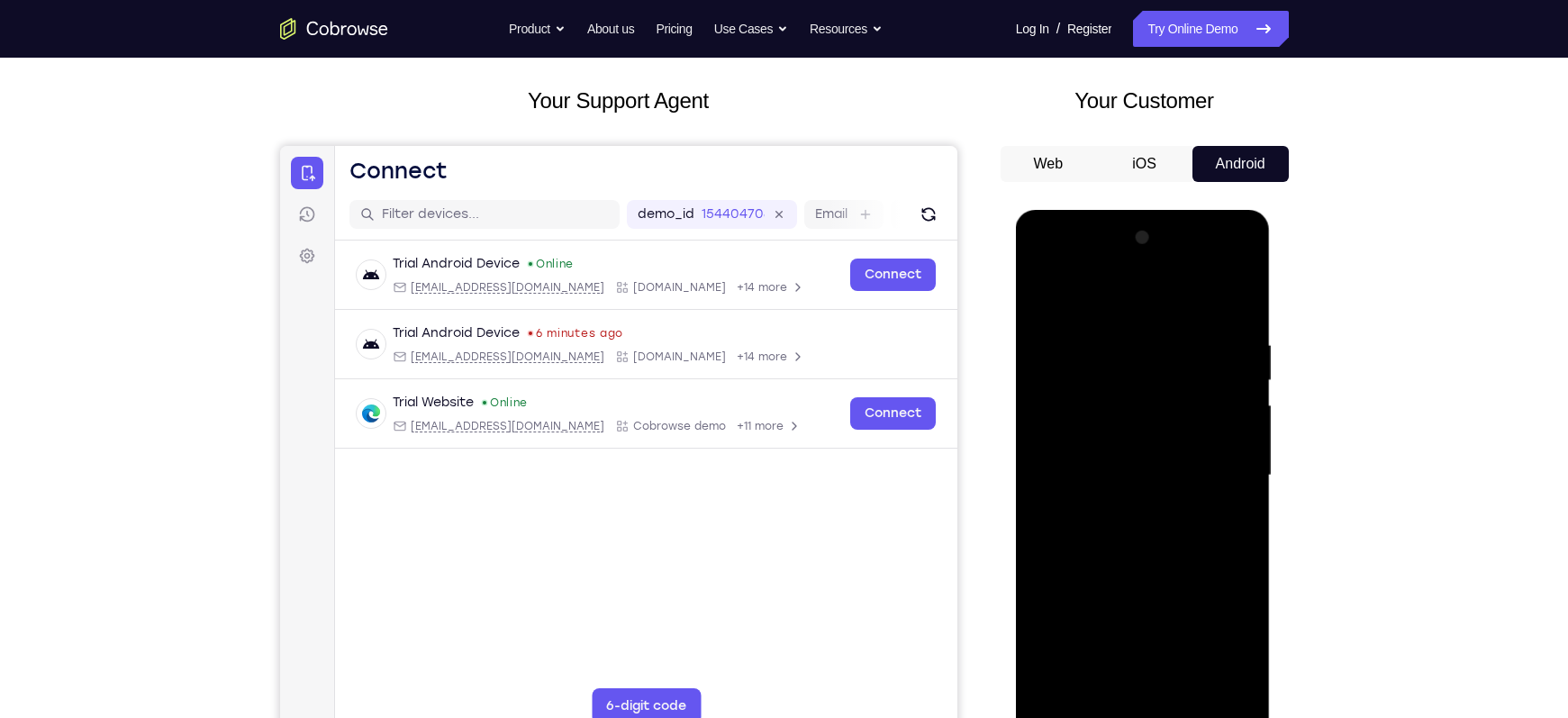
scroll to position [87, 0]
click at [1045, 295] on div at bounding box center [1143, 476] width 227 height 504
click at [1052, 293] on div at bounding box center [1143, 476] width 227 height 504
click at [1119, 333] on div at bounding box center [1143, 476] width 227 height 504
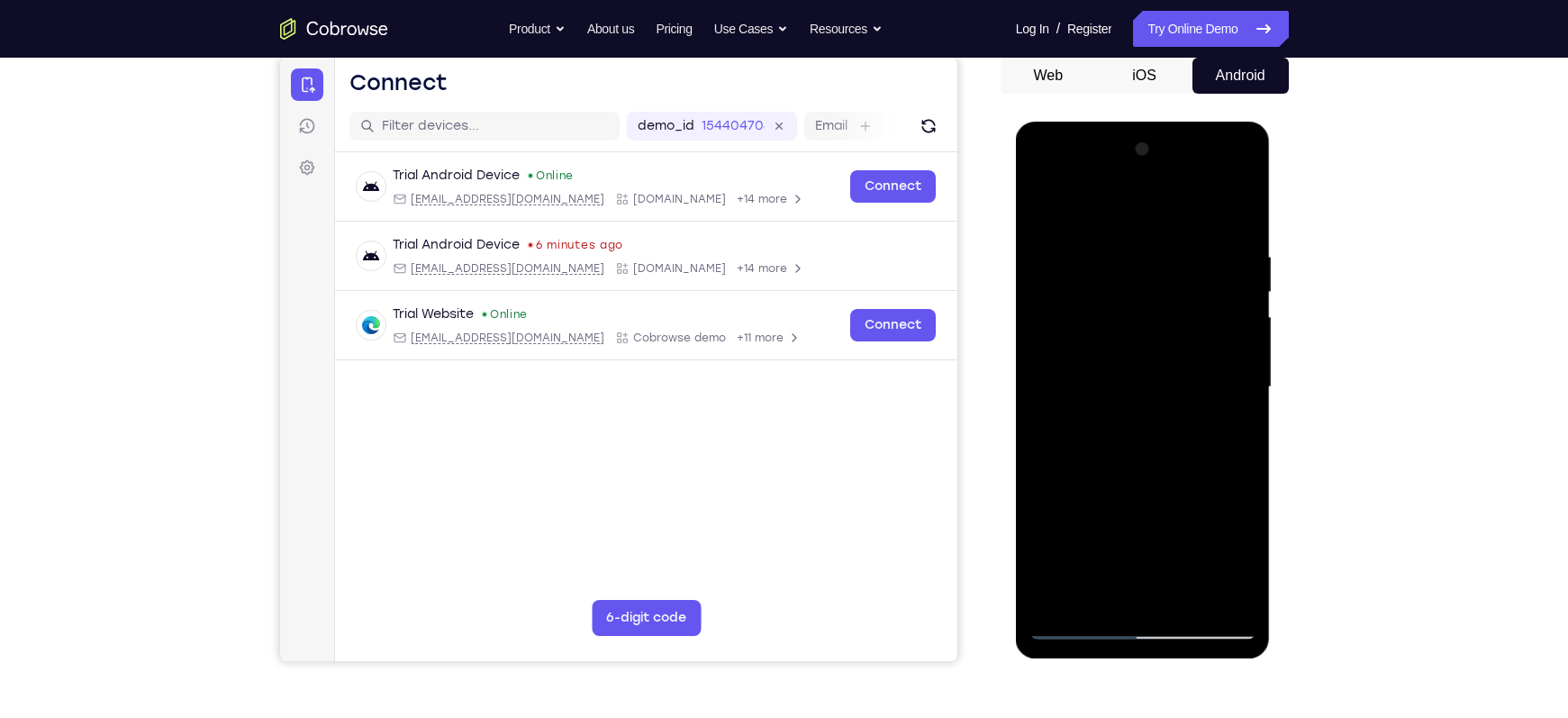
click at [1243, 406] on div at bounding box center [1143, 387] width 227 height 504
click at [1044, 382] on div at bounding box center [1143, 387] width 227 height 504
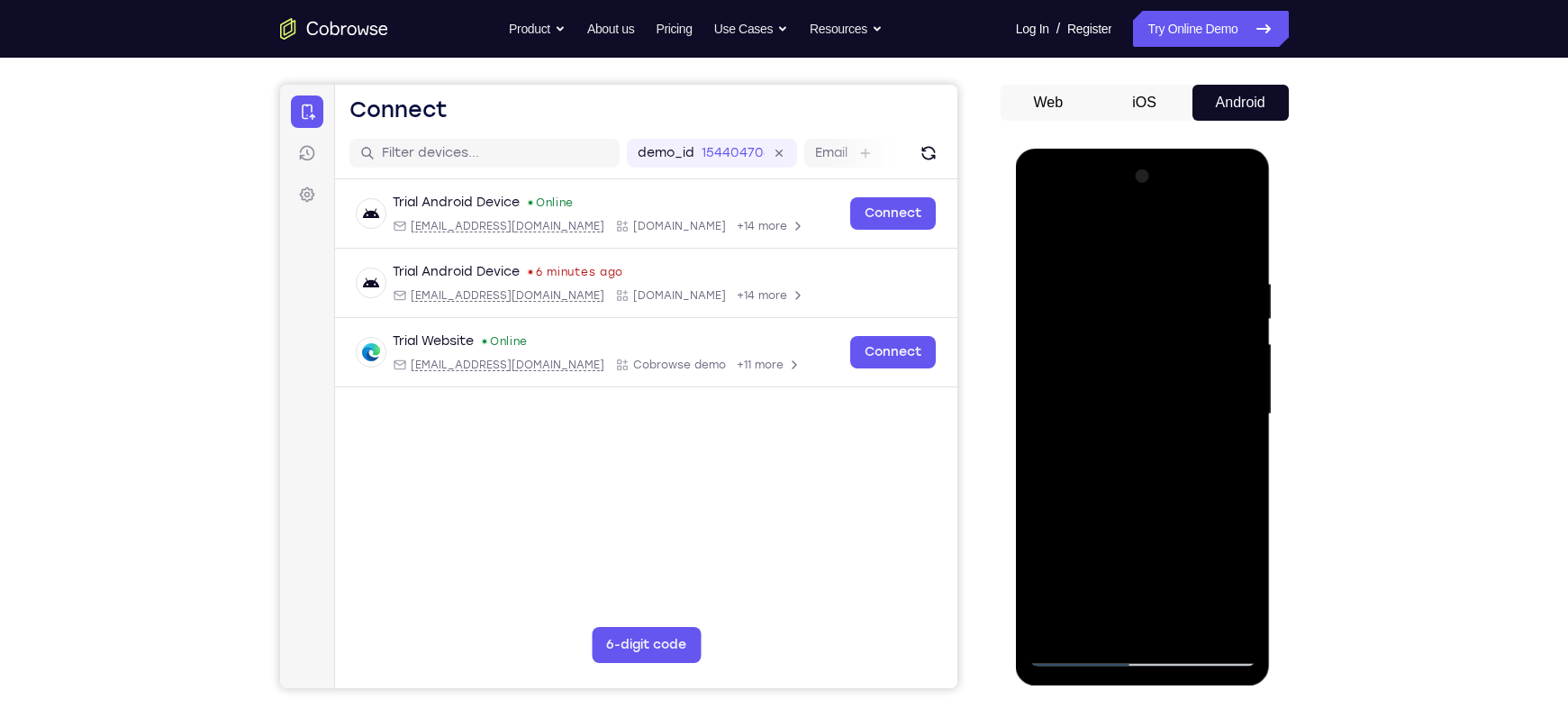
scroll to position [141, 0]
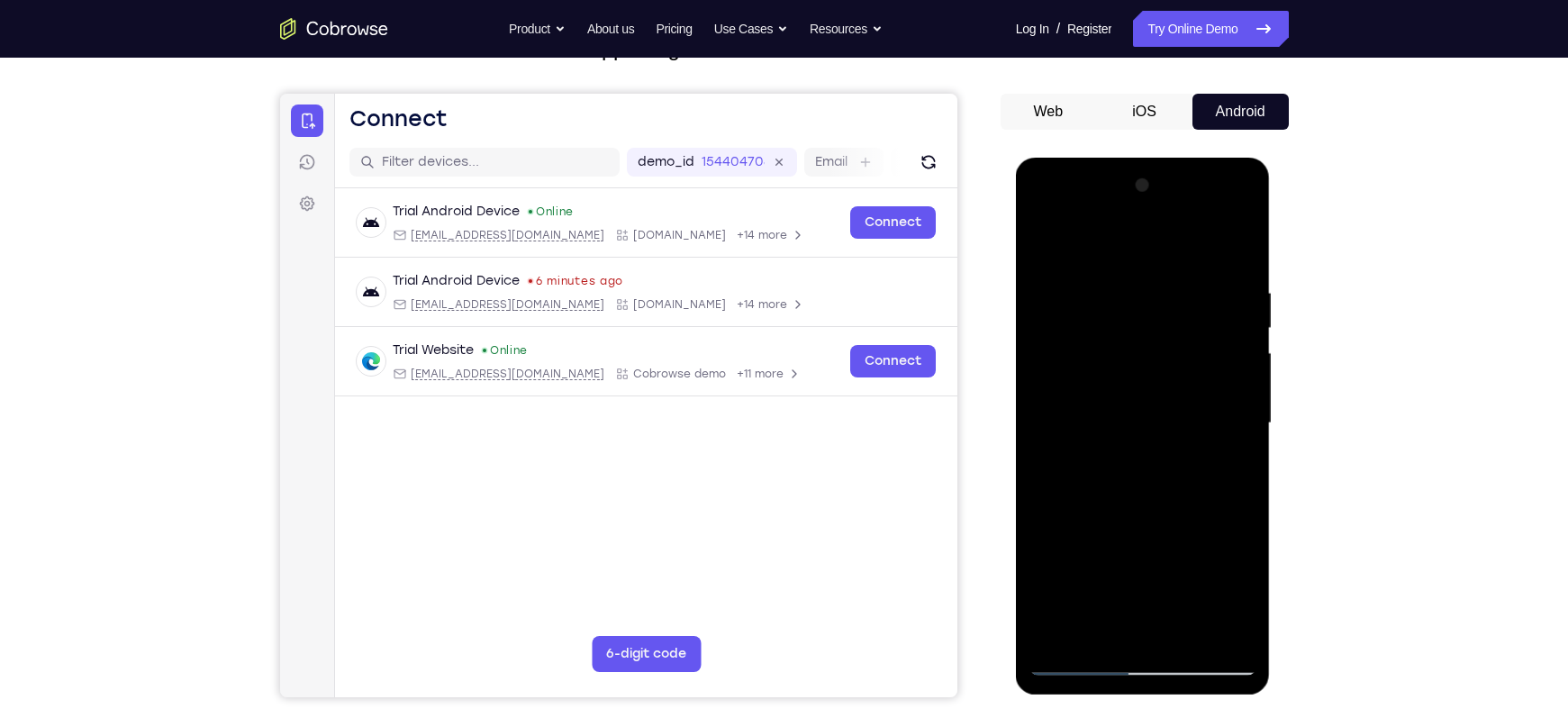
click at [1243, 254] on div at bounding box center [1143, 423] width 227 height 504
drag, startPoint x: 1154, startPoint y: 331, endPoint x: 1156, endPoint y: 374, distance: 43.0
click at [1156, 374] on div at bounding box center [1143, 423] width 227 height 504
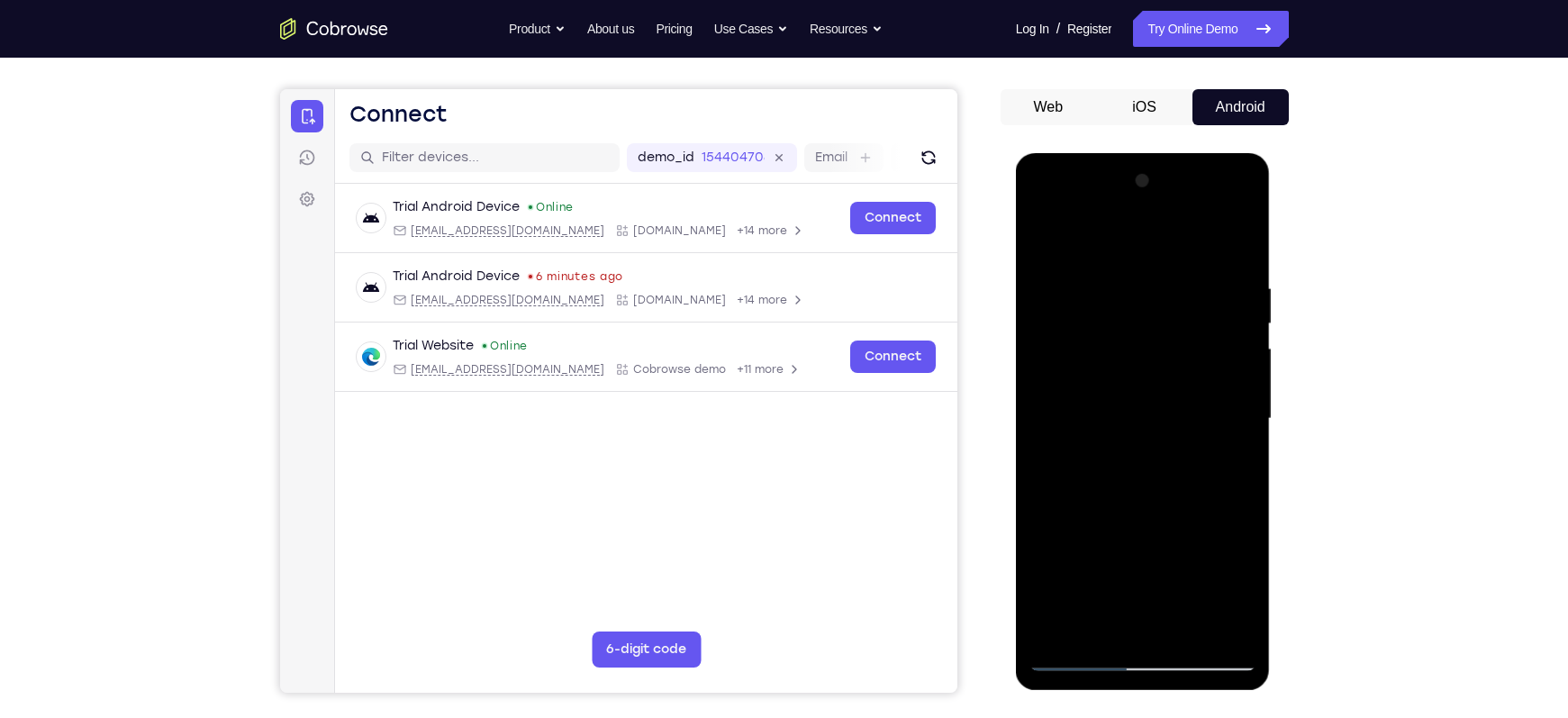
scroll to position [139, 0]
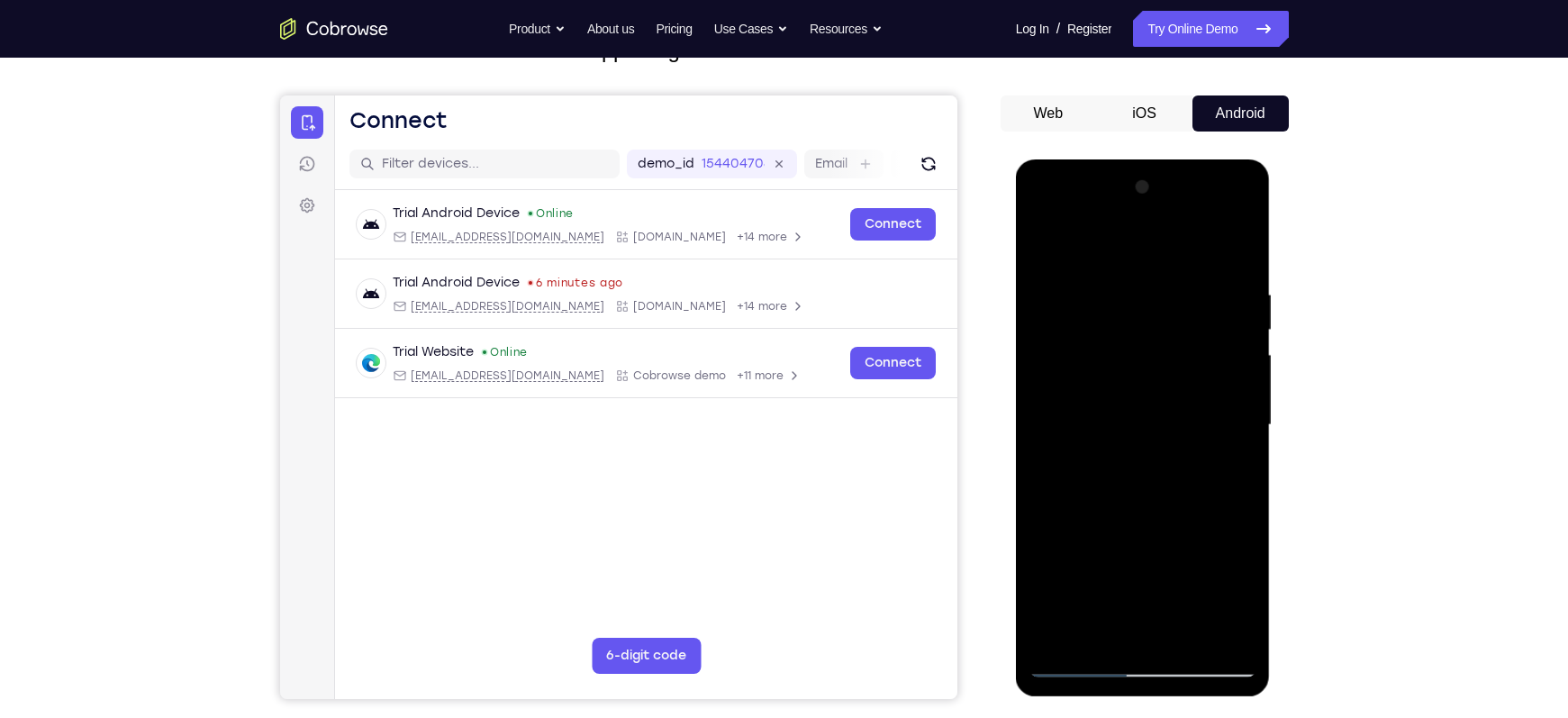
click at [1225, 278] on div at bounding box center [1143, 425] width 227 height 504
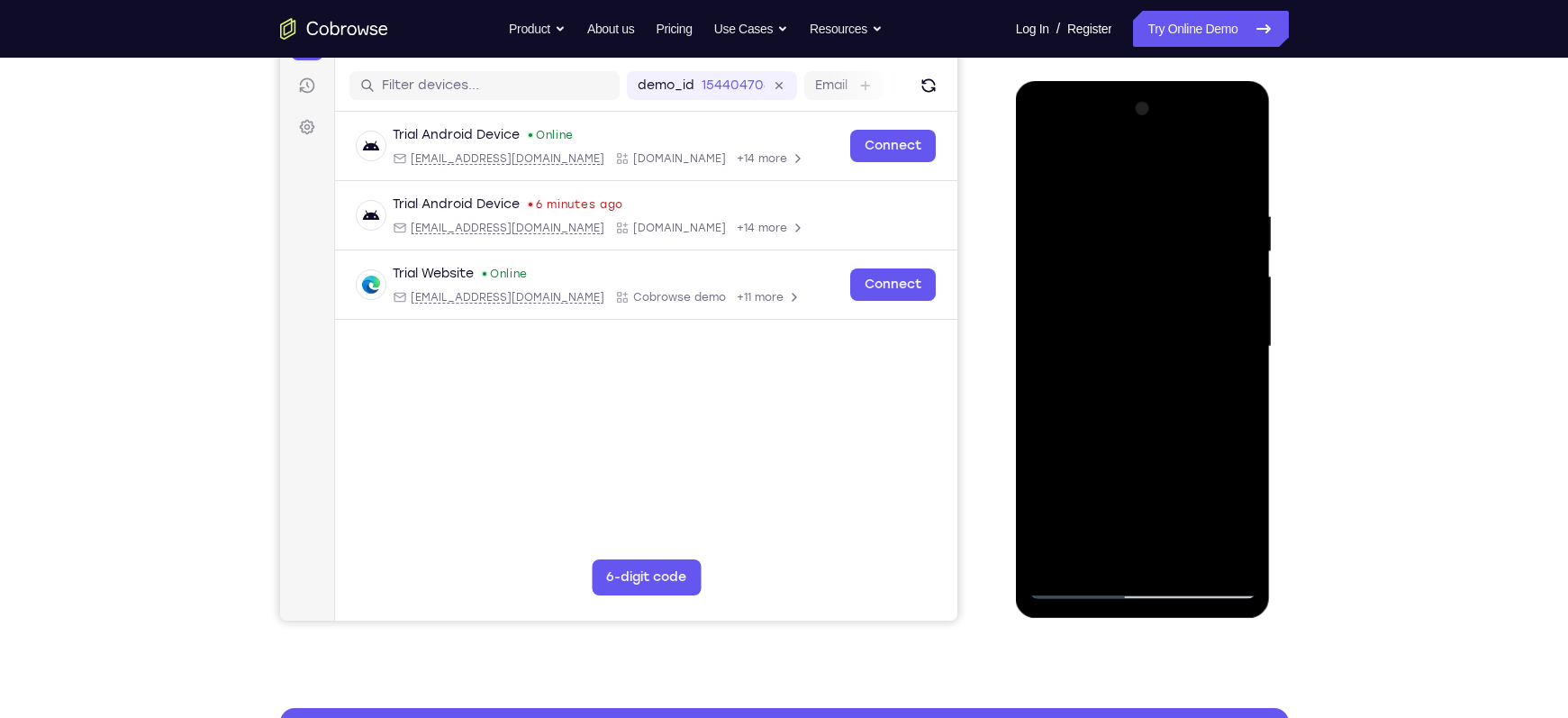
scroll to position [218, 0]
click at [1041, 389] on div at bounding box center [1143, 345] width 227 height 504
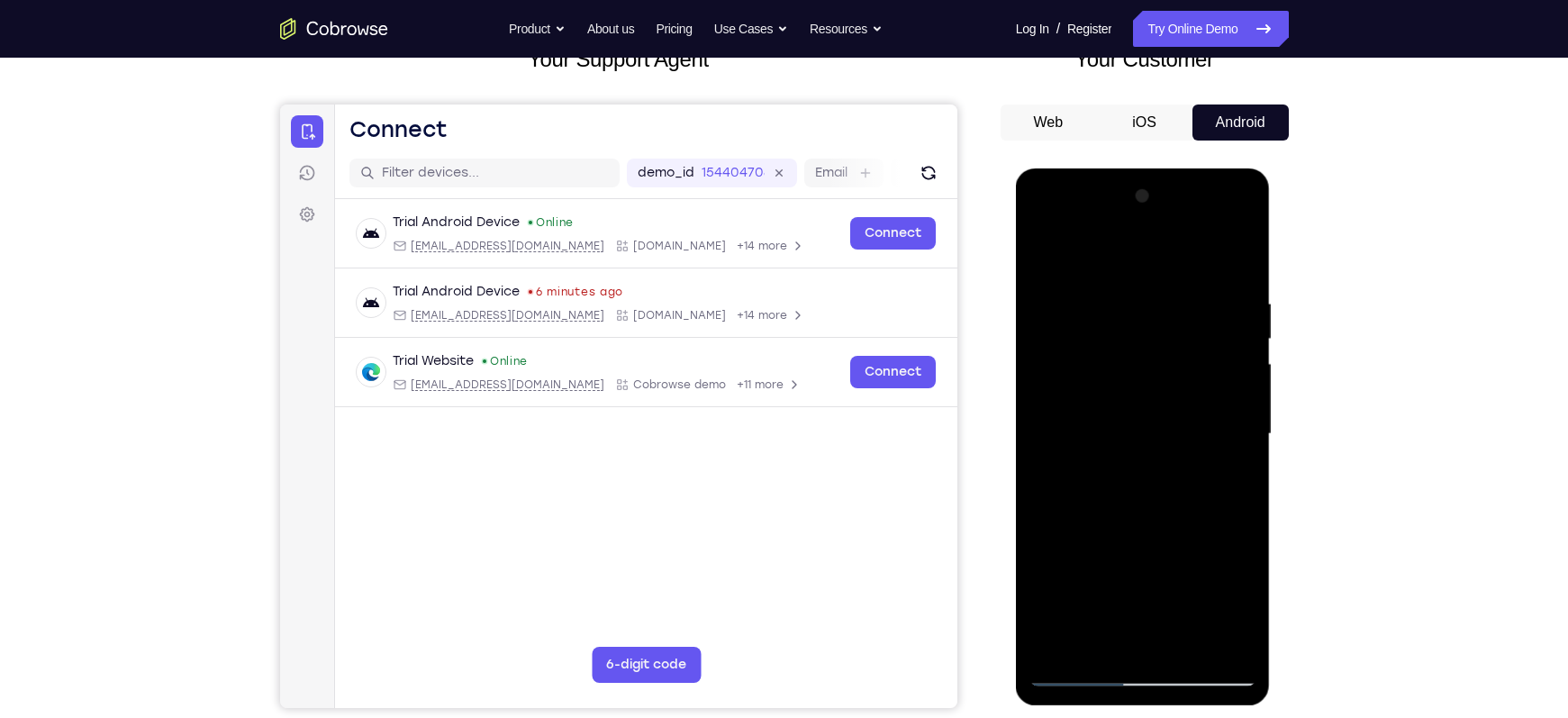
scroll to position [120, 0]
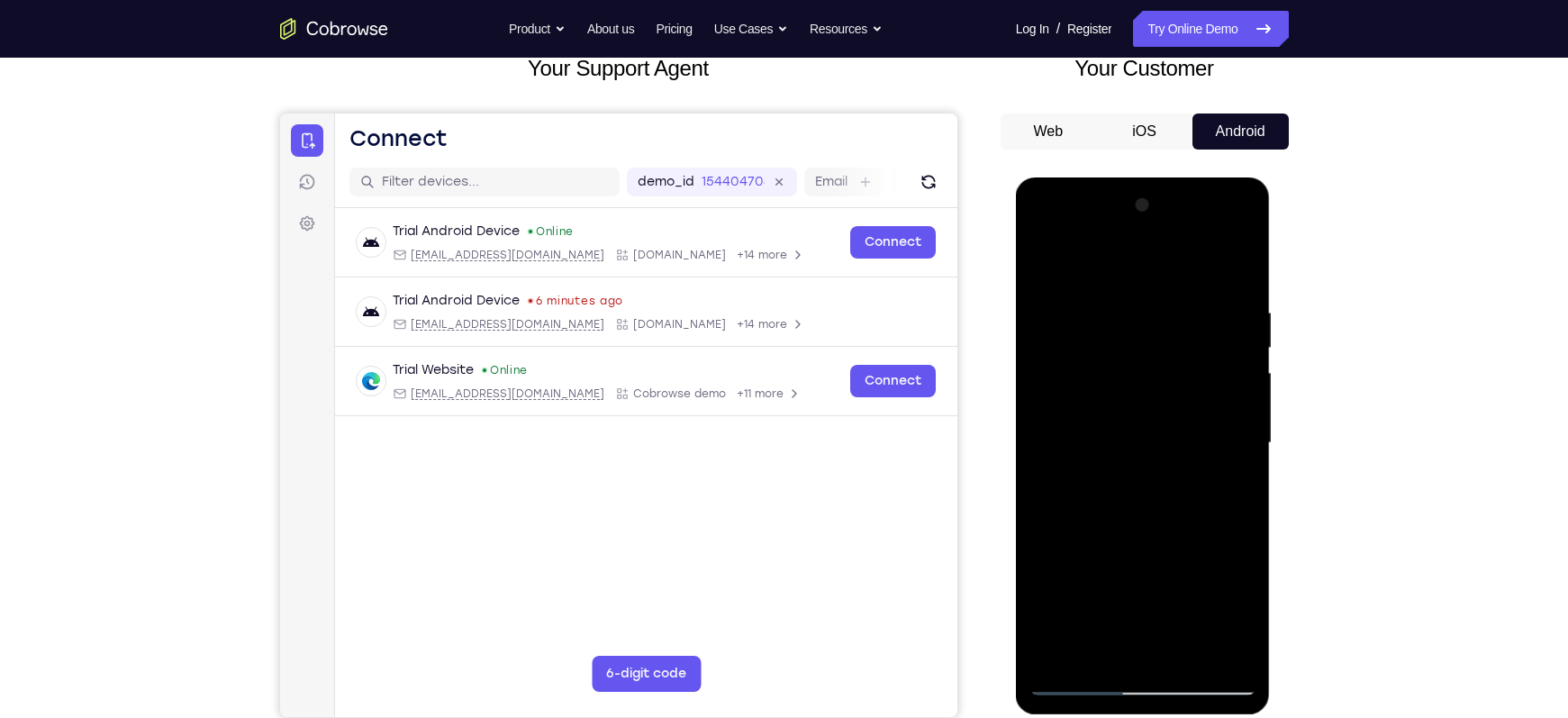
click at [1239, 270] on div at bounding box center [1143, 443] width 227 height 504
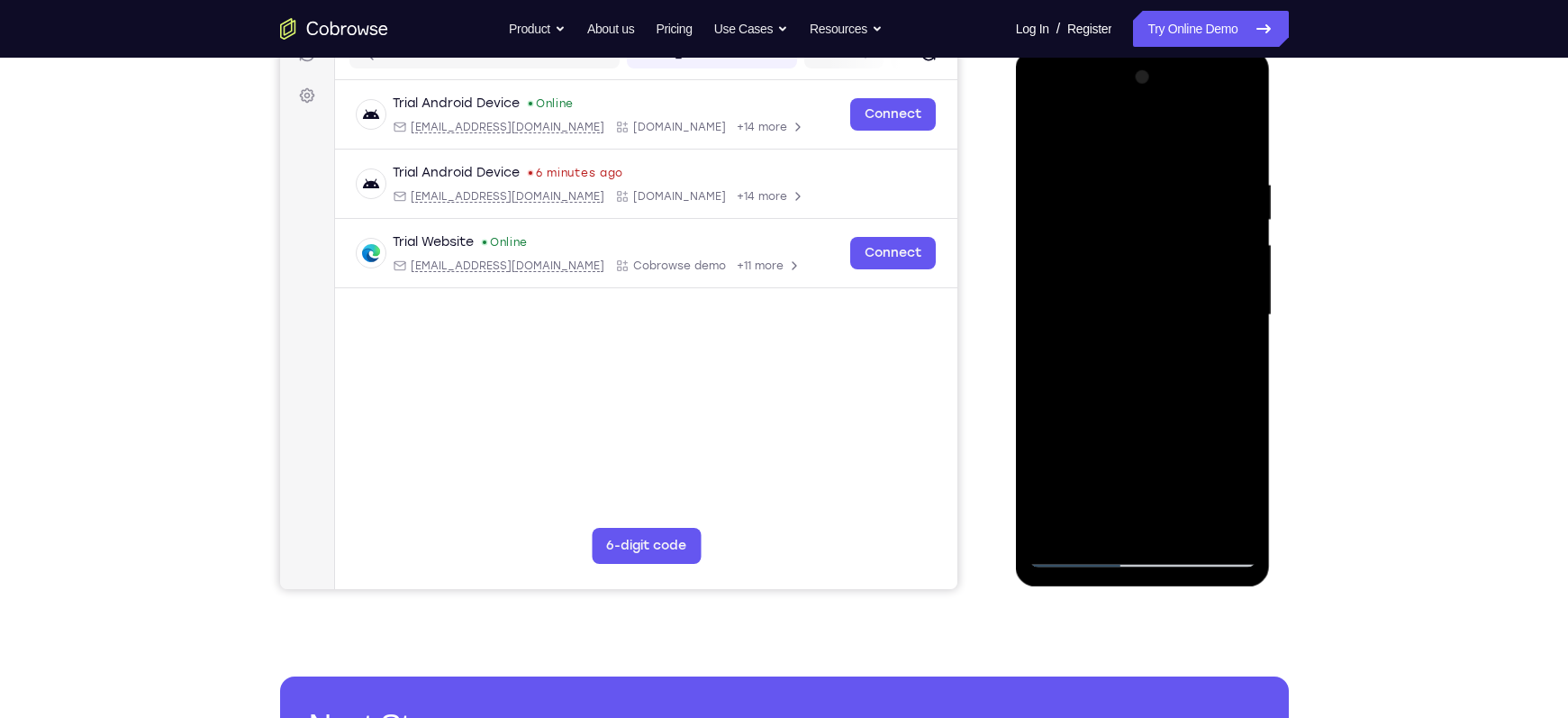
drag, startPoint x: 1197, startPoint y: 463, endPoint x: 1171, endPoint y: 373, distance: 93.7
click at [1171, 373] on div at bounding box center [1143, 315] width 227 height 504
click at [1240, 302] on div at bounding box center [1143, 315] width 227 height 504
drag, startPoint x: 1189, startPoint y: 429, endPoint x: 1143, endPoint y: 284, distance: 152.1
click at [1143, 284] on div at bounding box center [1143, 315] width 227 height 504
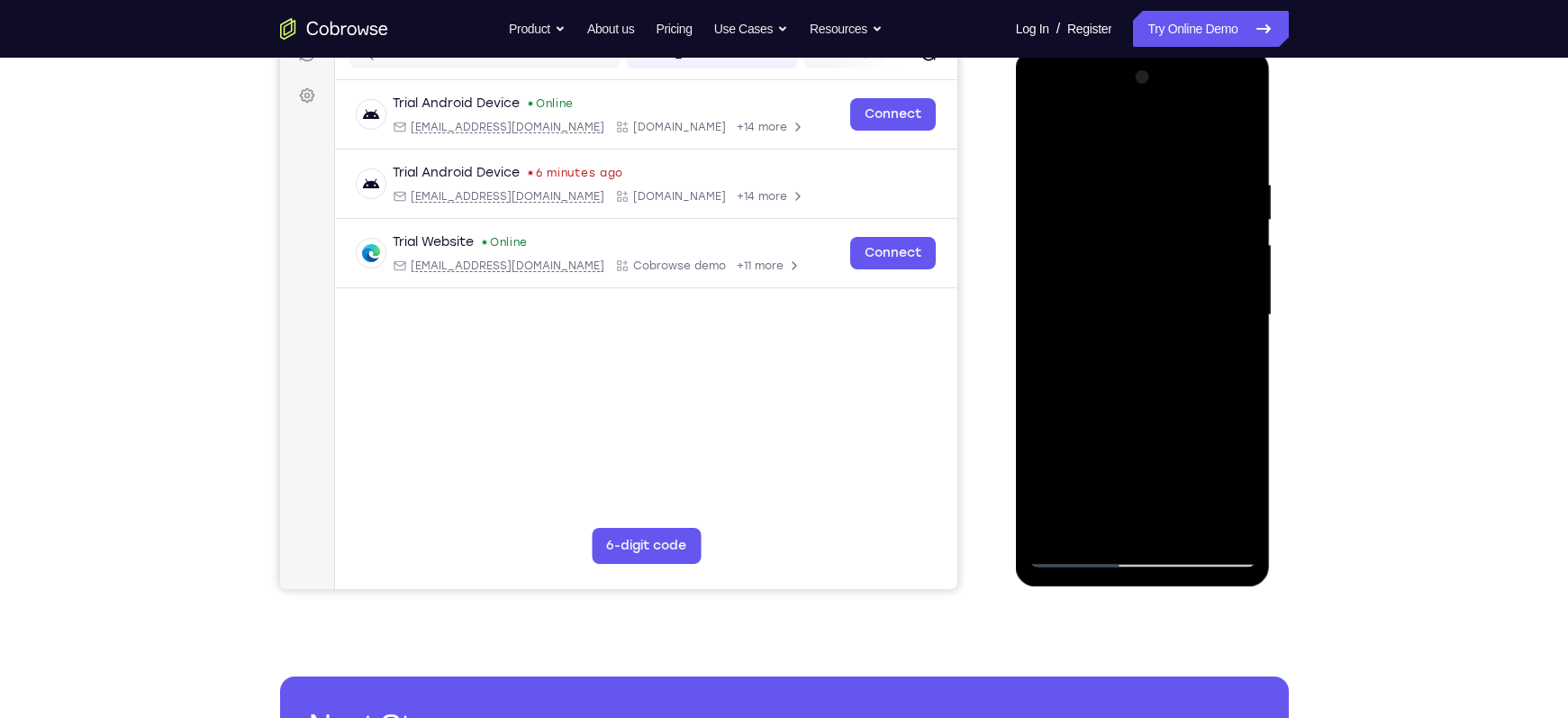
drag, startPoint x: 1174, startPoint y: 416, endPoint x: 1128, endPoint y: 310, distance: 115.6
click at [1128, 310] on div at bounding box center [1143, 315] width 227 height 504
drag, startPoint x: 1154, startPoint y: 419, endPoint x: 1090, endPoint y: 266, distance: 165.8
click at [1090, 266] on div at bounding box center [1143, 315] width 227 height 504
drag, startPoint x: 1152, startPoint y: 408, endPoint x: 1091, endPoint y: 282, distance: 140.0
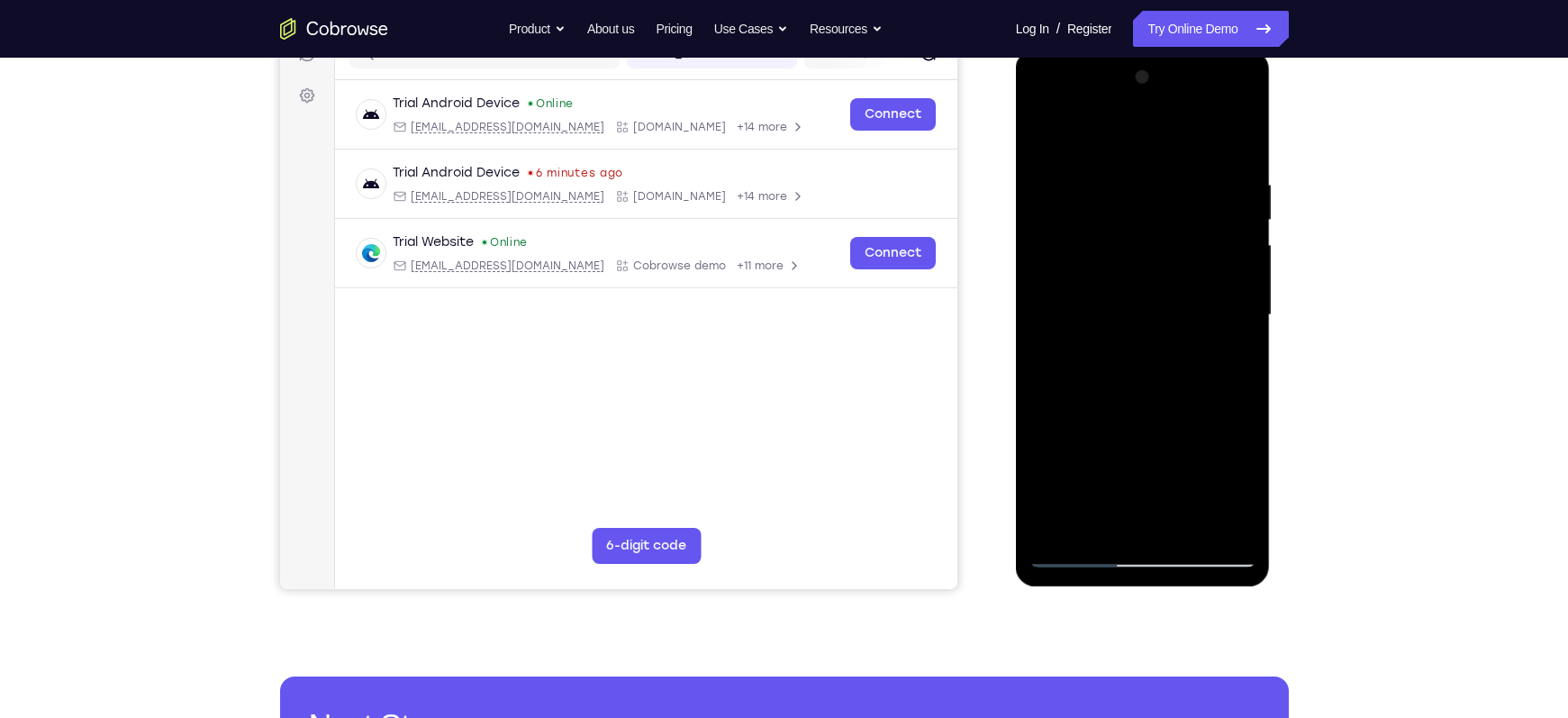
click at [1091, 282] on div at bounding box center [1143, 315] width 227 height 504
drag, startPoint x: 1151, startPoint y: 413, endPoint x: 1093, endPoint y: 267, distance: 157.1
click at [1093, 267] on div at bounding box center [1143, 315] width 227 height 504
drag, startPoint x: 1168, startPoint y: 394, endPoint x: 1130, endPoint y: 269, distance: 130.6
click at [1130, 269] on div at bounding box center [1143, 315] width 227 height 504
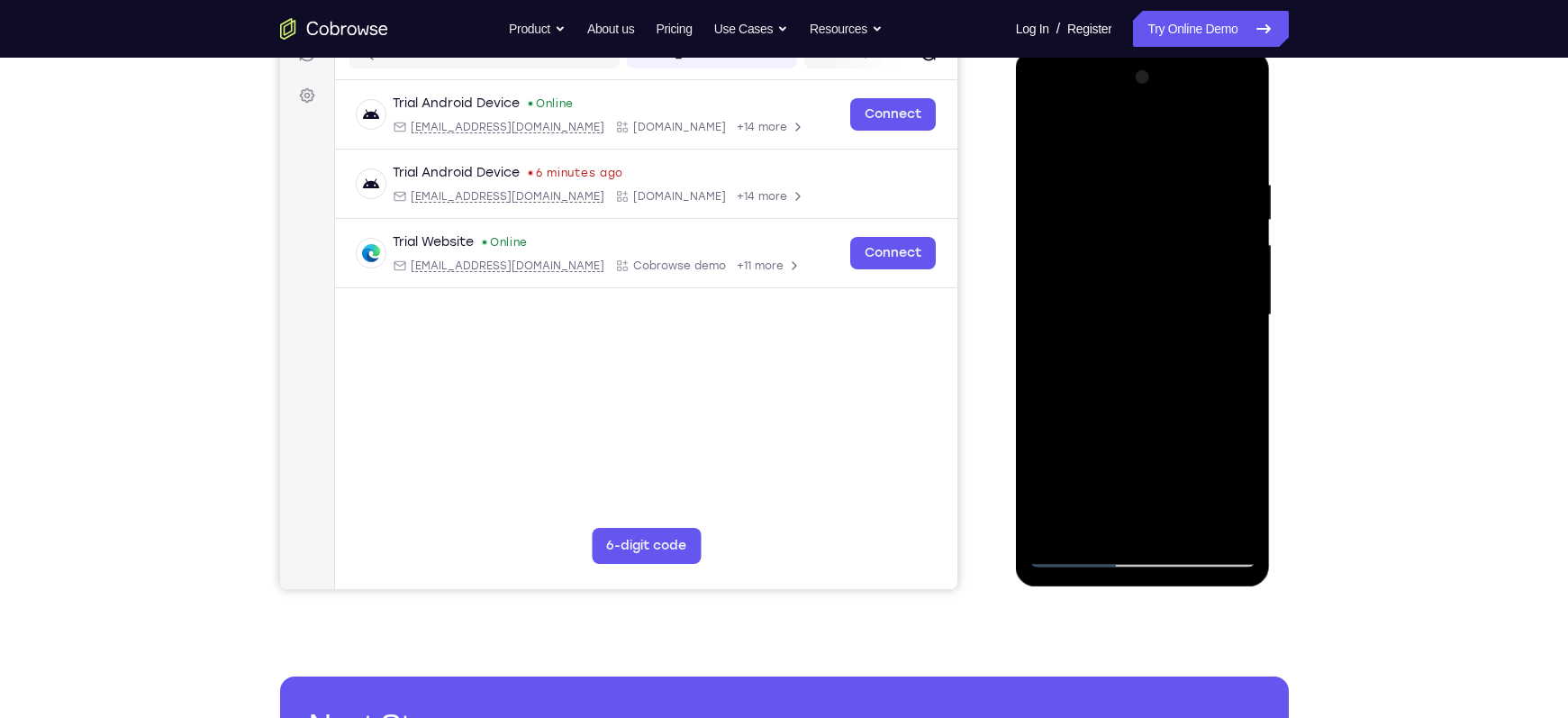
drag, startPoint x: 1152, startPoint y: 458, endPoint x: 1085, endPoint y: 293, distance: 178.1
click at [1085, 293] on div at bounding box center [1143, 315] width 227 height 504
drag, startPoint x: 1155, startPoint y: 438, endPoint x: 1129, endPoint y: 336, distance: 105.3
click at [1129, 336] on div at bounding box center [1143, 315] width 227 height 504
drag, startPoint x: 1165, startPoint y: 389, endPoint x: 1118, endPoint y: 273, distance: 125.2
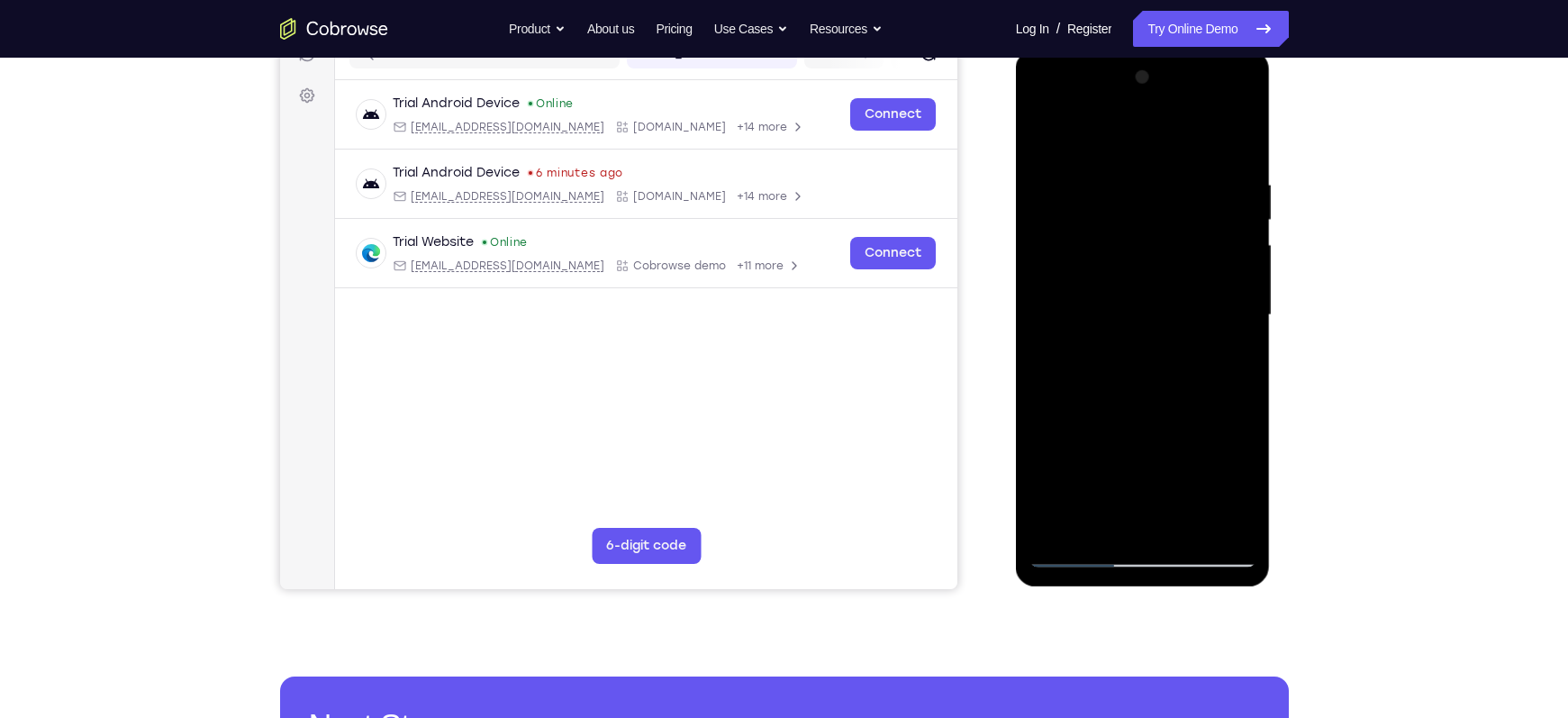
click at [1118, 273] on div at bounding box center [1143, 315] width 227 height 504
drag, startPoint x: 1164, startPoint y: 432, endPoint x: 1102, endPoint y: 276, distance: 167.9
click at [1102, 276] on div at bounding box center [1143, 315] width 227 height 504
drag, startPoint x: 1149, startPoint y: 416, endPoint x: 1130, endPoint y: 374, distance: 46.1
click at [1130, 374] on div at bounding box center [1143, 315] width 227 height 504
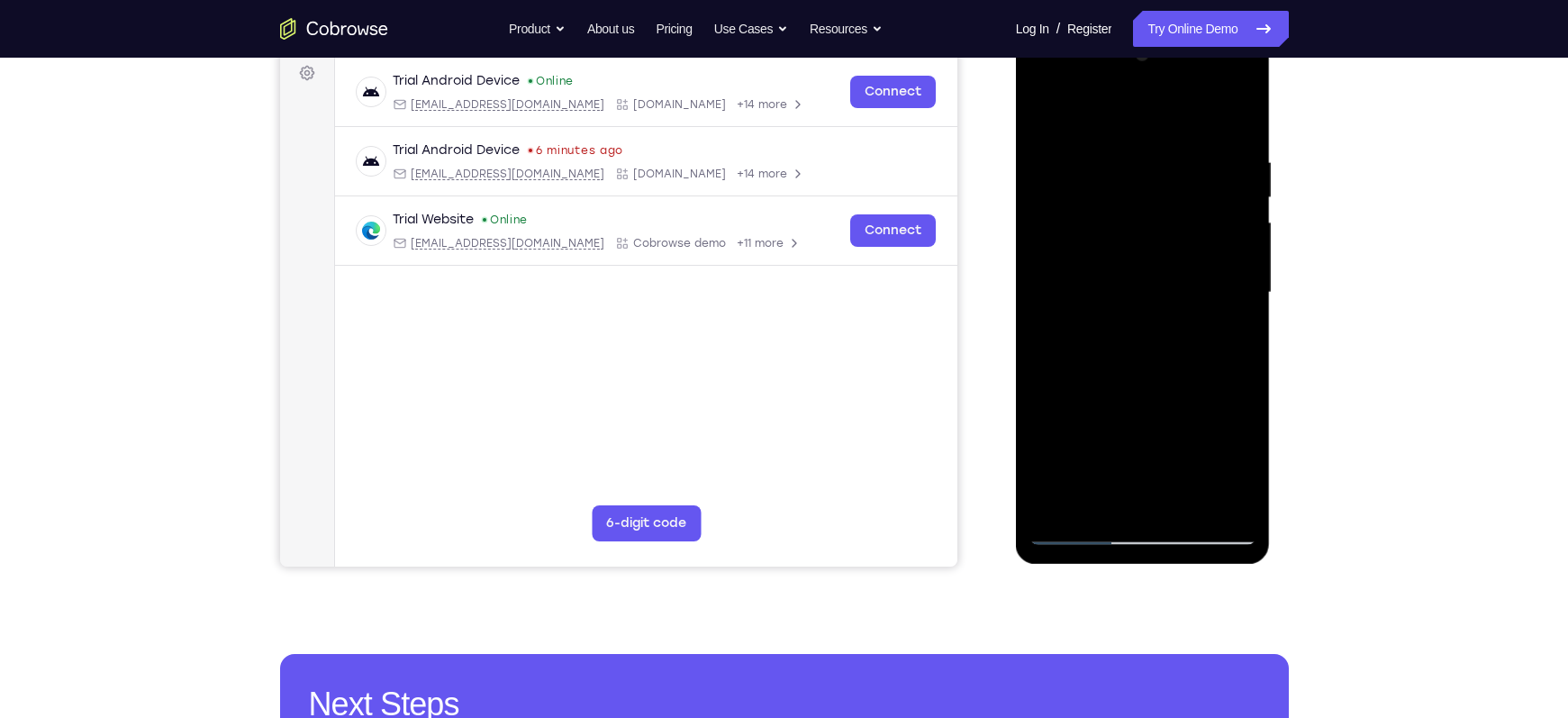
scroll to position [278, 0]
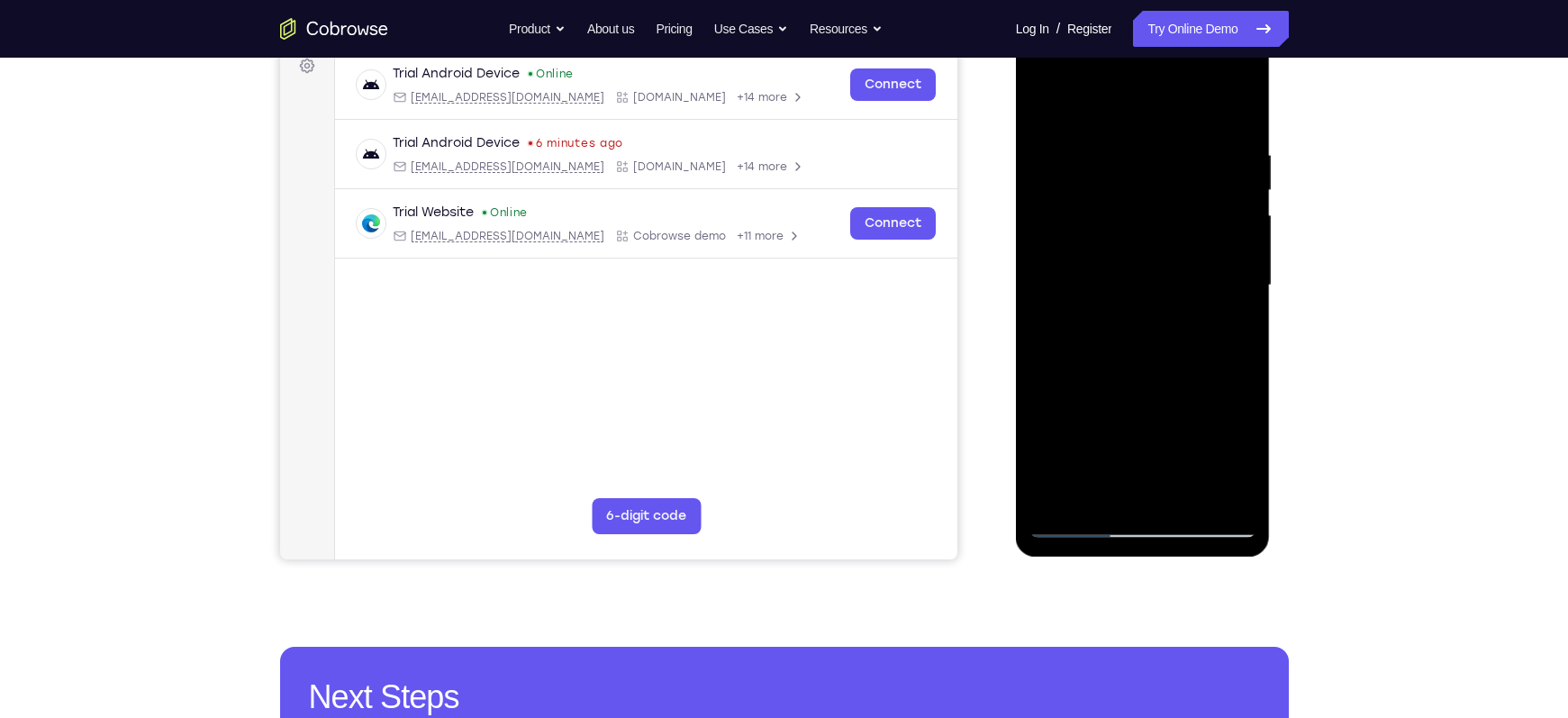
drag, startPoint x: 1199, startPoint y: 472, endPoint x: 1133, endPoint y: 310, distance: 174.9
click at [1133, 310] on div at bounding box center [1143, 285] width 227 height 504
drag, startPoint x: 1175, startPoint y: 427, endPoint x: 1130, endPoint y: 287, distance: 147.1
click at [1130, 287] on div at bounding box center [1143, 285] width 227 height 504
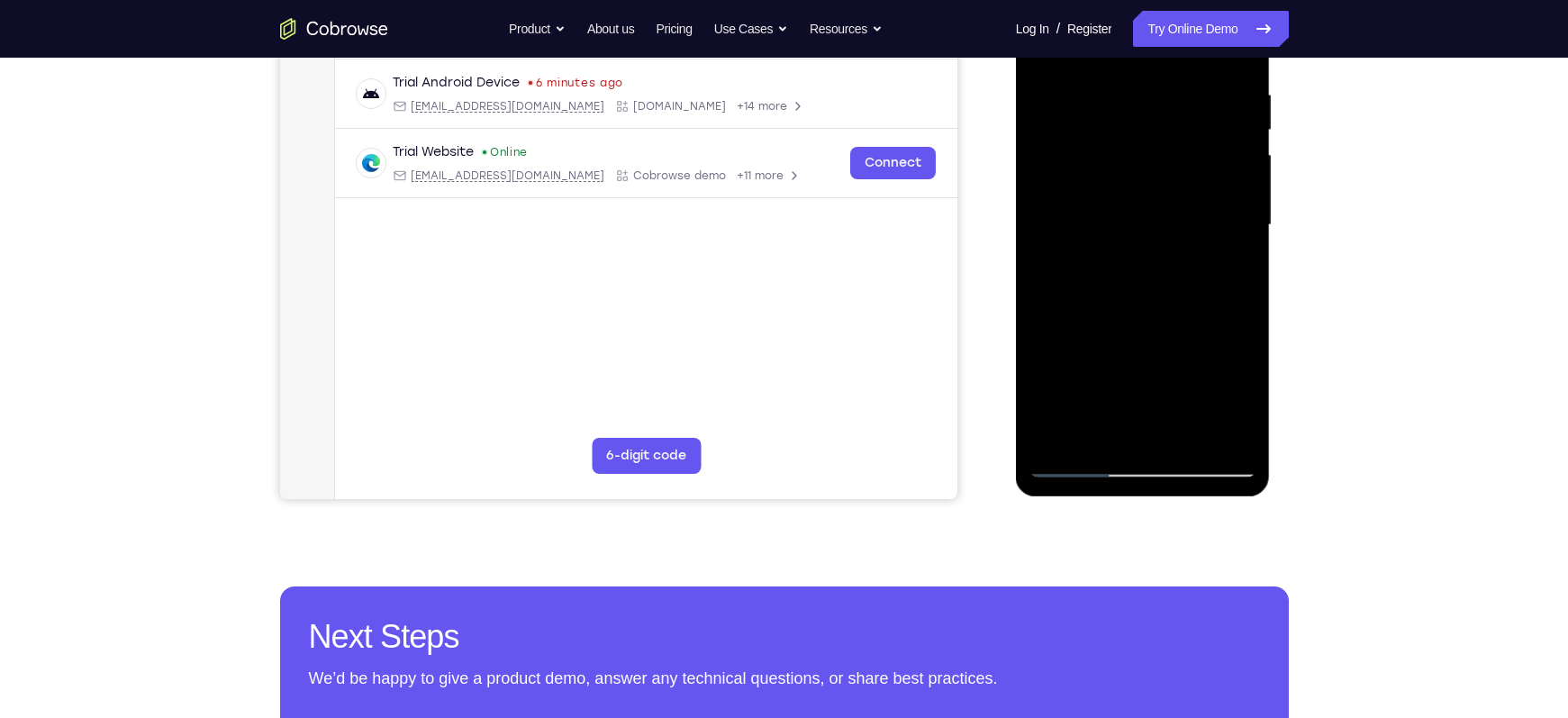
scroll to position [340, 0]
click at [1177, 435] on div at bounding box center [1143, 223] width 227 height 504
